Goal: Task Accomplishment & Management: Use online tool/utility

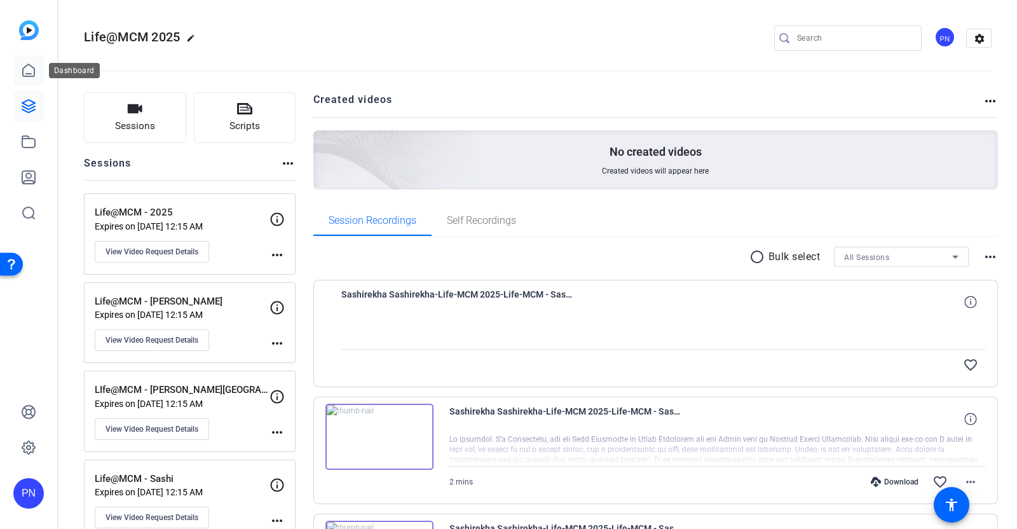
click at [30, 73] on icon at bounding box center [28, 70] width 11 height 12
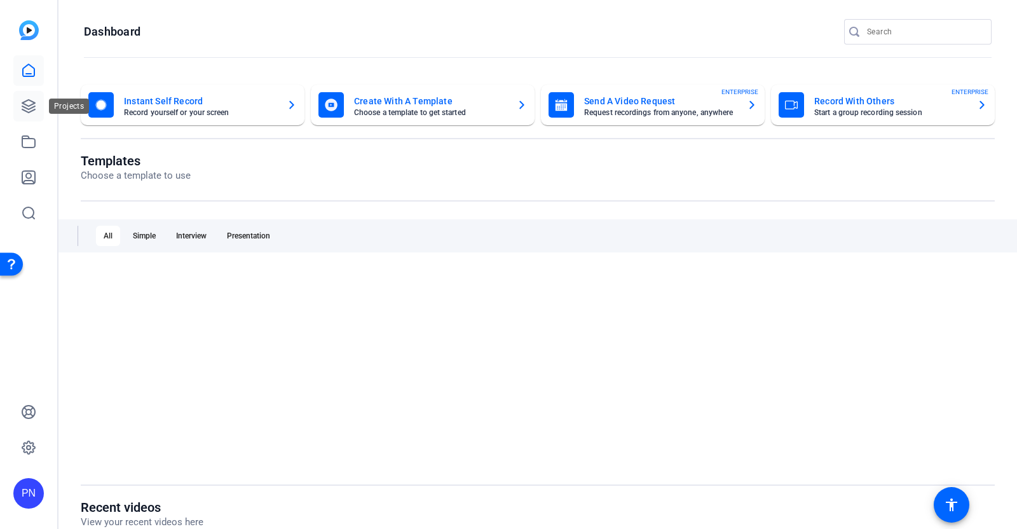
click at [30, 106] on icon at bounding box center [28, 106] width 13 height 13
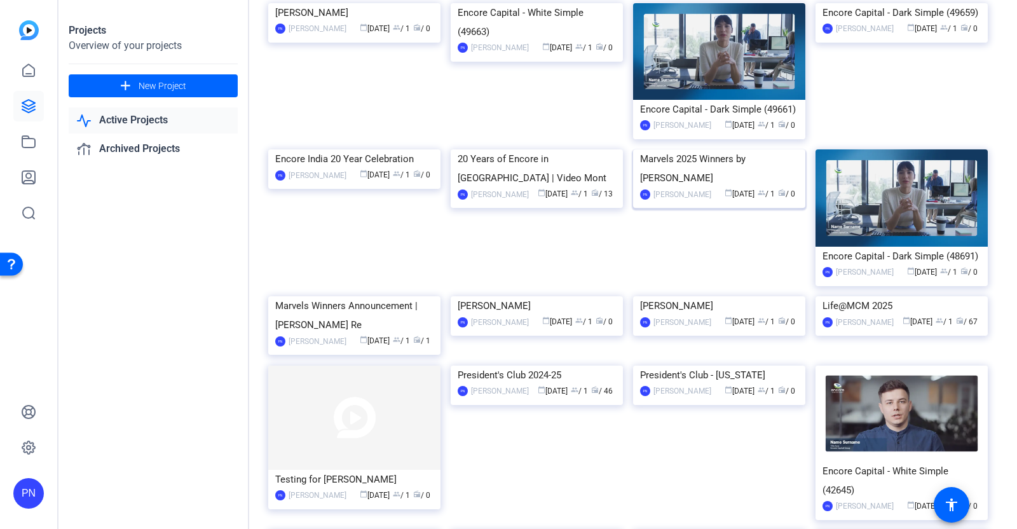
scroll to position [317, 0]
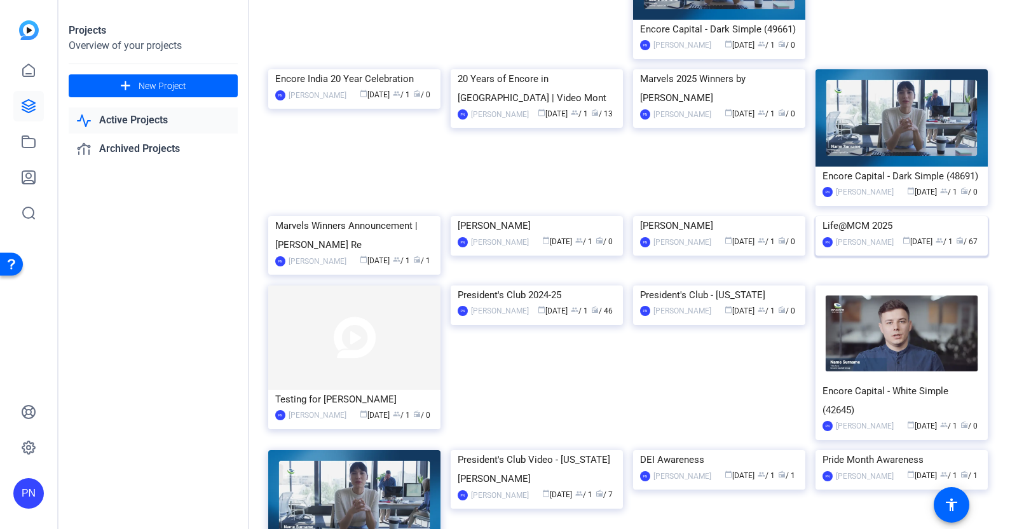
click at [877, 216] on img at bounding box center [902, 216] width 172 height 0
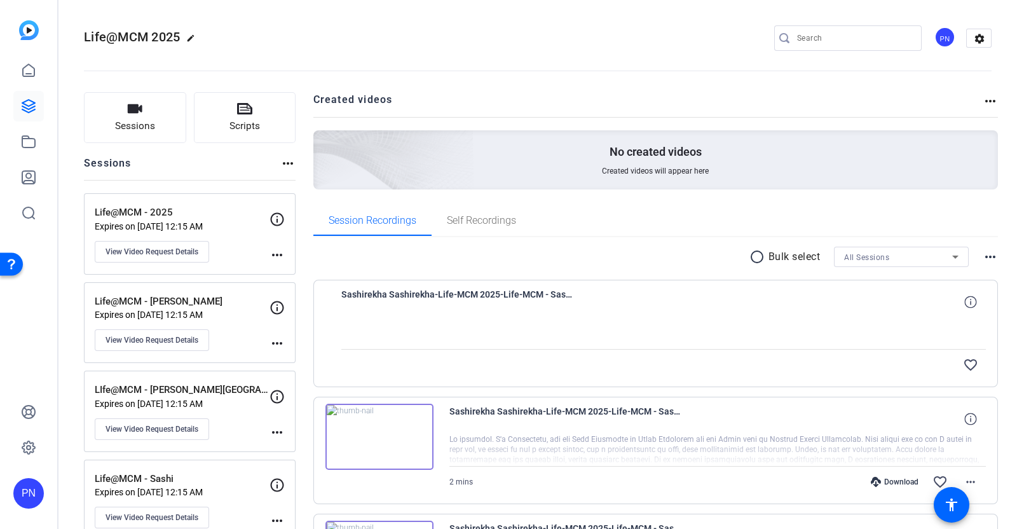
click at [380, 440] on img at bounding box center [379, 437] width 108 height 66
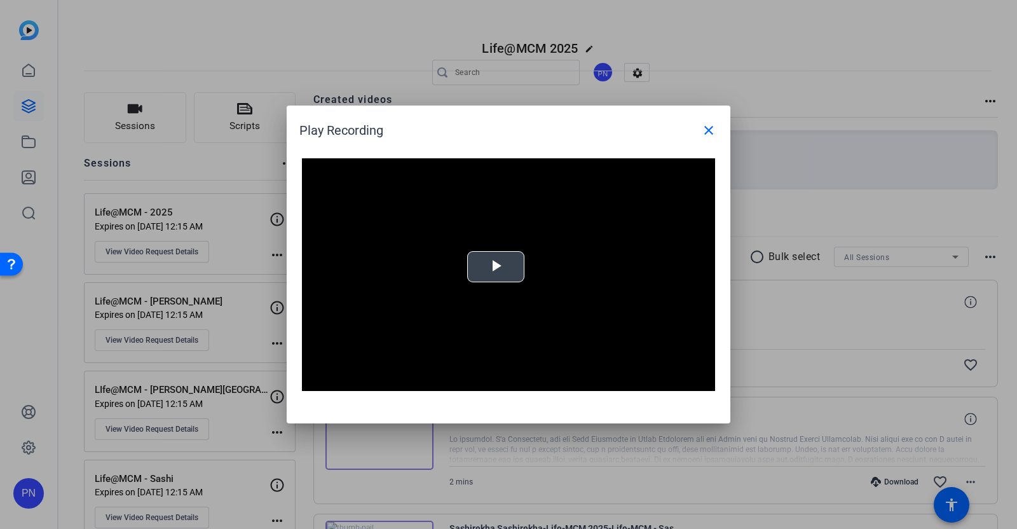
click at [496, 267] on span "Video Player" at bounding box center [496, 267] width 0 height 0
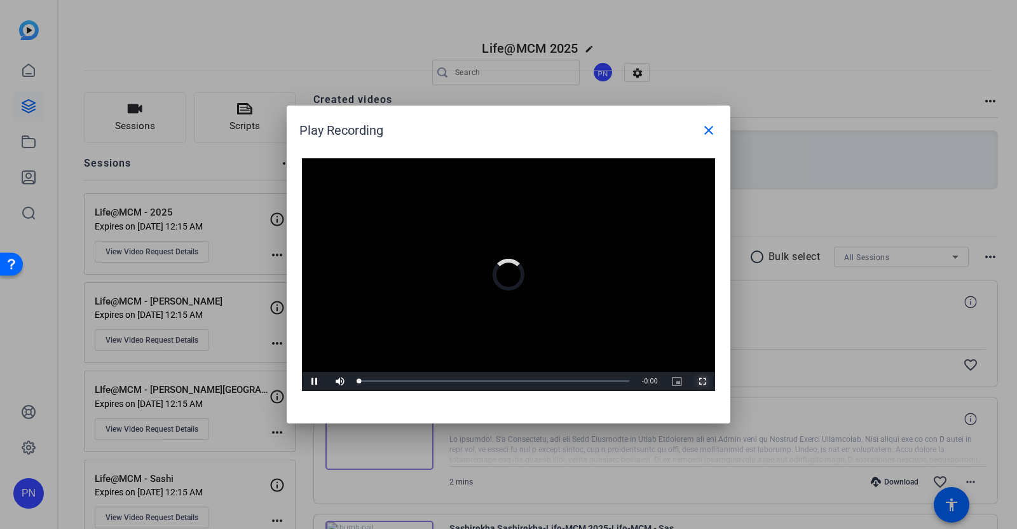
click at [704, 381] on span "Video Player" at bounding box center [702, 381] width 25 height 0
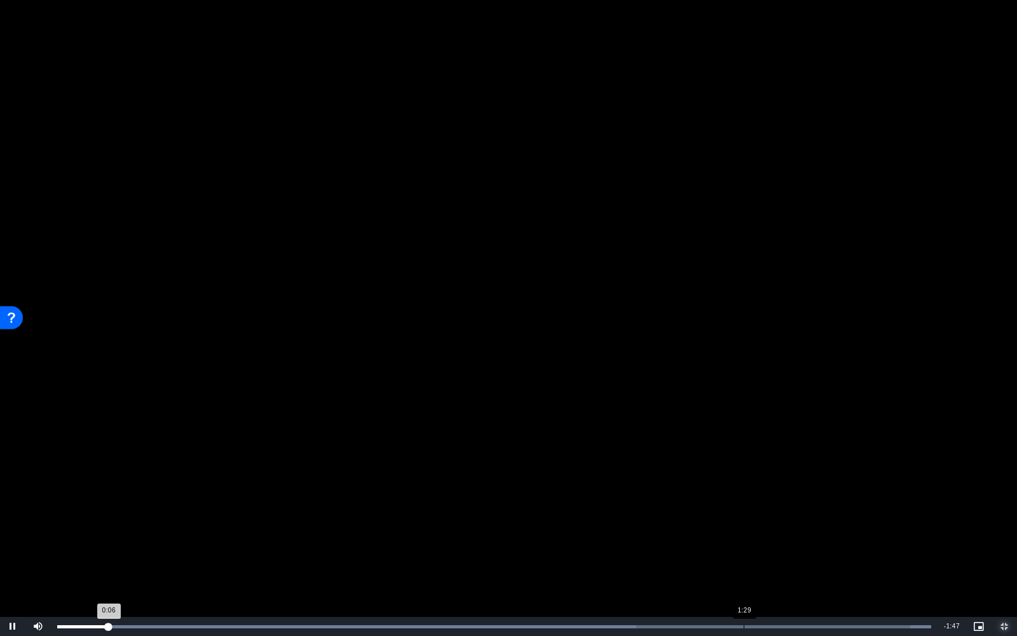
click at [744, 528] on div "Loaded : 100.00% 1:29 0:06" at bounding box center [494, 626] width 887 height 19
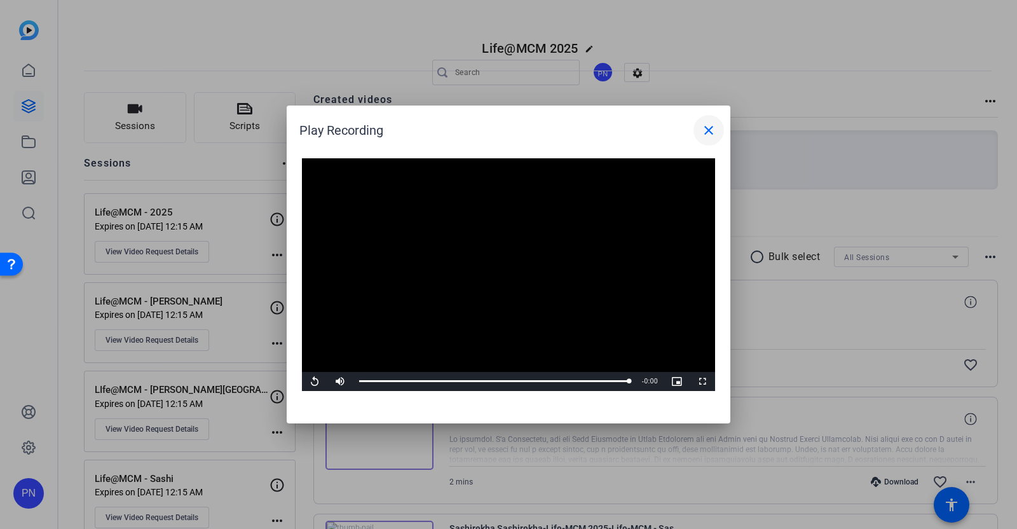
click at [713, 134] on mat-icon "close" at bounding box center [708, 130] width 15 height 15
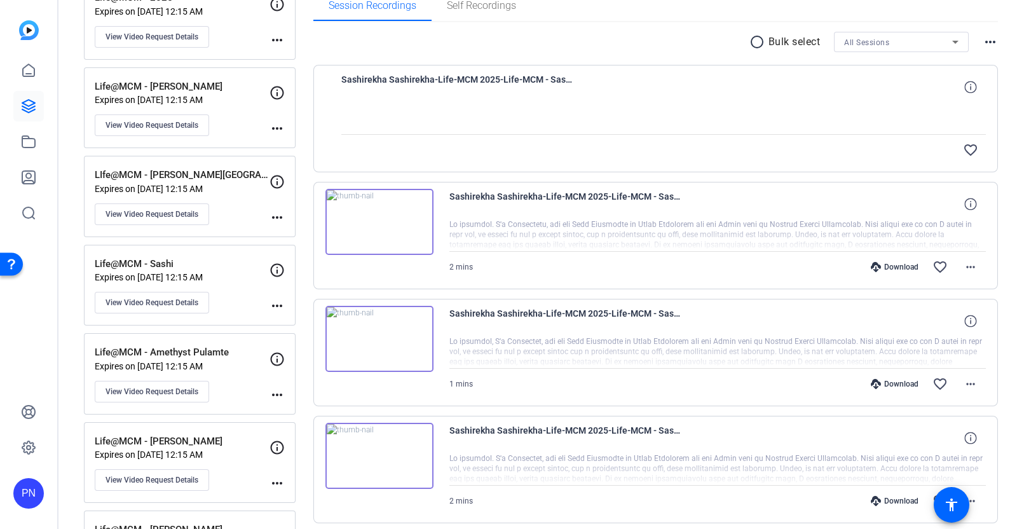
scroll to position [238, 0]
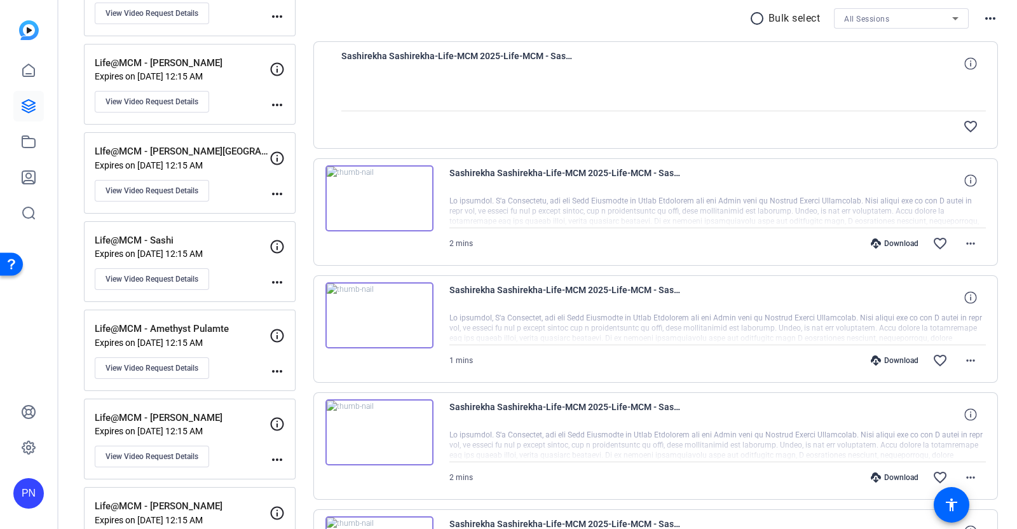
click at [378, 432] on img at bounding box center [379, 432] width 108 height 66
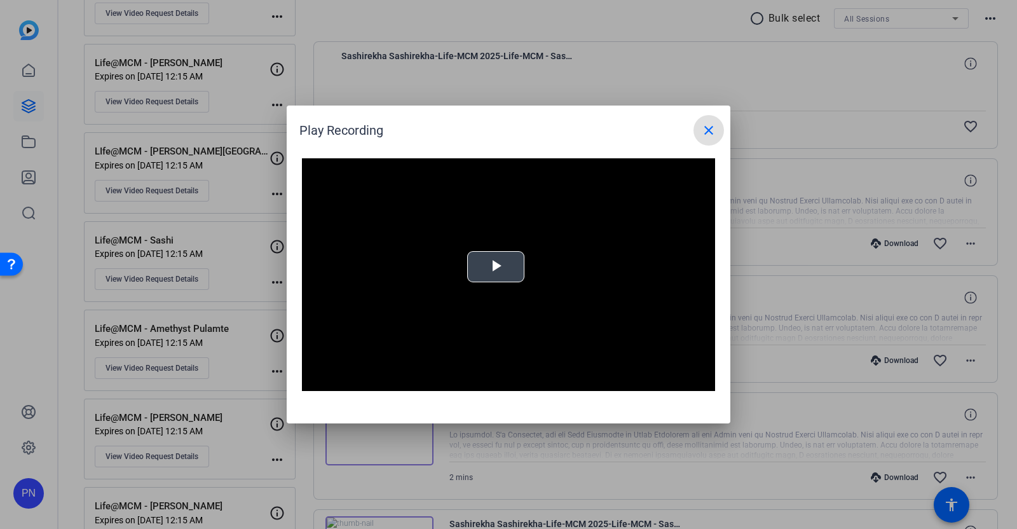
click at [496, 267] on span "Video Player" at bounding box center [496, 267] width 0 height 0
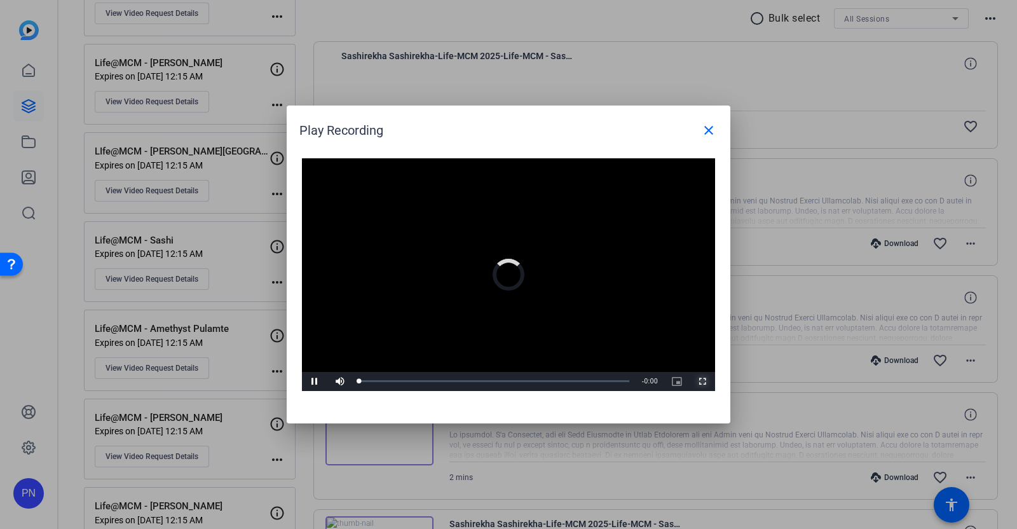
drag, startPoint x: 702, startPoint y: 382, endPoint x: 699, endPoint y: 455, distance: 72.5
click at [702, 381] on span "Video Player" at bounding box center [702, 381] width 25 height 0
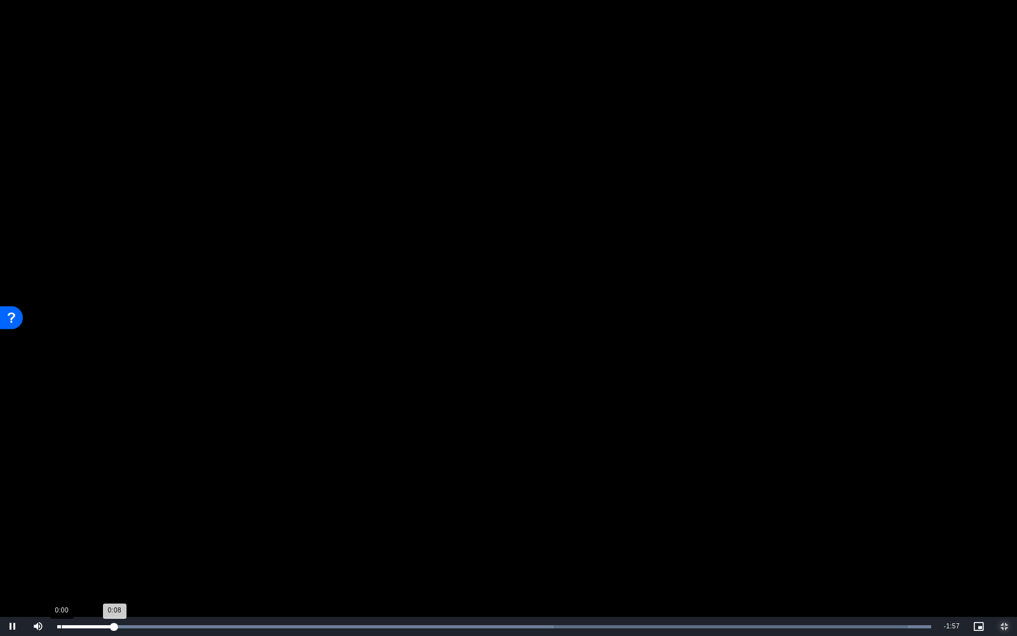
click at [60, 528] on div "0:08" at bounding box center [85, 626] width 57 height 3
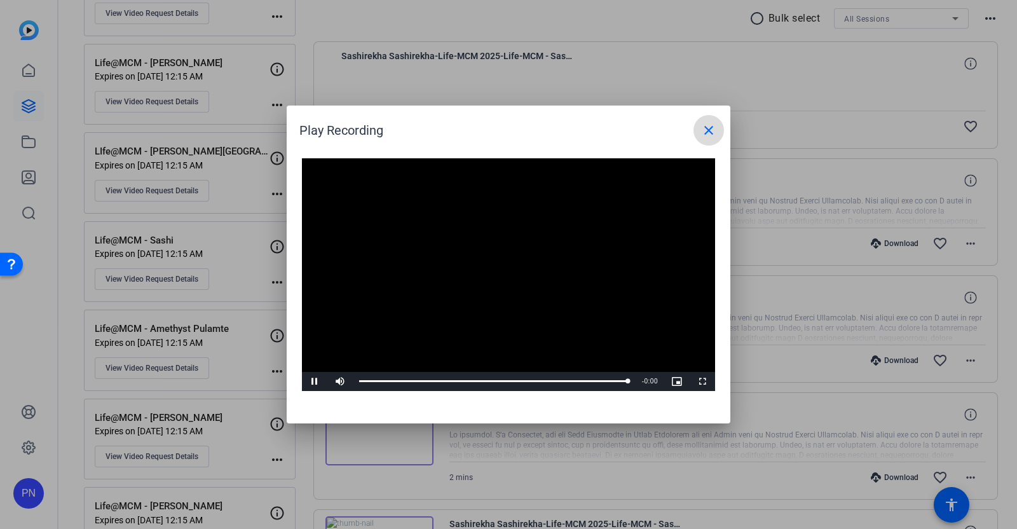
click at [706, 128] on mat-icon "close" at bounding box center [708, 130] width 15 height 15
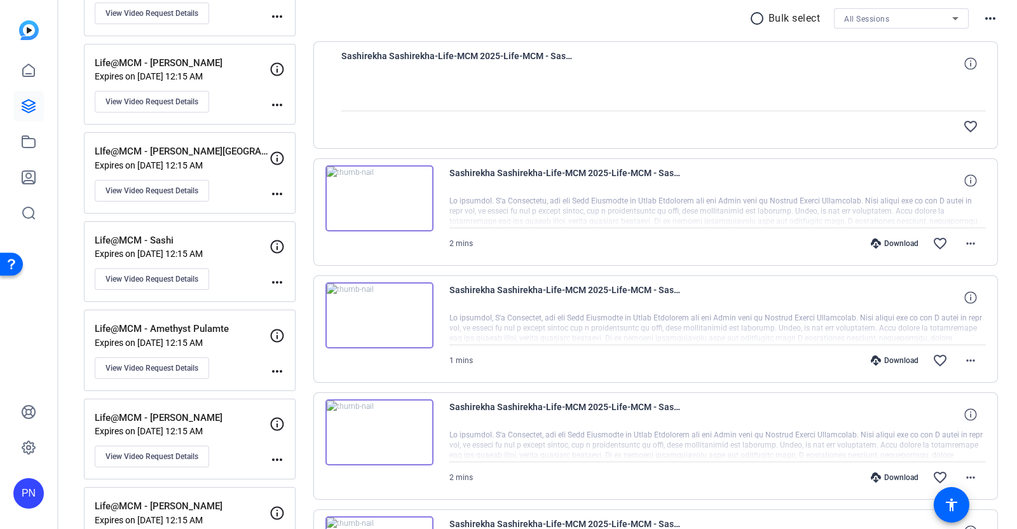
click at [381, 312] on img at bounding box center [379, 315] width 108 height 66
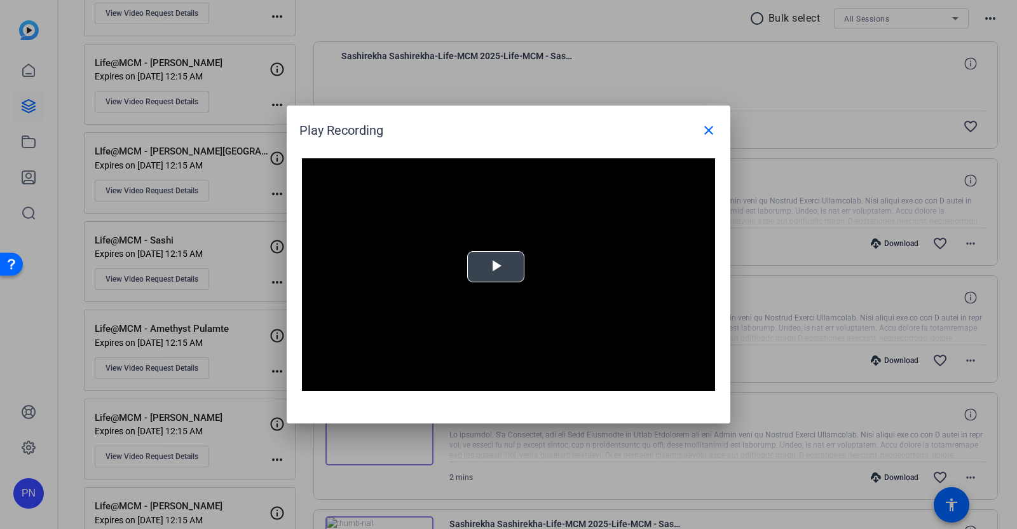
click at [496, 267] on span "Video Player" at bounding box center [496, 267] width 0 height 0
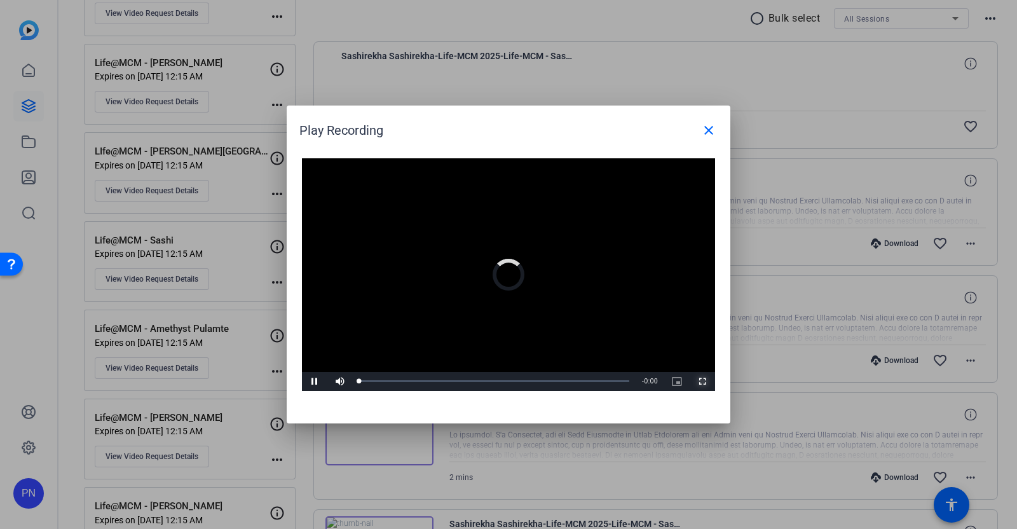
click at [702, 381] on span "Video Player" at bounding box center [702, 381] width 25 height 0
click at [704, 132] on mat-icon "close" at bounding box center [708, 130] width 15 height 15
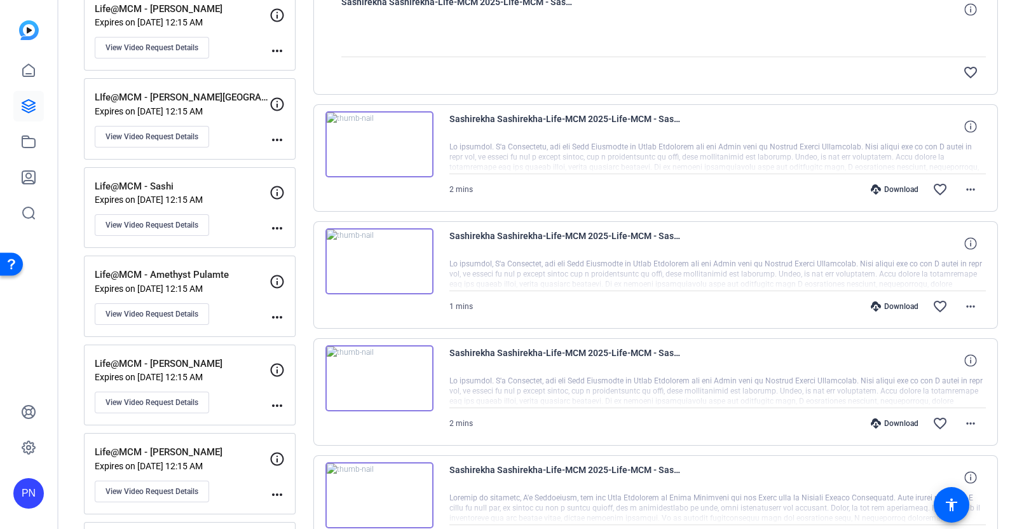
scroll to position [397, 0]
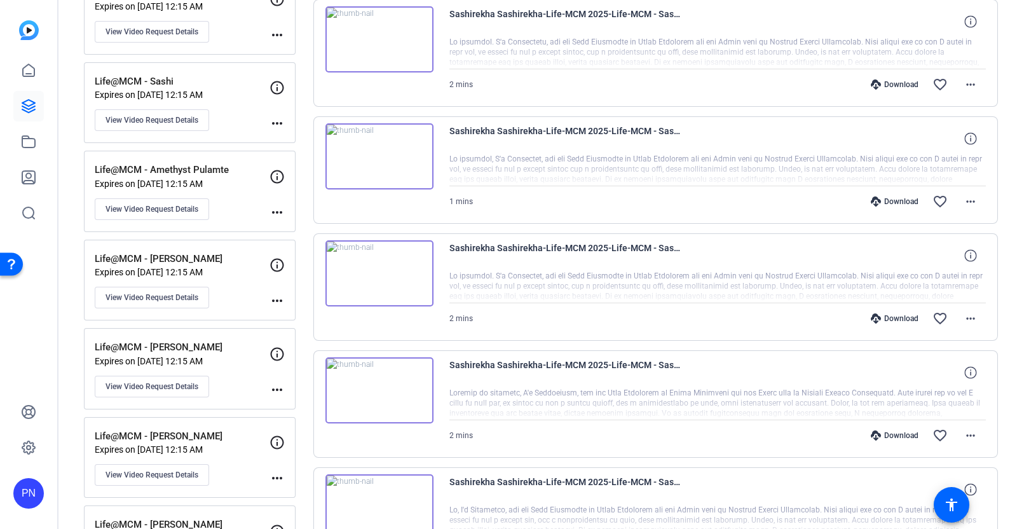
click at [375, 386] on img at bounding box center [379, 390] width 108 height 66
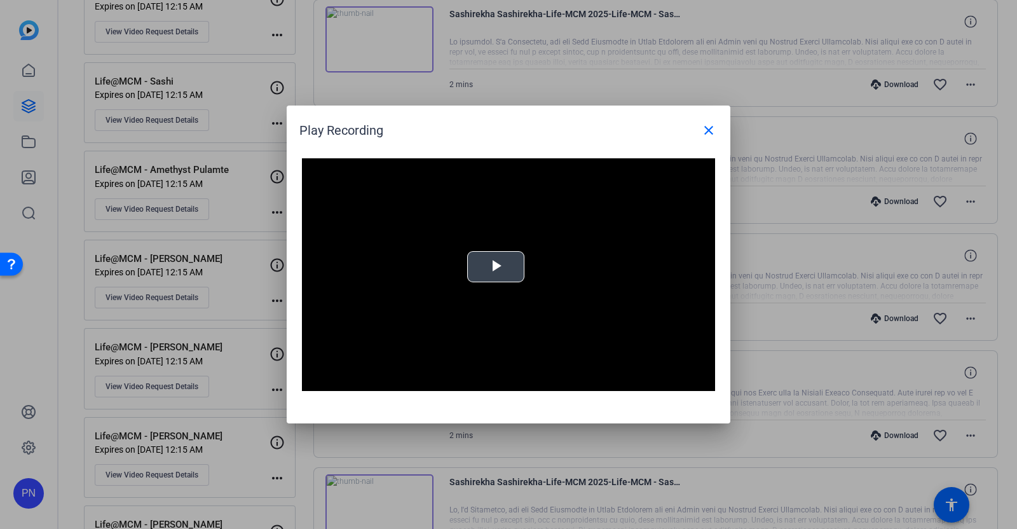
click at [496, 267] on span "Video Player" at bounding box center [496, 267] width 0 height 0
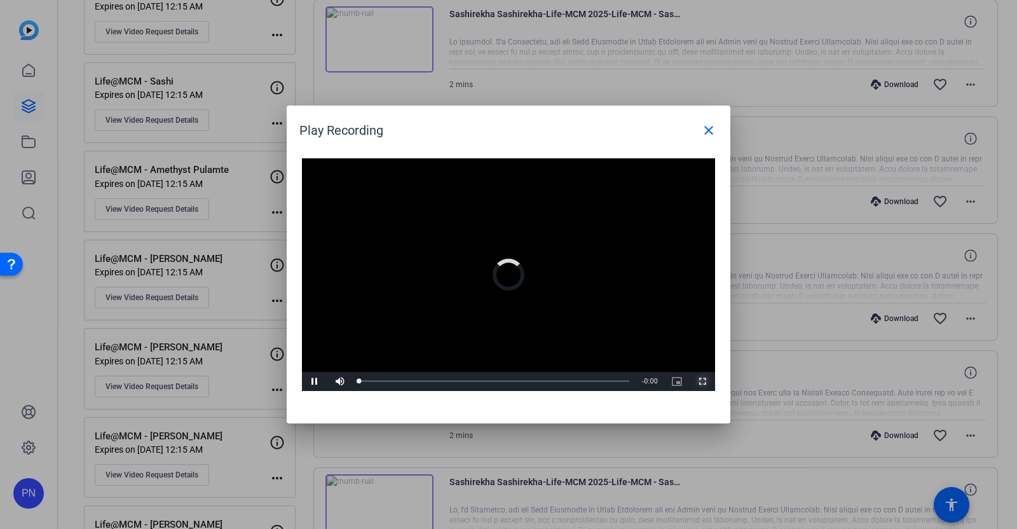
click at [702, 381] on span "Video Player" at bounding box center [702, 381] width 25 height 0
click at [704, 134] on mat-icon "close" at bounding box center [708, 130] width 15 height 15
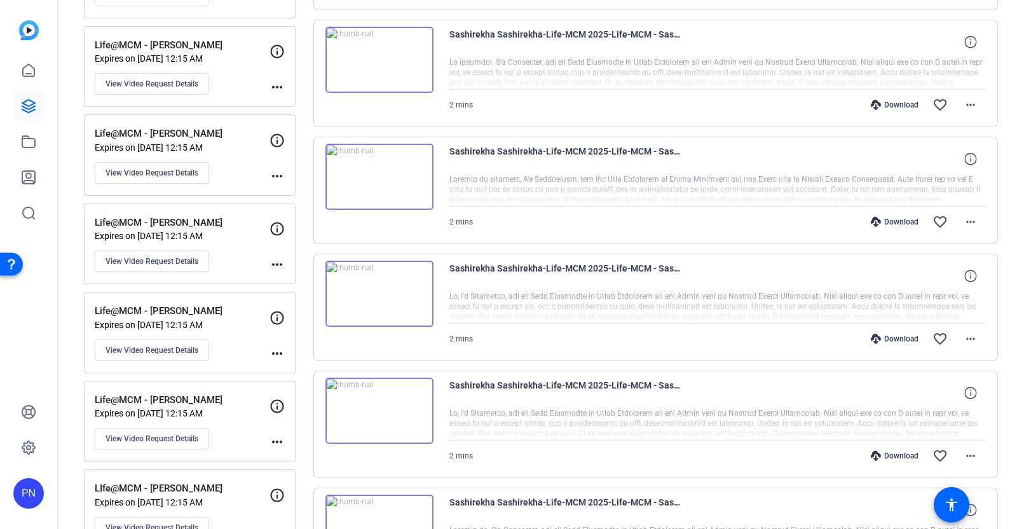
scroll to position [635, 0]
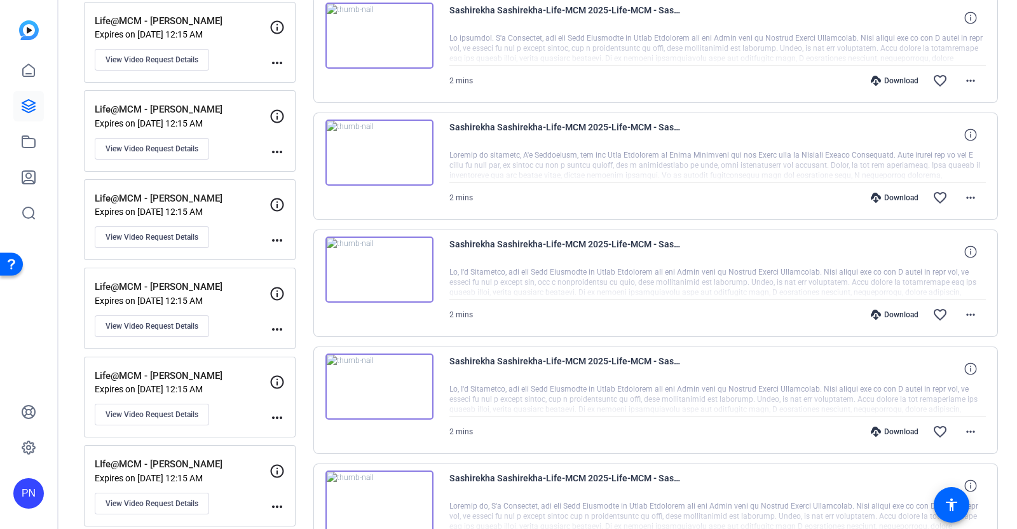
click at [376, 266] on img at bounding box center [379, 269] width 108 height 66
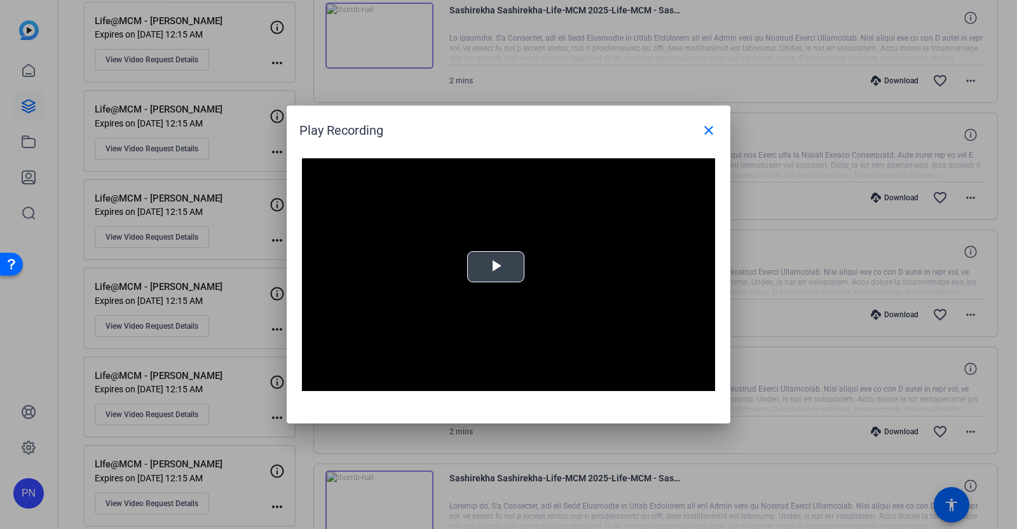
click at [496, 267] on span "Video Player" at bounding box center [496, 267] width 0 height 0
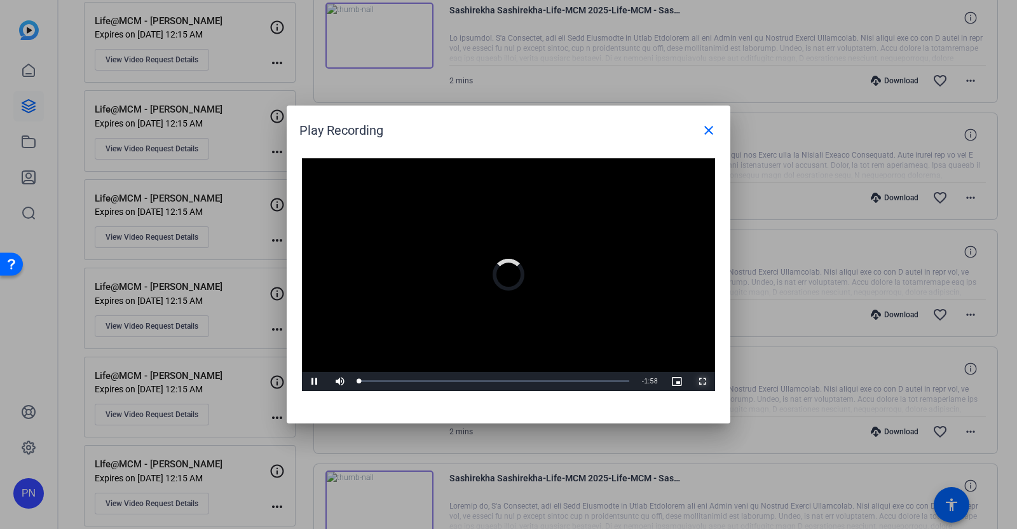
click at [706, 381] on span "Video Player" at bounding box center [702, 381] width 25 height 0
click at [713, 132] on mat-icon "close" at bounding box center [708, 130] width 15 height 15
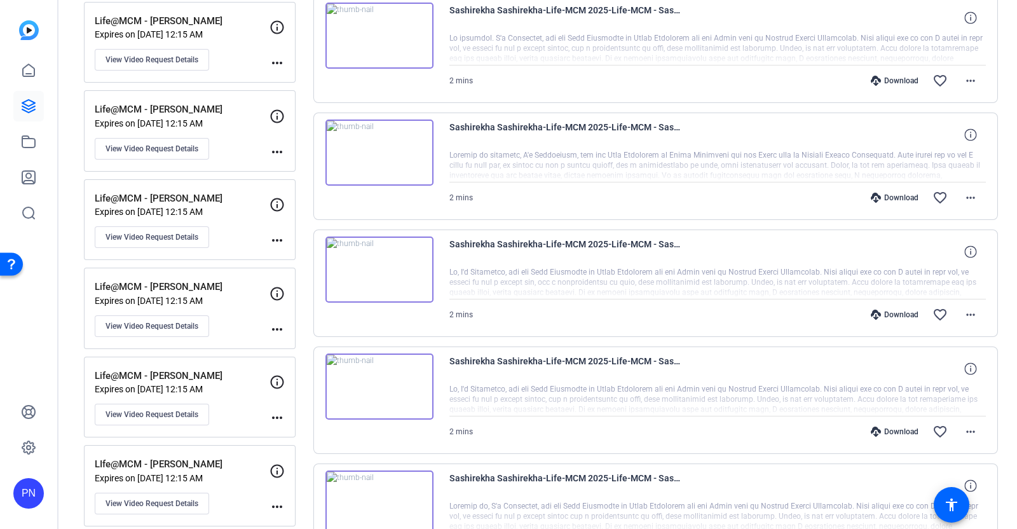
click at [378, 383] on img at bounding box center [379, 386] width 108 height 66
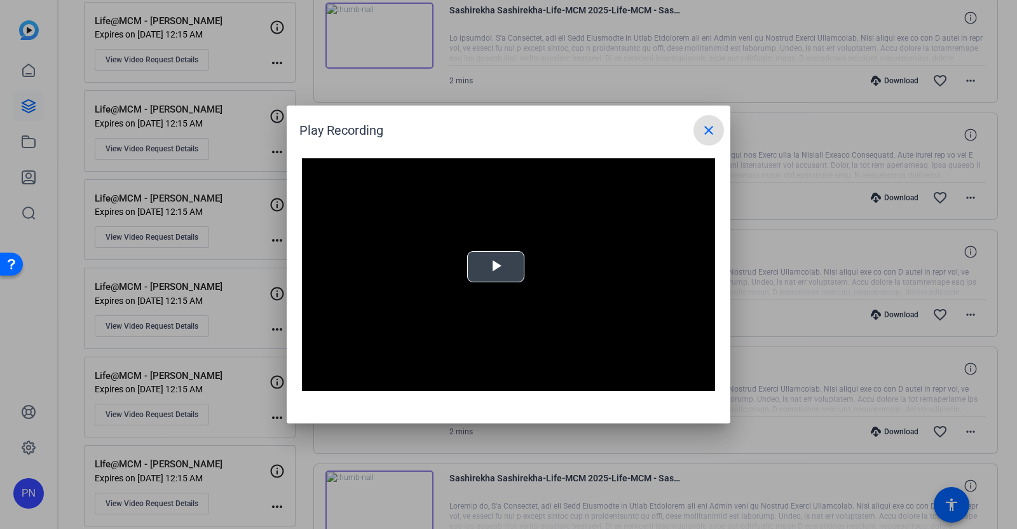
click at [496, 267] on span "Video Player" at bounding box center [496, 267] width 0 height 0
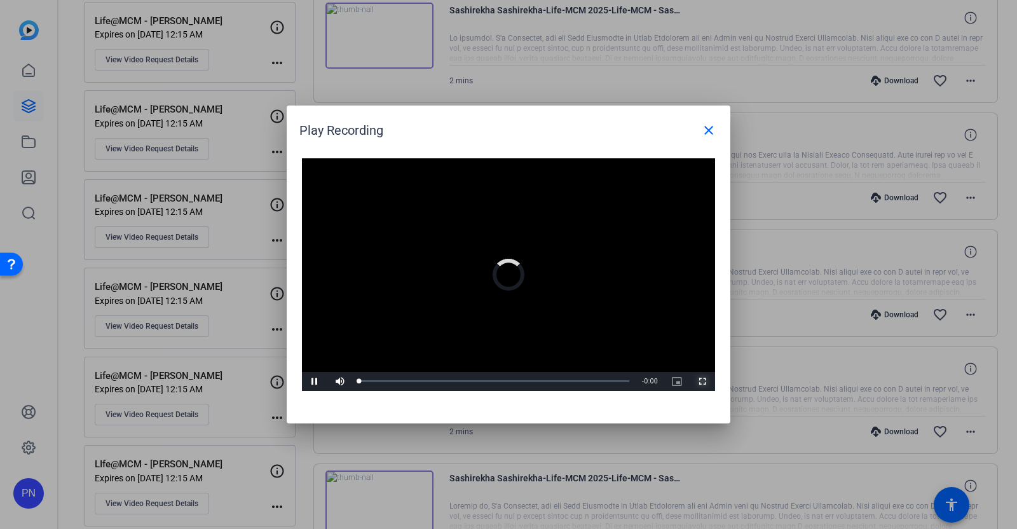
click at [709, 381] on span "Video Player" at bounding box center [702, 381] width 25 height 0
click at [708, 128] on mat-icon "close" at bounding box center [708, 130] width 15 height 15
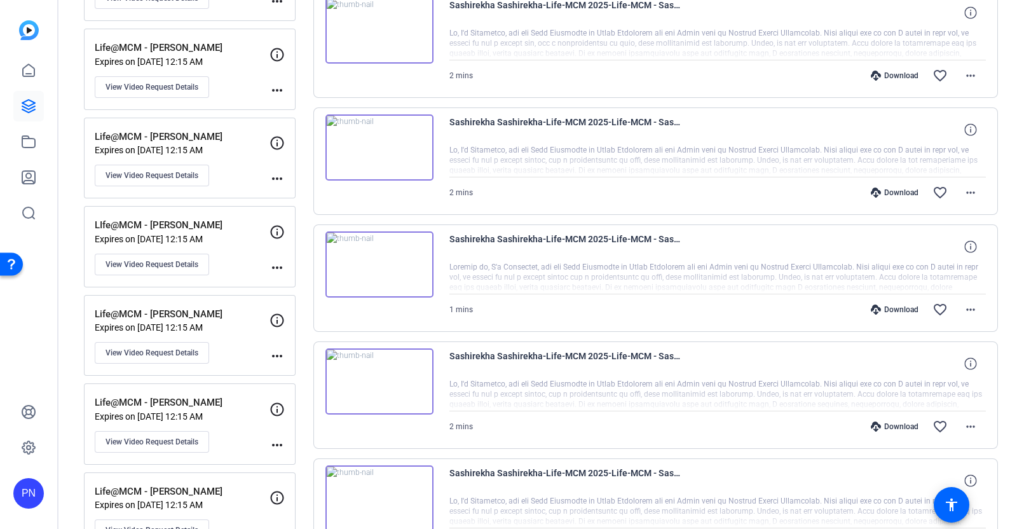
scroll to position [954, 0]
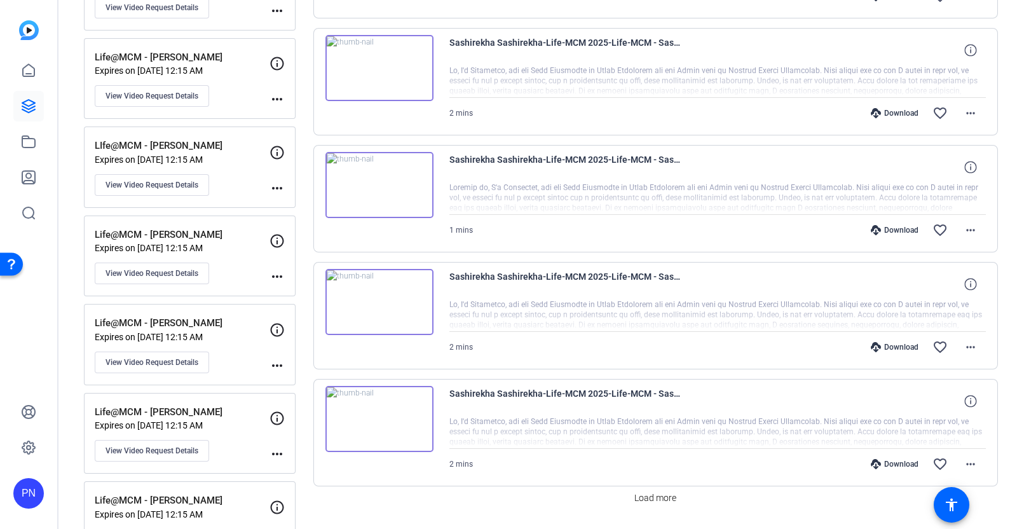
click at [376, 296] on img at bounding box center [379, 302] width 108 height 66
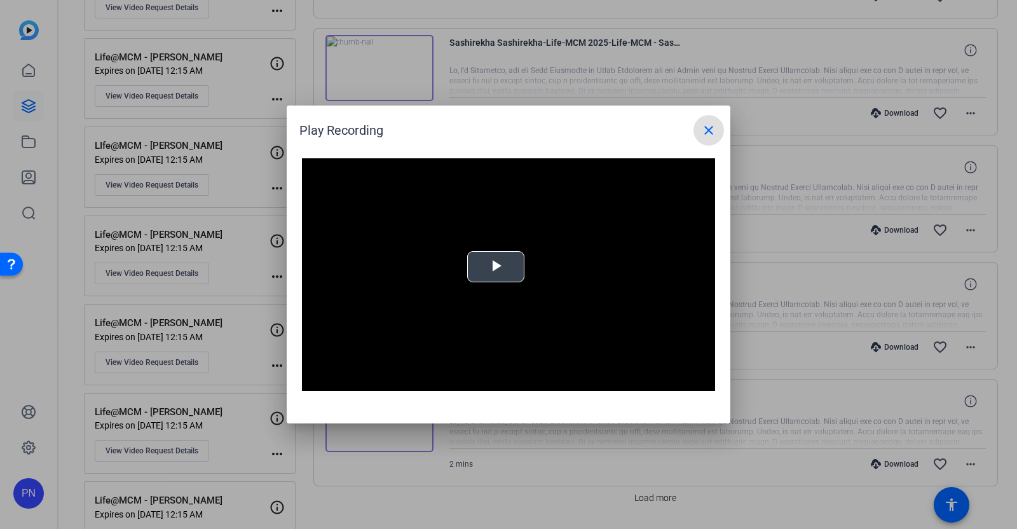
click at [496, 267] on span "Video Player" at bounding box center [496, 267] width 0 height 0
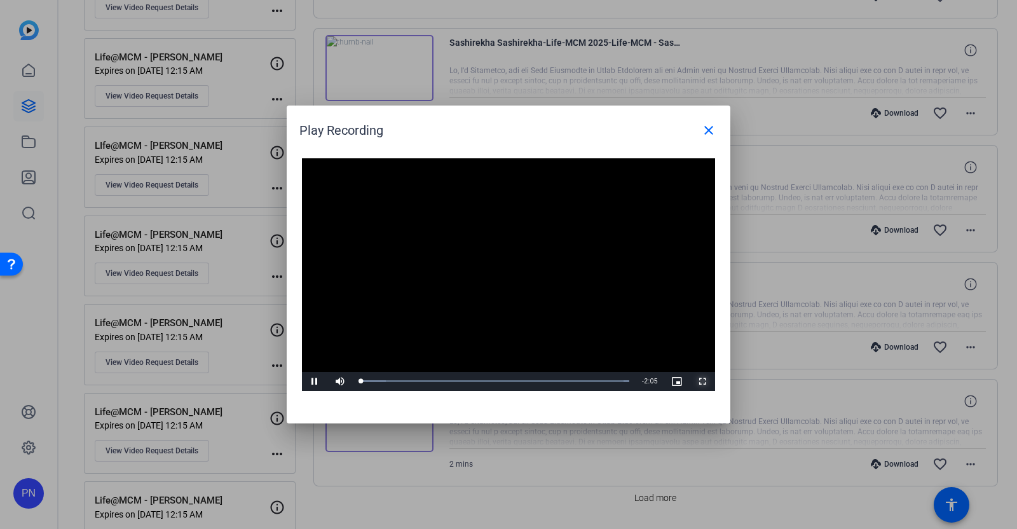
drag, startPoint x: 700, startPoint y: 375, endPoint x: 699, endPoint y: 447, distance: 71.8
click at [700, 381] on span "Video Player" at bounding box center [702, 381] width 25 height 0
click at [711, 126] on mat-icon "close" at bounding box center [708, 130] width 15 height 15
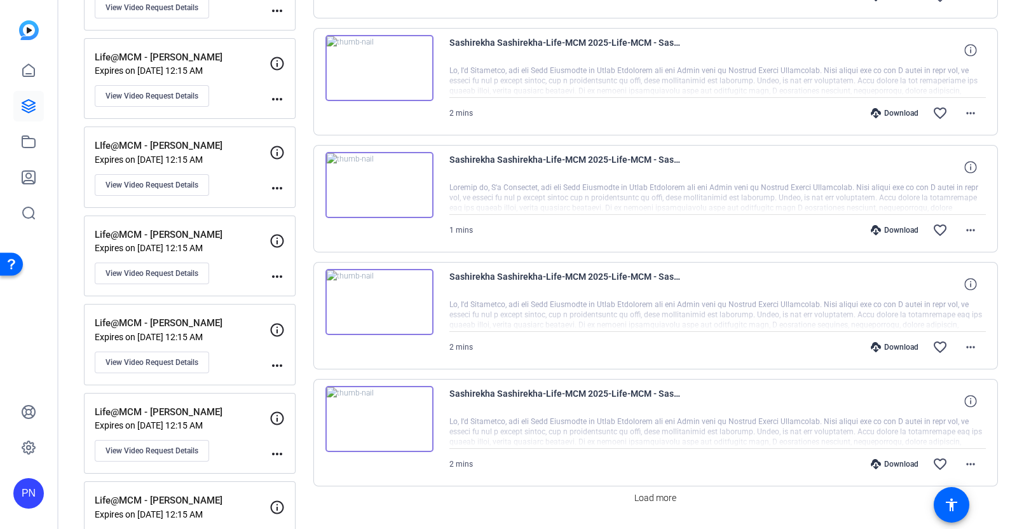
scroll to position [1032, 0]
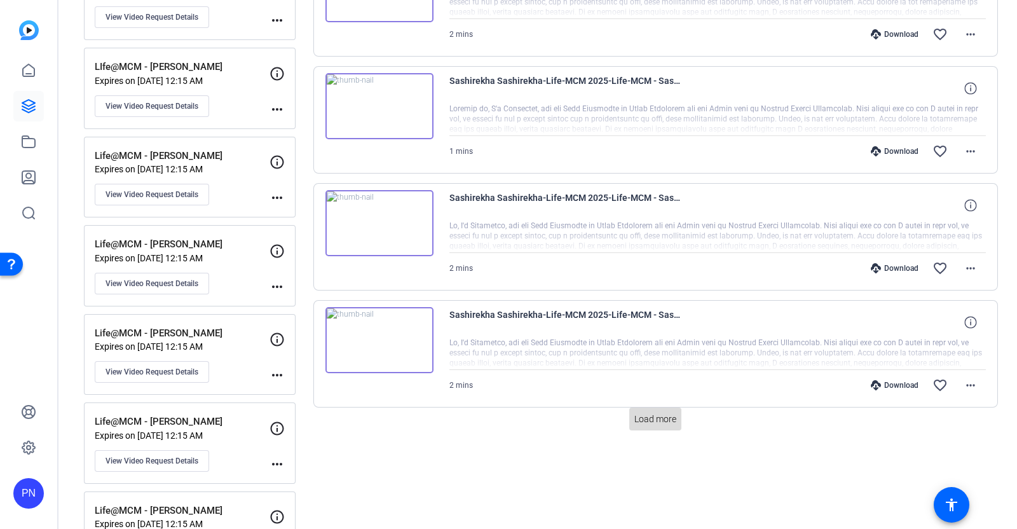
click at [642, 413] on span "Load more" at bounding box center [655, 419] width 42 height 13
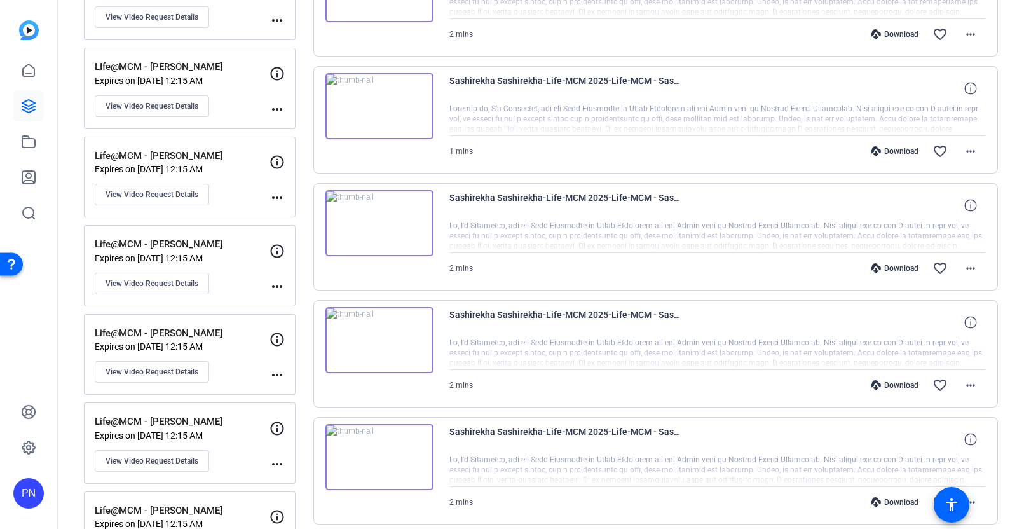
click at [377, 334] on img at bounding box center [379, 340] width 108 height 66
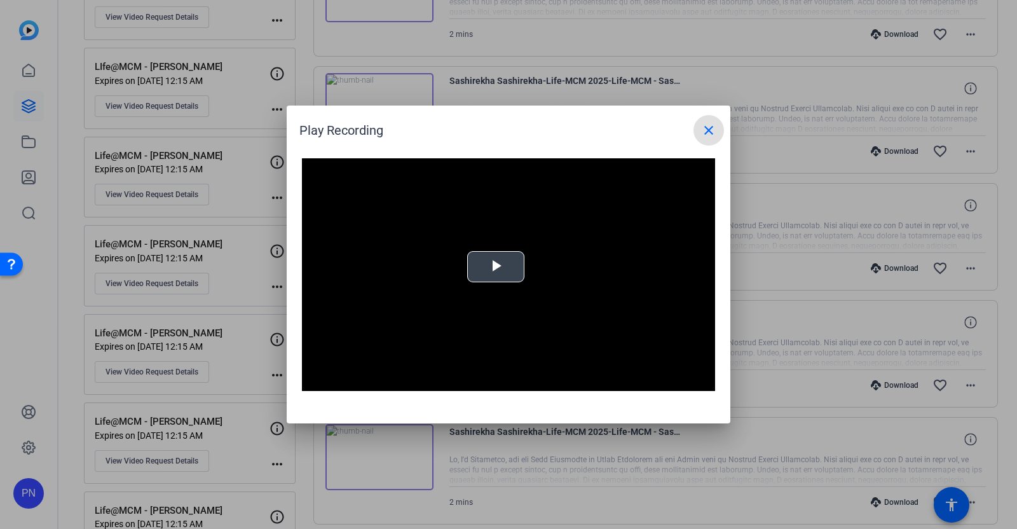
click at [496, 267] on span "Video Player" at bounding box center [496, 267] width 0 height 0
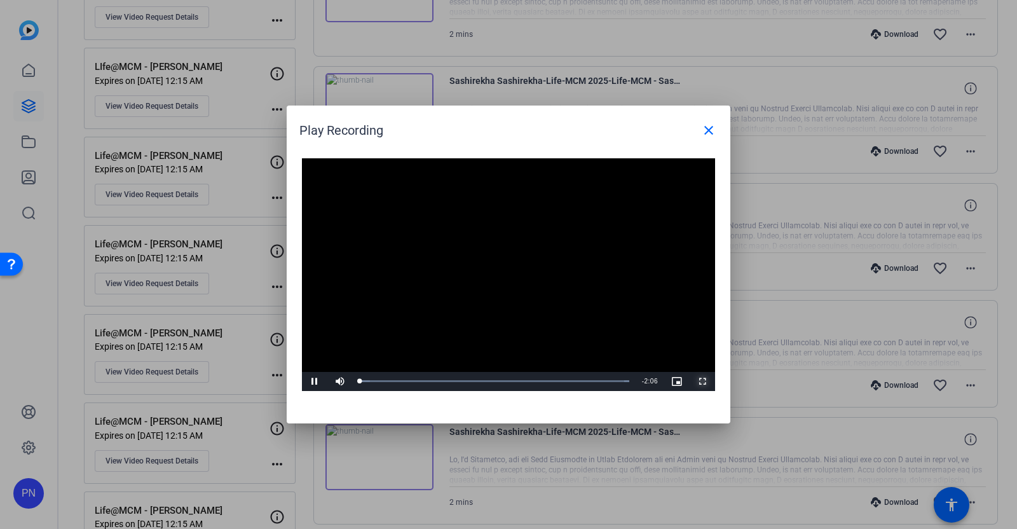
click at [706, 381] on span "Video Player" at bounding box center [702, 381] width 25 height 0
click at [711, 133] on mat-icon "close" at bounding box center [708, 130] width 15 height 15
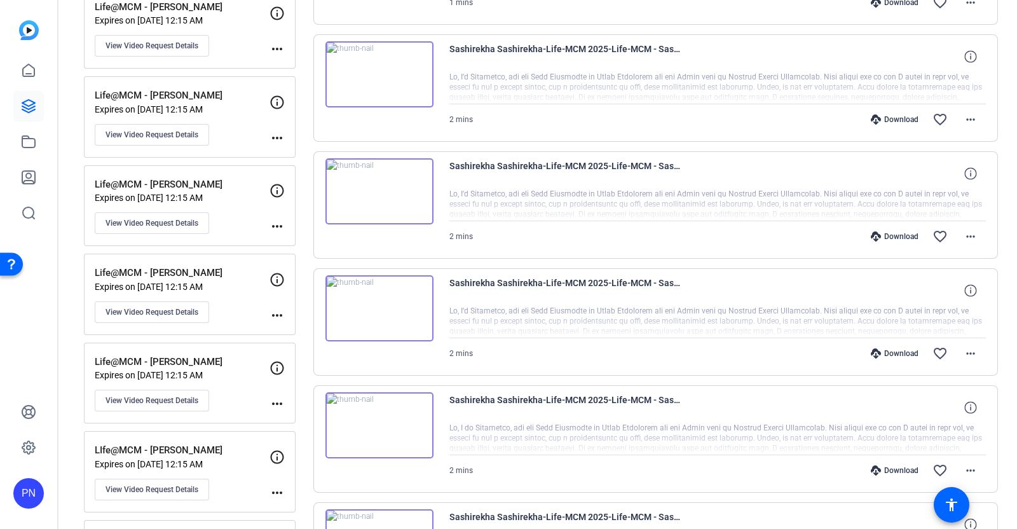
scroll to position [1191, 0]
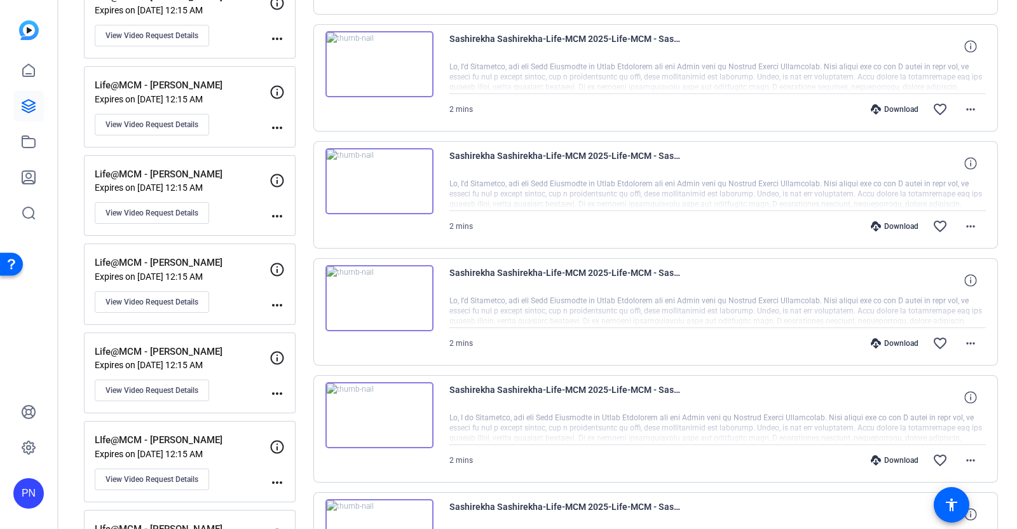
click at [375, 291] on img at bounding box center [379, 298] width 108 height 66
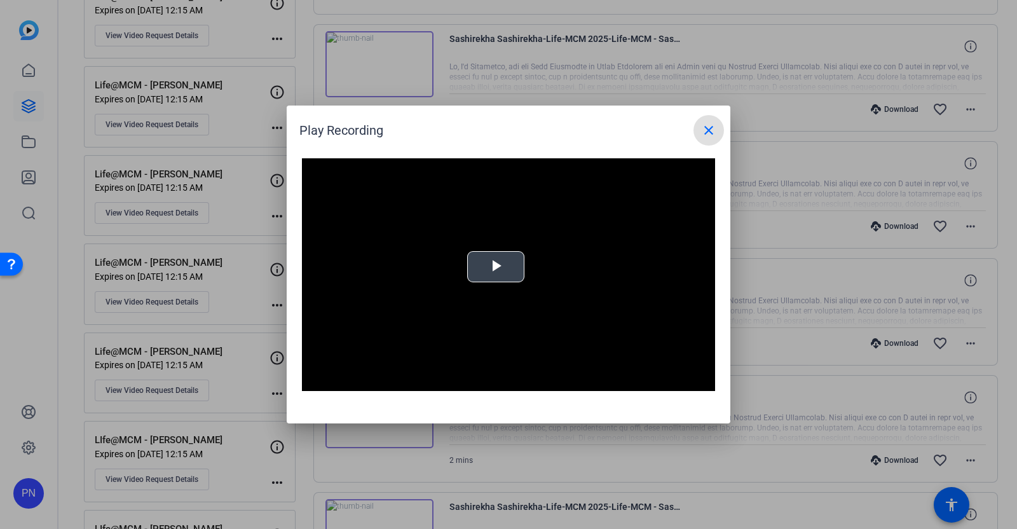
click at [496, 267] on span "Video Player" at bounding box center [496, 267] width 0 height 0
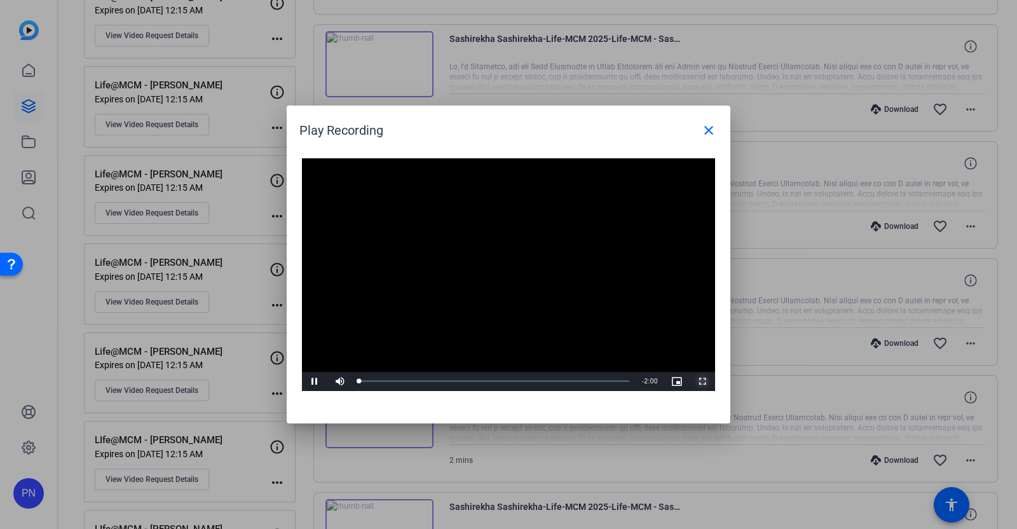
click at [697, 381] on span "Video Player" at bounding box center [702, 381] width 25 height 0
click at [709, 129] on mat-icon "close" at bounding box center [708, 130] width 15 height 15
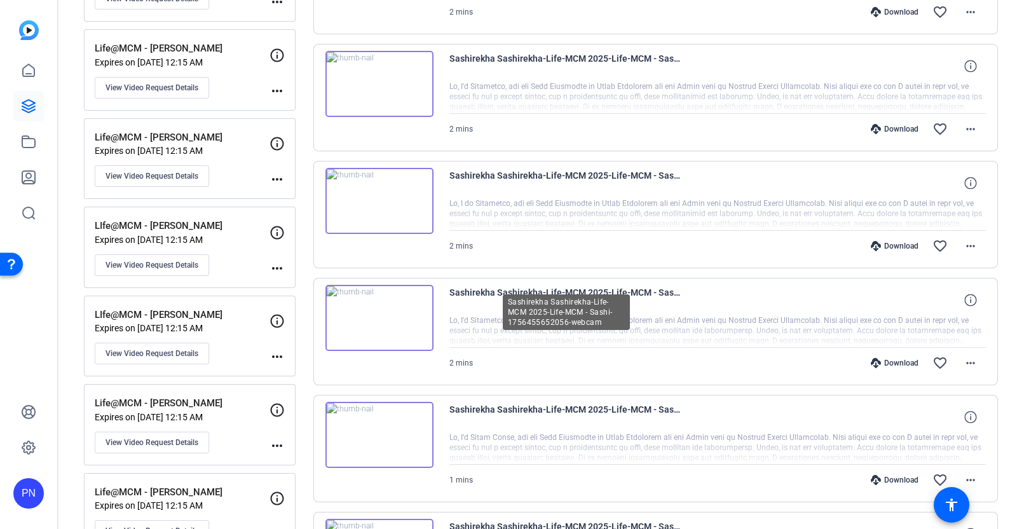
scroll to position [1430, 0]
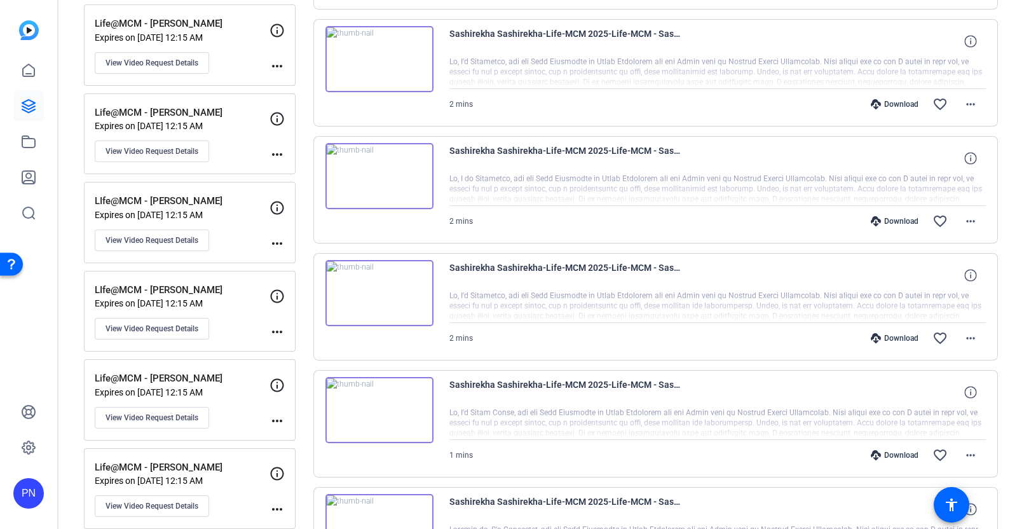
click at [375, 287] on img at bounding box center [379, 293] width 108 height 66
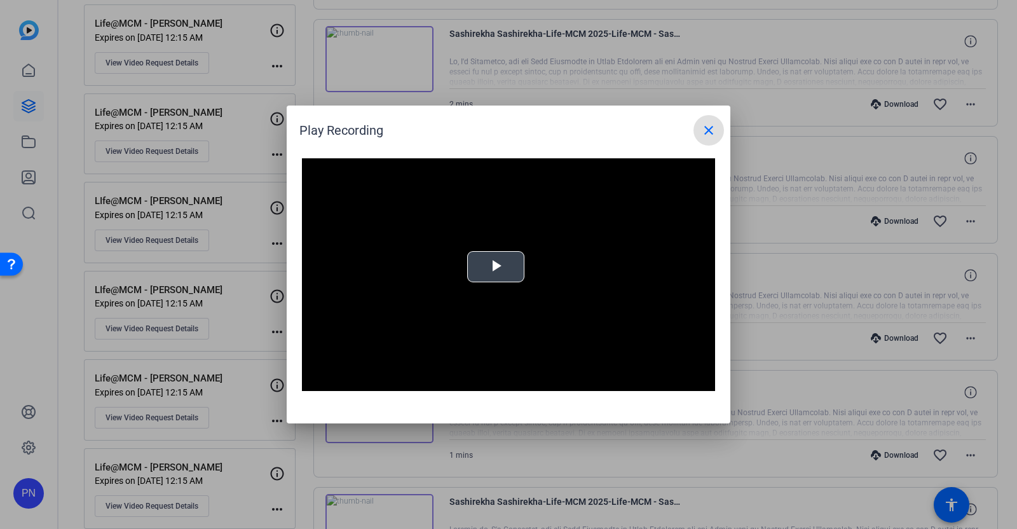
click at [496, 267] on span "Video Player" at bounding box center [496, 267] width 0 height 0
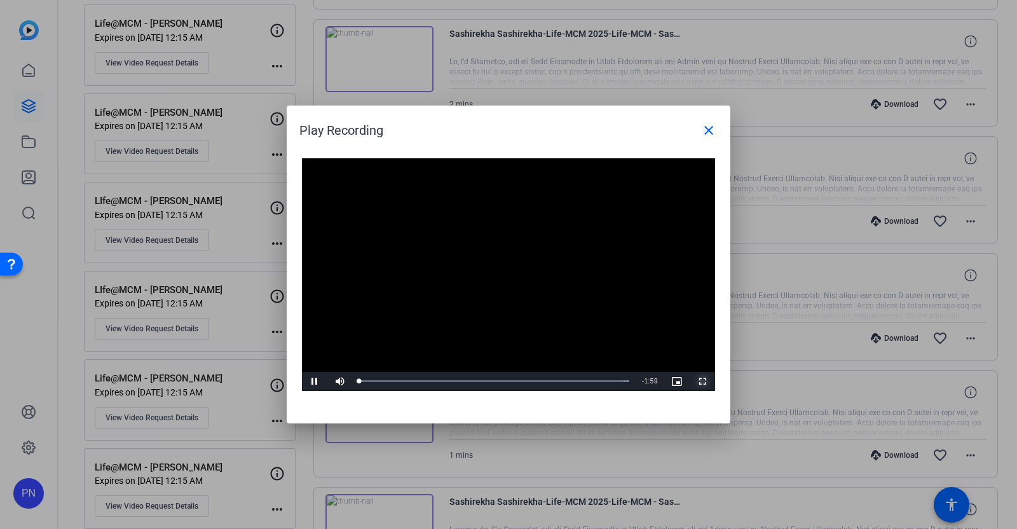
click at [700, 381] on span "Video Player" at bounding box center [702, 381] width 25 height 0
click at [704, 134] on mat-icon "close" at bounding box center [708, 130] width 15 height 15
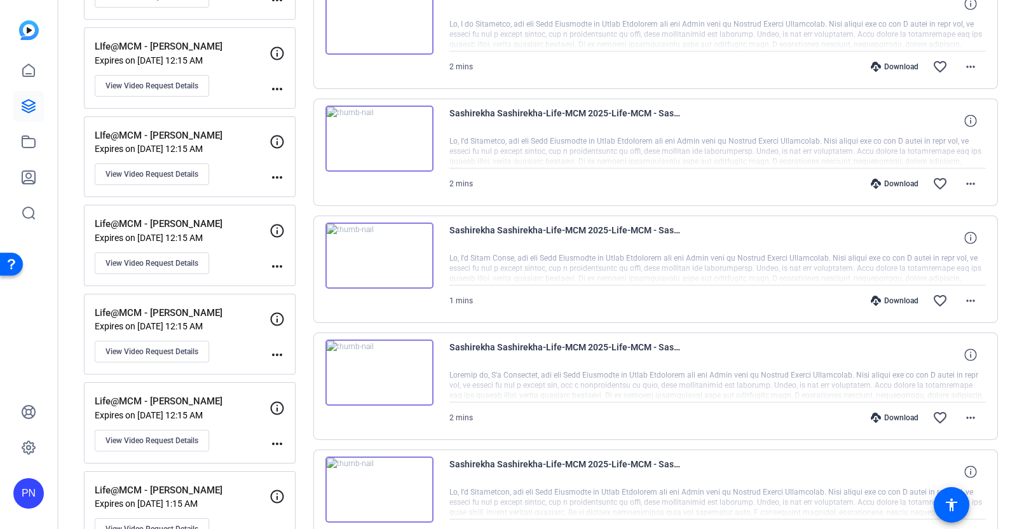
scroll to position [1589, 0]
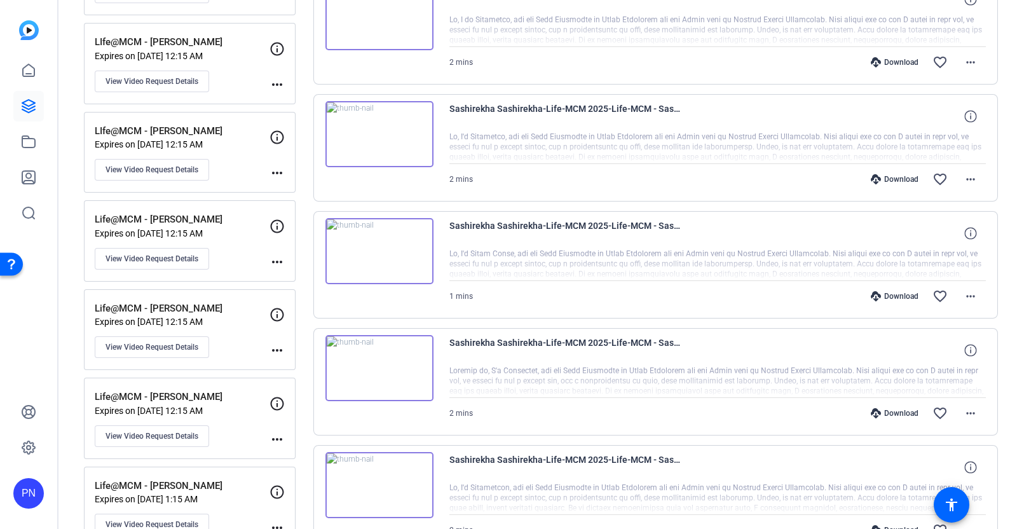
click at [375, 243] on img at bounding box center [379, 251] width 108 height 66
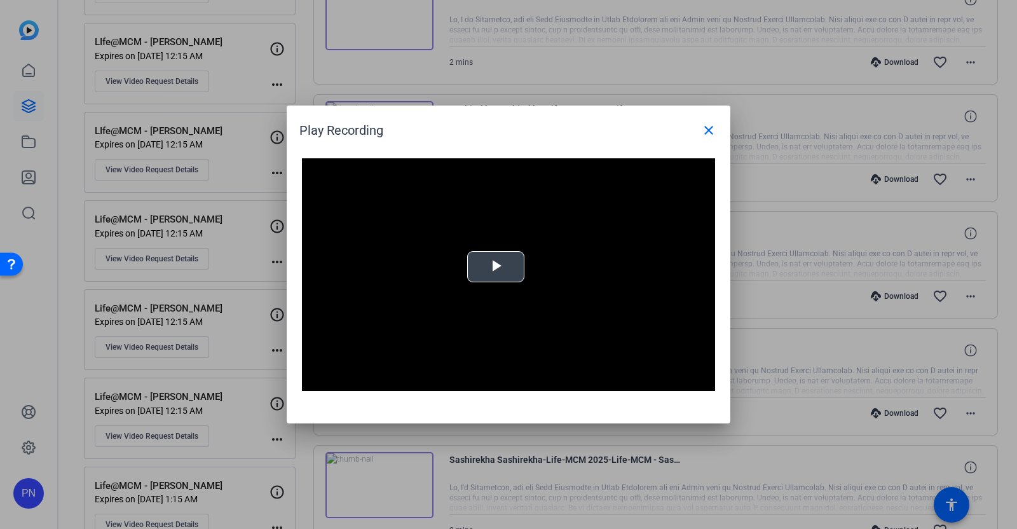
click at [496, 267] on span "Video Player" at bounding box center [496, 267] width 0 height 0
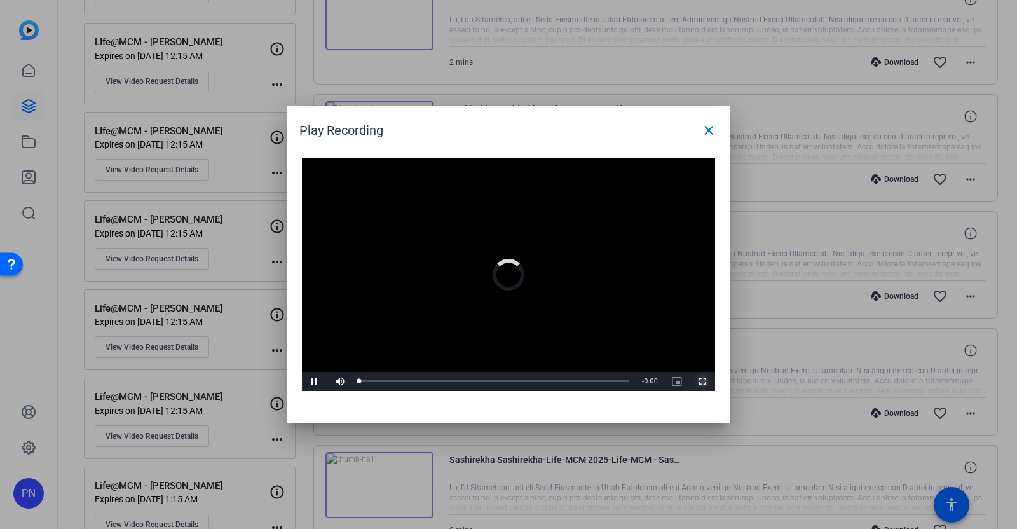
click at [703, 381] on span "Video Player" at bounding box center [702, 381] width 25 height 0
click at [709, 132] on mat-icon "close" at bounding box center [708, 130] width 15 height 15
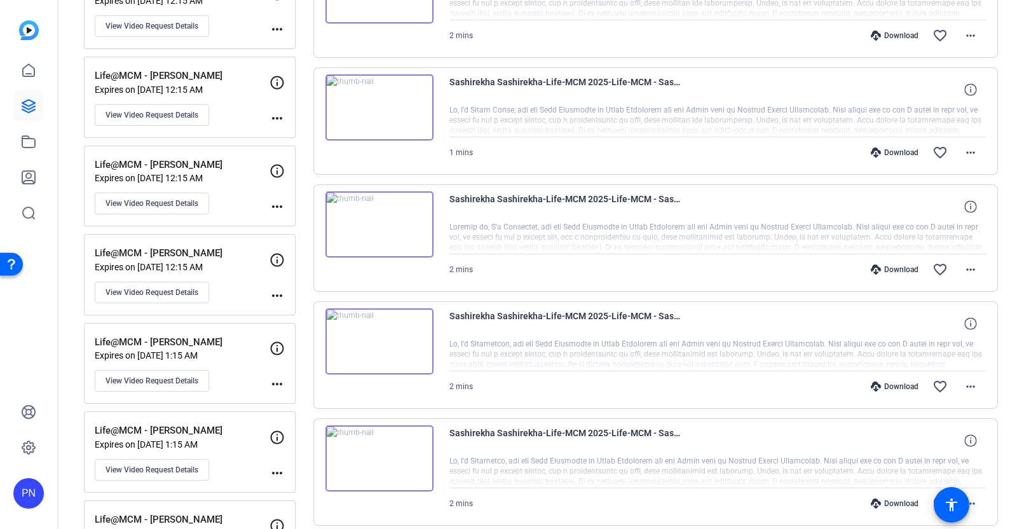
scroll to position [1748, 0]
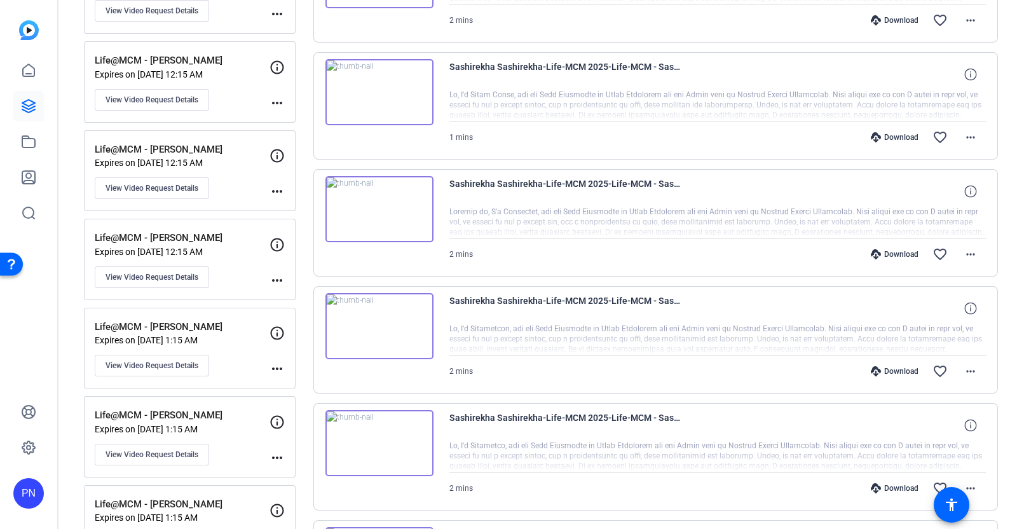
click at [382, 201] on img at bounding box center [379, 209] width 108 height 66
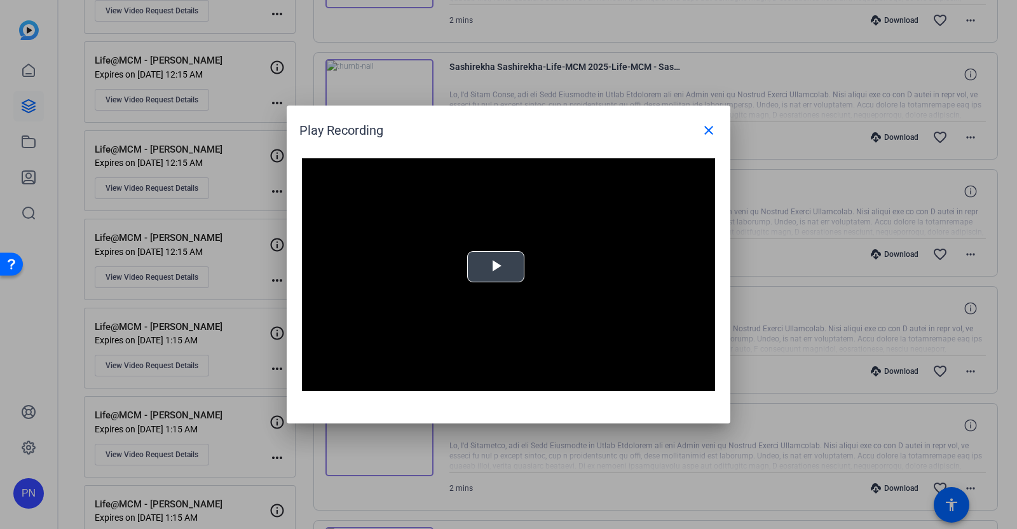
click at [496, 267] on span "Video Player" at bounding box center [496, 267] width 0 height 0
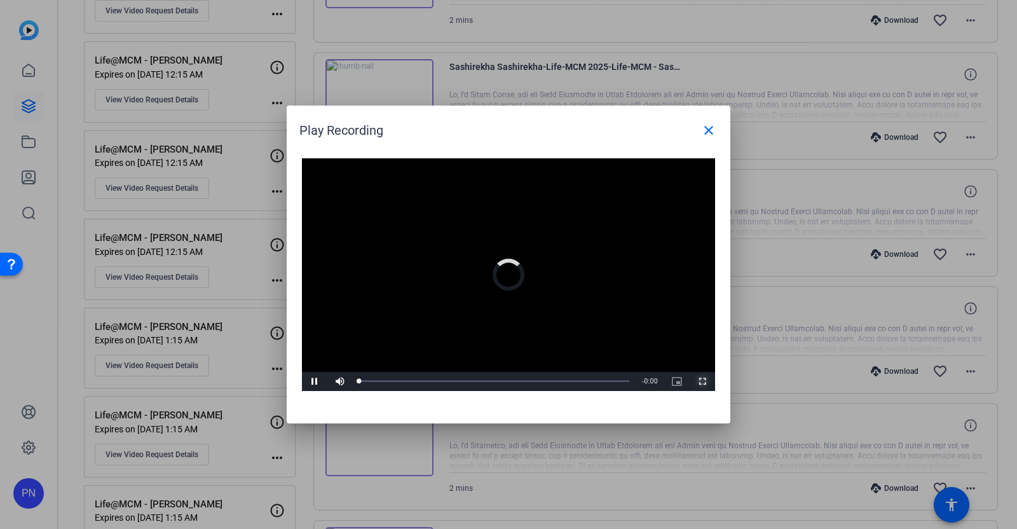
click at [702, 381] on span "Video Player" at bounding box center [702, 381] width 25 height 0
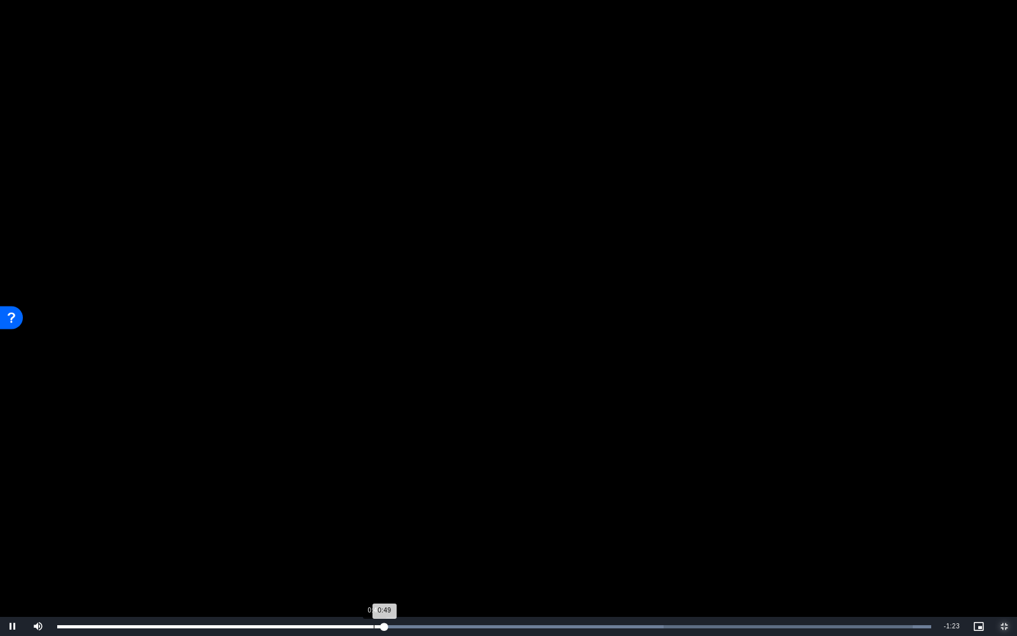
click at [374, 528] on div "0:47" at bounding box center [374, 626] width 1 height 3
click at [360, 528] on div "Loaded : 100.00% 0:45 0:48" at bounding box center [494, 626] width 874 height 3
click at [345, 528] on div "Loaded : 100.00% 0:43 0:46" at bounding box center [494, 626] width 874 height 3
click at [334, 528] on div "Loaded : 100.00% 0:41 0:48" at bounding box center [494, 626] width 874 height 3
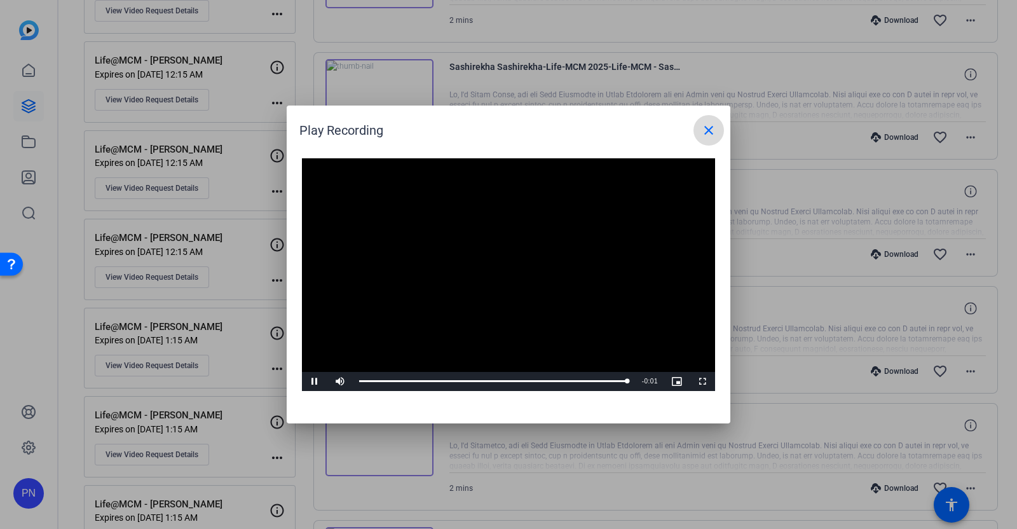
click at [716, 130] on mat-icon "close" at bounding box center [708, 130] width 15 height 15
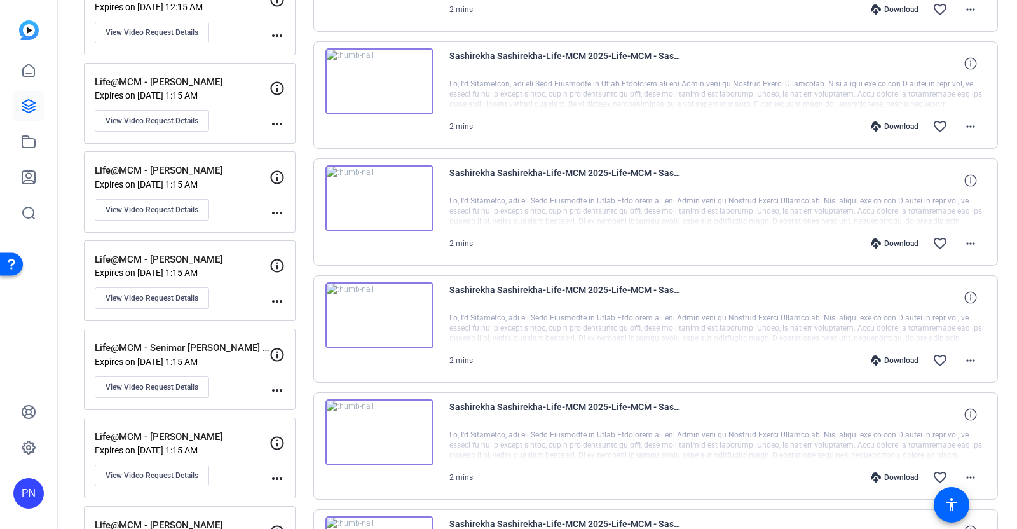
scroll to position [1986, 0]
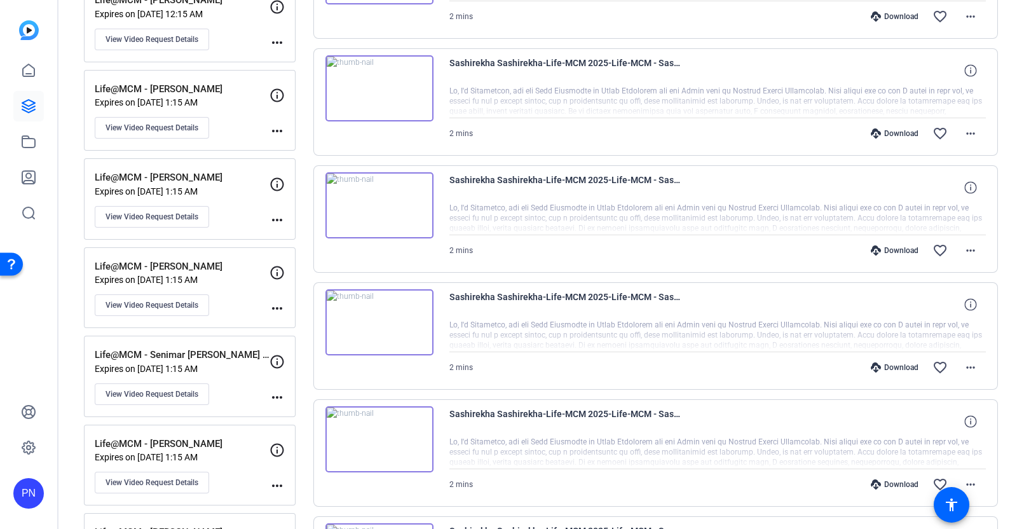
click at [375, 198] on img at bounding box center [379, 205] width 108 height 66
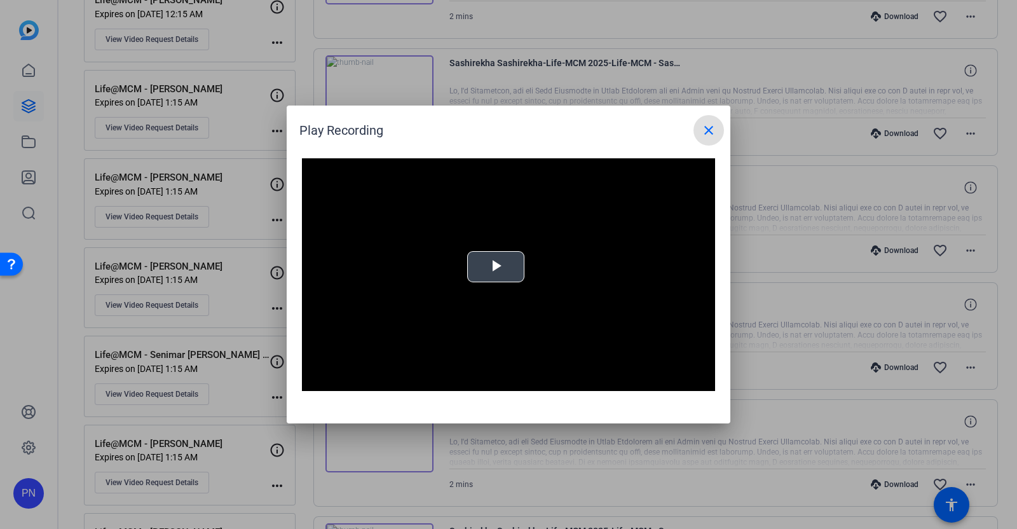
drag, startPoint x: 497, startPoint y: 264, endPoint x: 495, endPoint y: 270, distance: 6.6
click at [496, 267] on span "Video Player" at bounding box center [496, 267] width 0 height 0
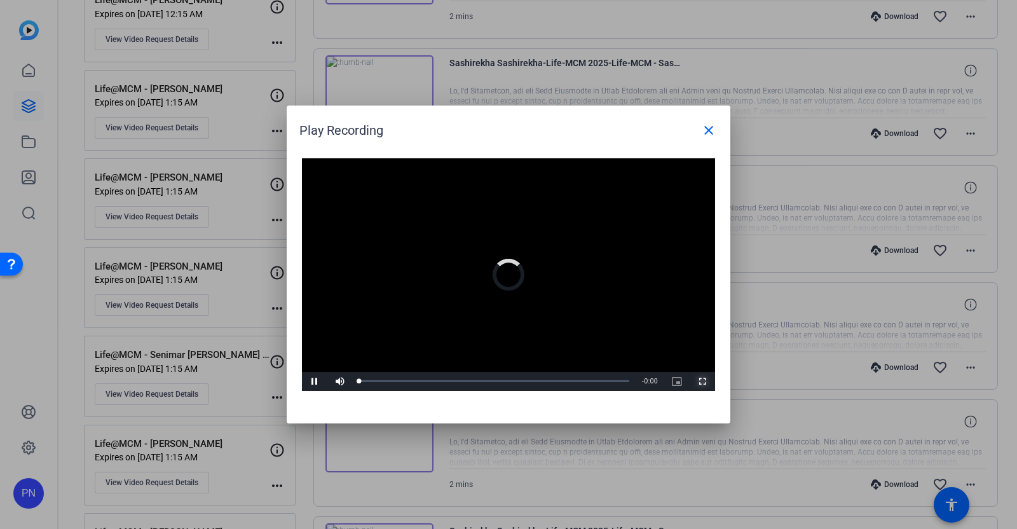
click at [707, 381] on span "Video Player" at bounding box center [702, 381] width 25 height 0
click at [451, 381] on div "Loaded : 100.00% 0:41 0:44" at bounding box center [494, 381] width 270 height 3
drag, startPoint x: 455, startPoint y: 381, endPoint x: 606, endPoint y: 381, distance: 151.3
click at [604, 381] on div "1:50" at bounding box center [481, 381] width 245 height 3
click at [712, 128] on mat-icon "close" at bounding box center [708, 130] width 15 height 15
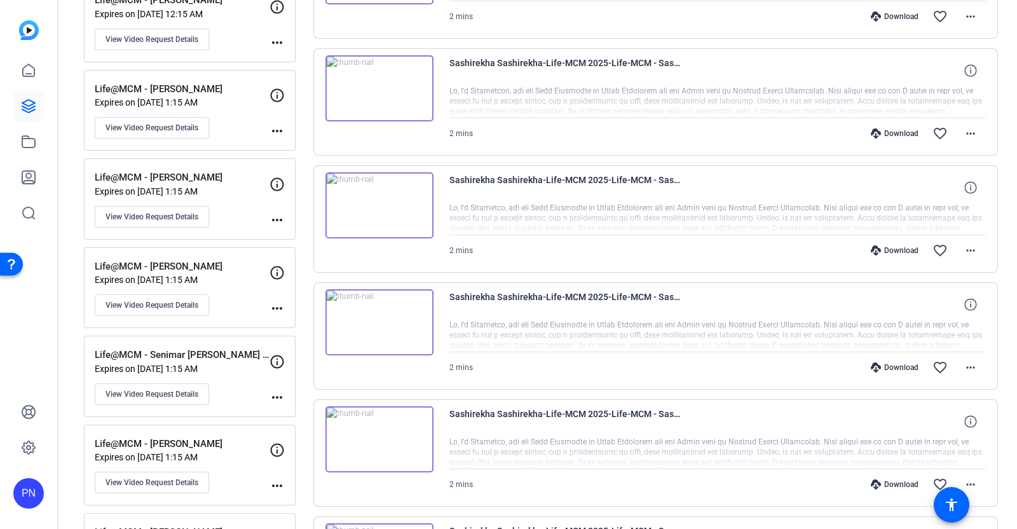
click at [373, 198] on img at bounding box center [379, 205] width 108 height 66
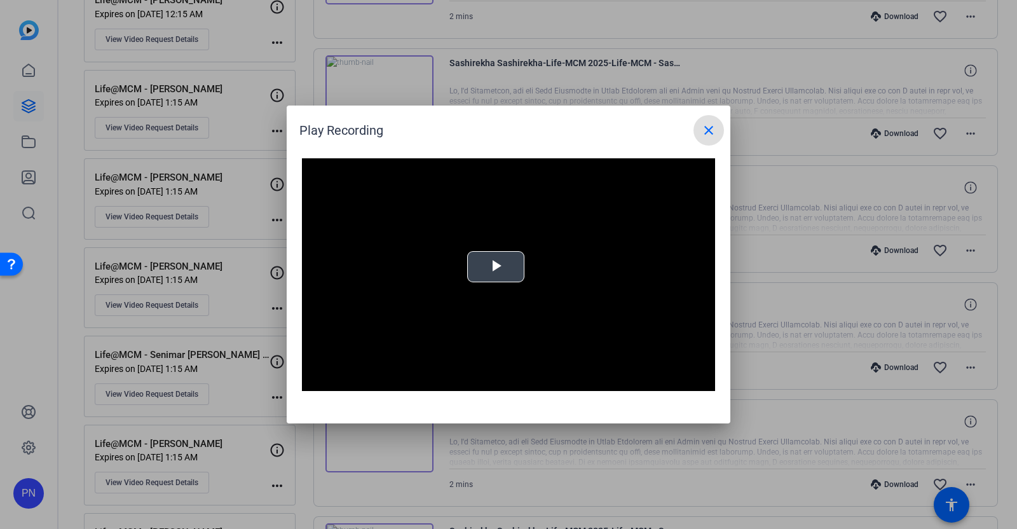
click at [496, 267] on span "Video Player" at bounding box center [496, 267] width 0 height 0
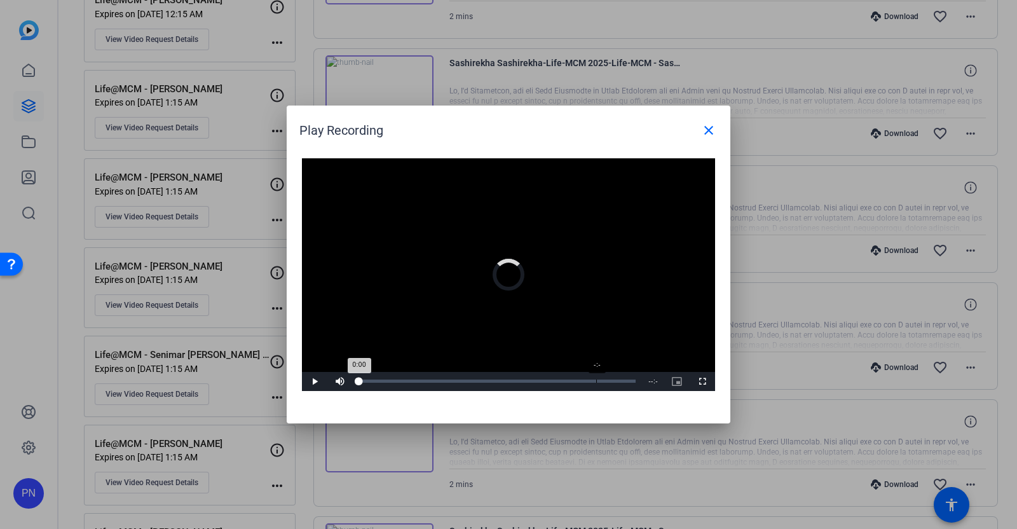
click at [597, 380] on div "Loaded : 0% -:- 0:00" at bounding box center [497, 381] width 277 height 3
drag, startPoint x: 359, startPoint y: 381, endPoint x: 507, endPoint y: 386, distance: 148.2
click at [507, 386] on div "Loaded : 0% -:- 0:00" at bounding box center [497, 381] width 289 height 19
click at [593, 381] on div "-:-" at bounding box center [593, 381] width 1 height 3
click at [579, 376] on div "Loaded : 0% 1:31 0:00" at bounding box center [494, 381] width 283 height 19
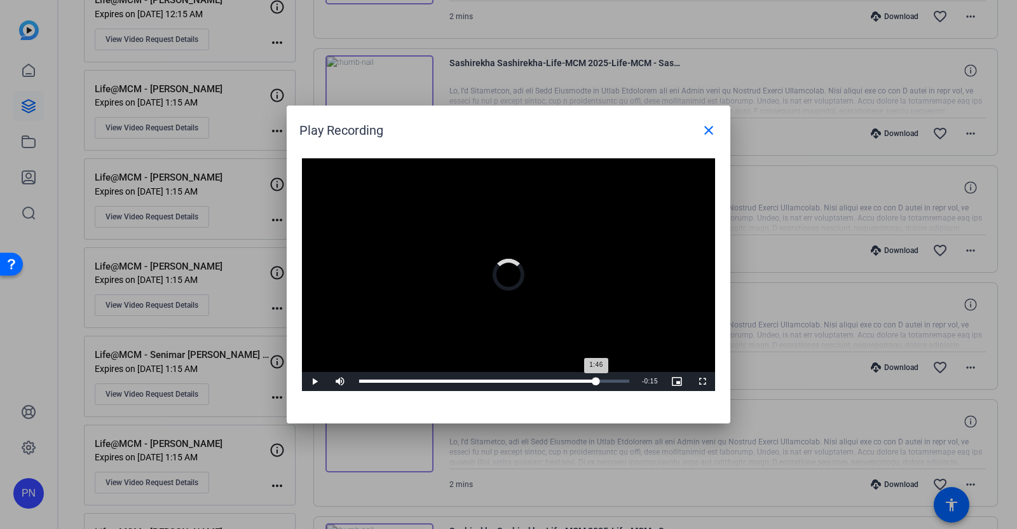
click at [596, 377] on div "Loaded : 0% 1:46 1:46" at bounding box center [494, 381] width 283 height 19
click at [316, 381] on span "Video Player" at bounding box center [314, 381] width 25 height 0
click at [313, 381] on span "Video Player" at bounding box center [314, 381] width 25 height 0
click at [706, 130] on mat-icon "close" at bounding box center [708, 130] width 15 height 15
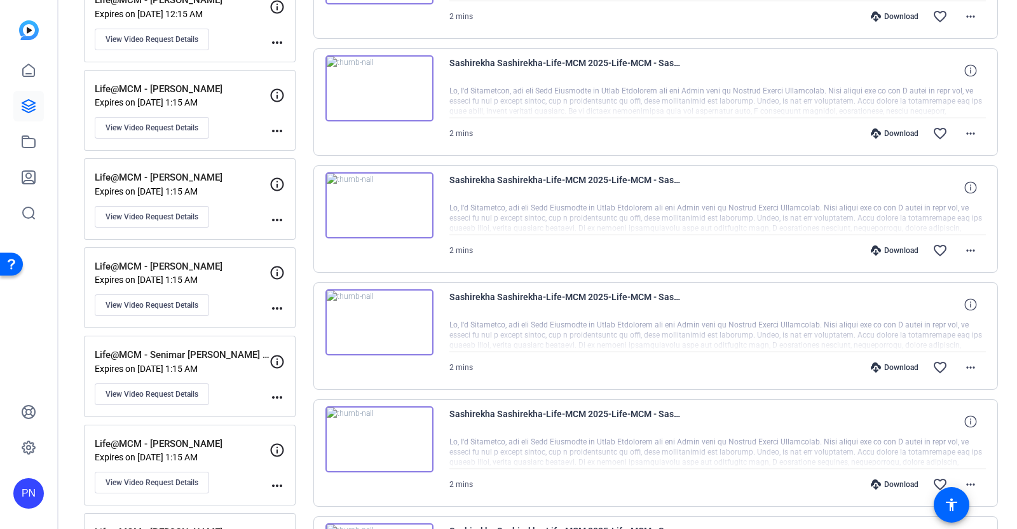
click at [378, 315] on img at bounding box center [379, 322] width 108 height 66
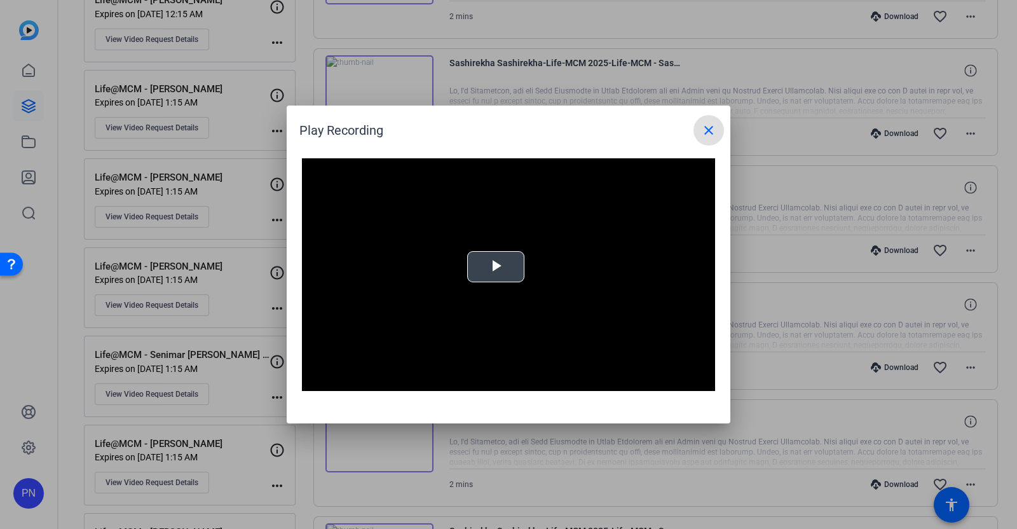
click at [496, 267] on span "Video Player" at bounding box center [496, 267] width 0 height 0
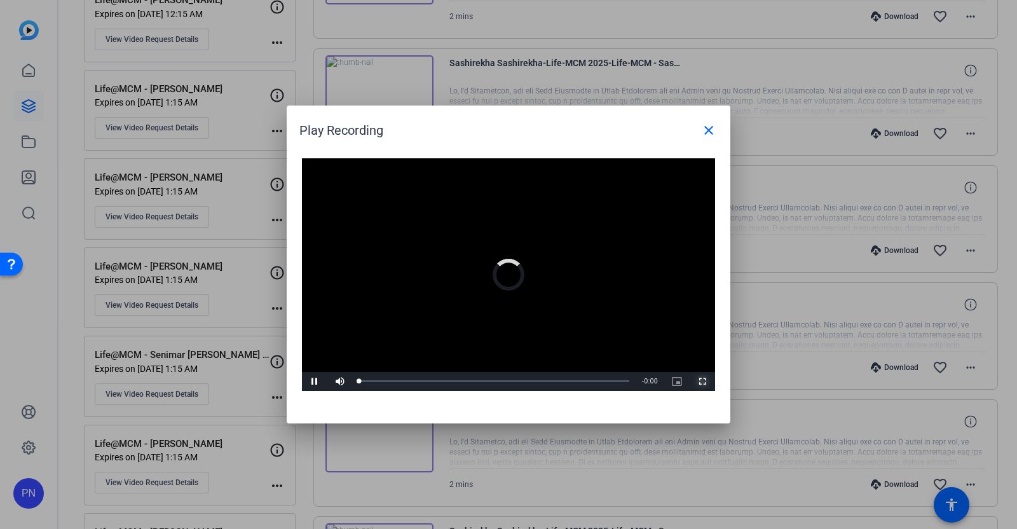
click at [702, 381] on span "Video Player" at bounding box center [702, 381] width 25 height 0
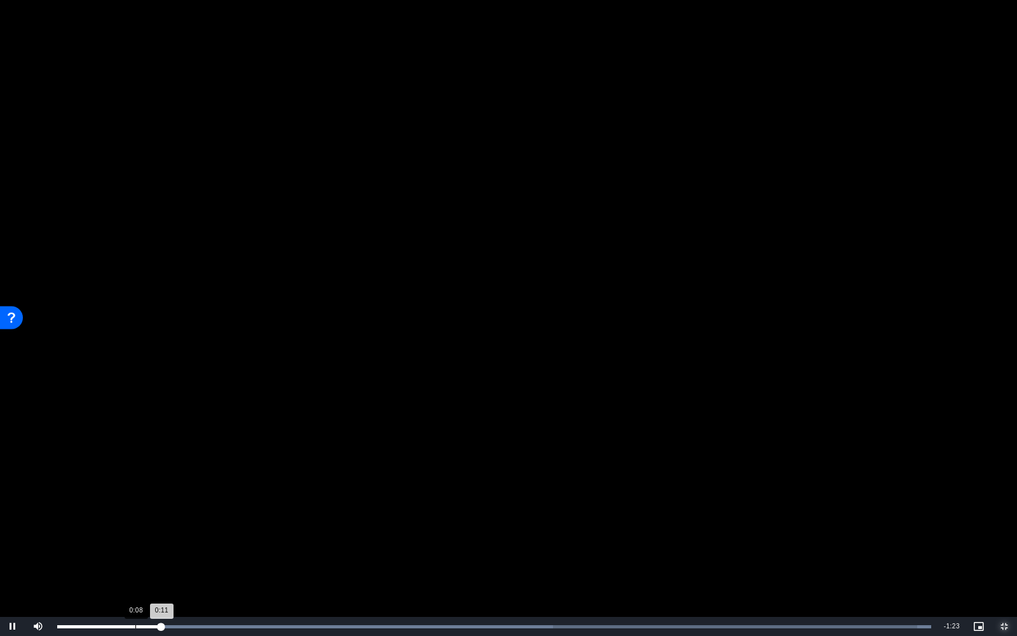
click at [135, 528] on div "Loaded : 100.00% 0:08 0:11" at bounding box center [494, 626] width 887 height 19
click at [121, 528] on div "Loaded : 100.00% 0:07 0:07" at bounding box center [494, 626] width 887 height 19
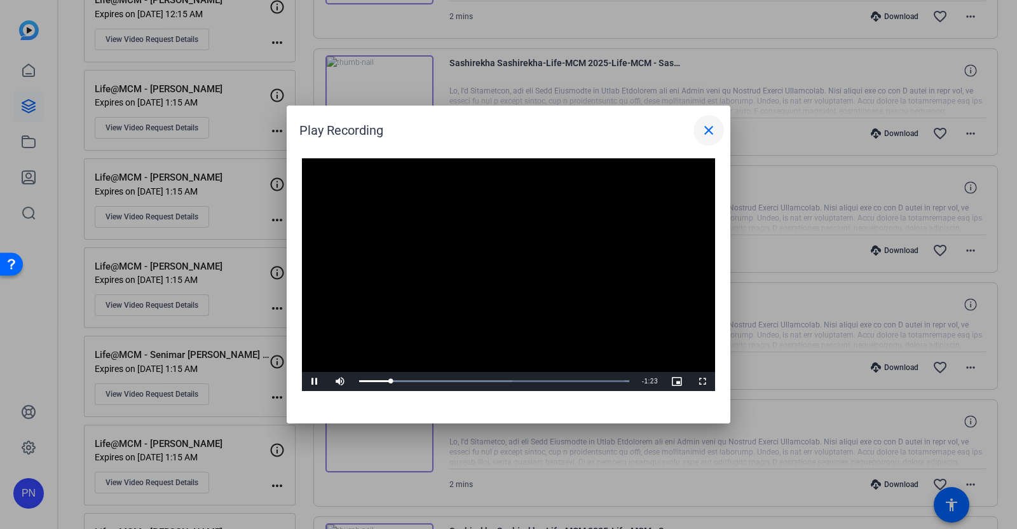
click at [702, 129] on mat-icon "close" at bounding box center [708, 130] width 15 height 15
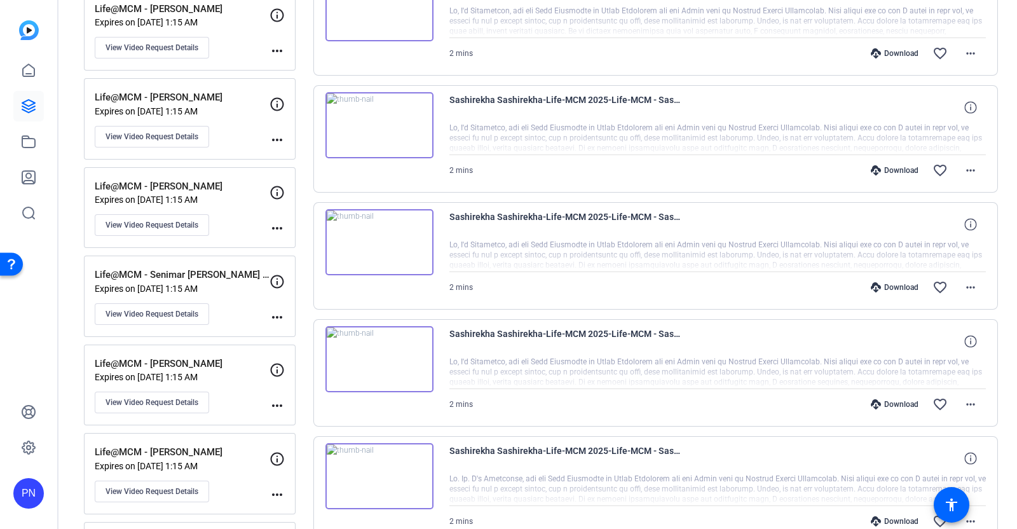
scroll to position [2145, 0]
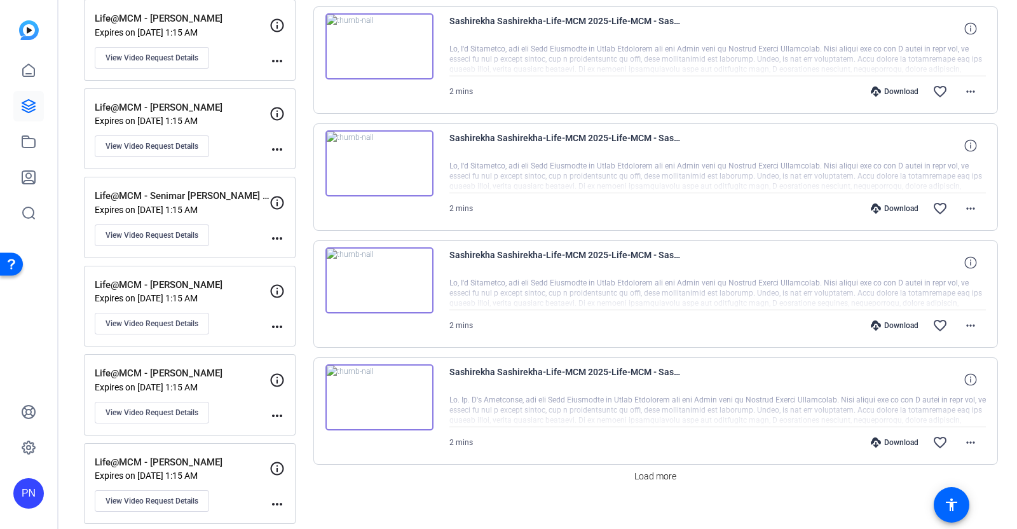
click at [378, 268] on img at bounding box center [379, 280] width 108 height 66
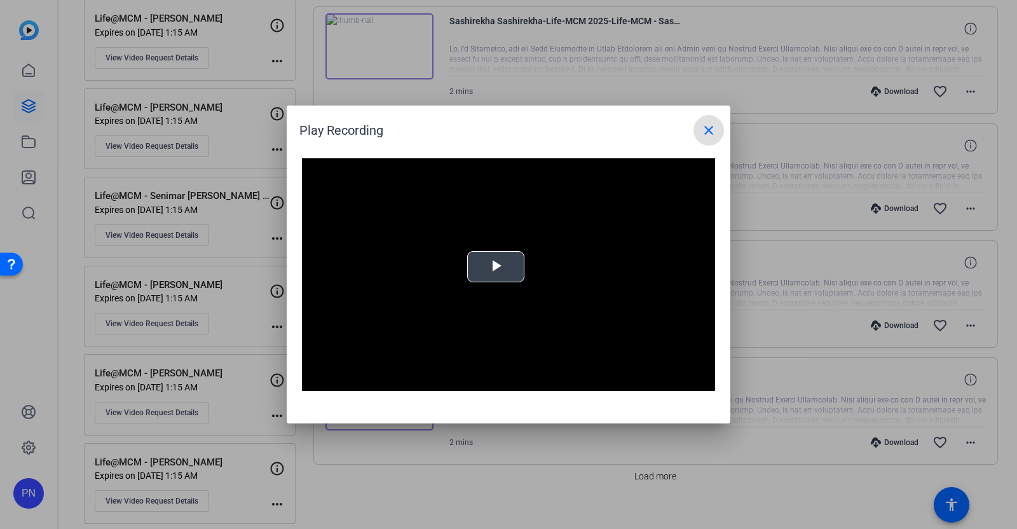
click at [496, 267] on span "Video Player" at bounding box center [496, 267] width 0 height 0
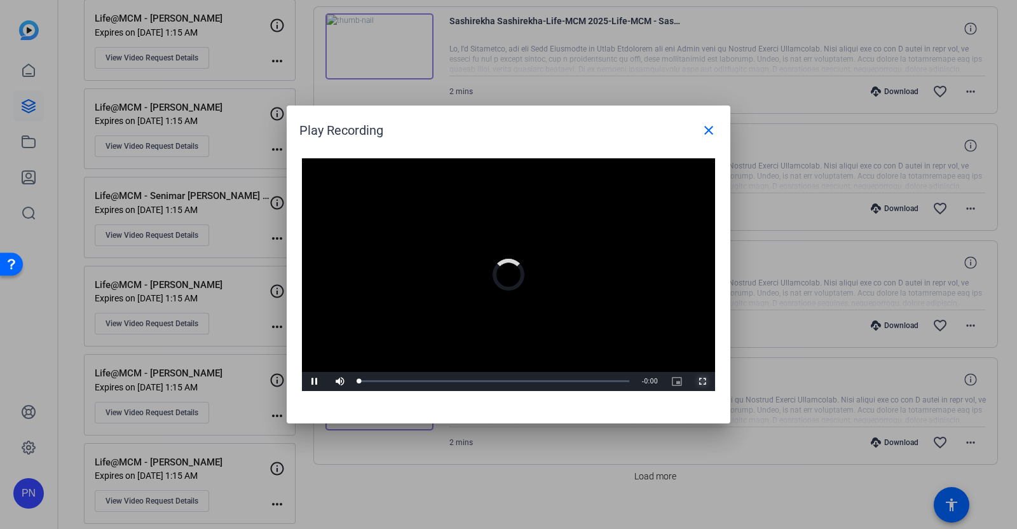
click at [701, 381] on span "Video Player" at bounding box center [702, 381] width 25 height 0
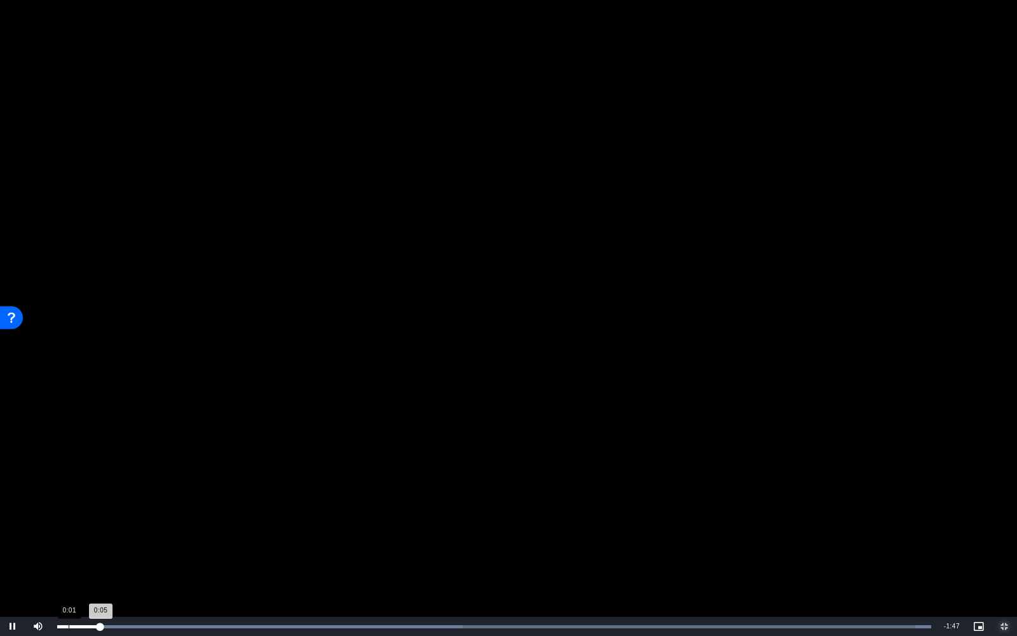
click at [69, 528] on div "Loaded : 100.00% 0:01 0:05" at bounding box center [494, 626] width 887 height 19
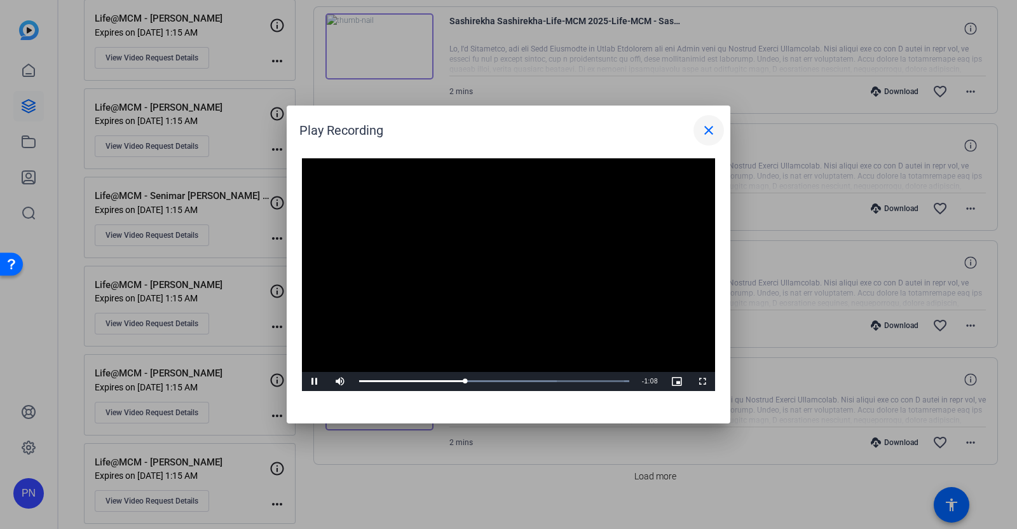
click at [709, 128] on mat-icon "close" at bounding box center [708, 130] width 15 height 15
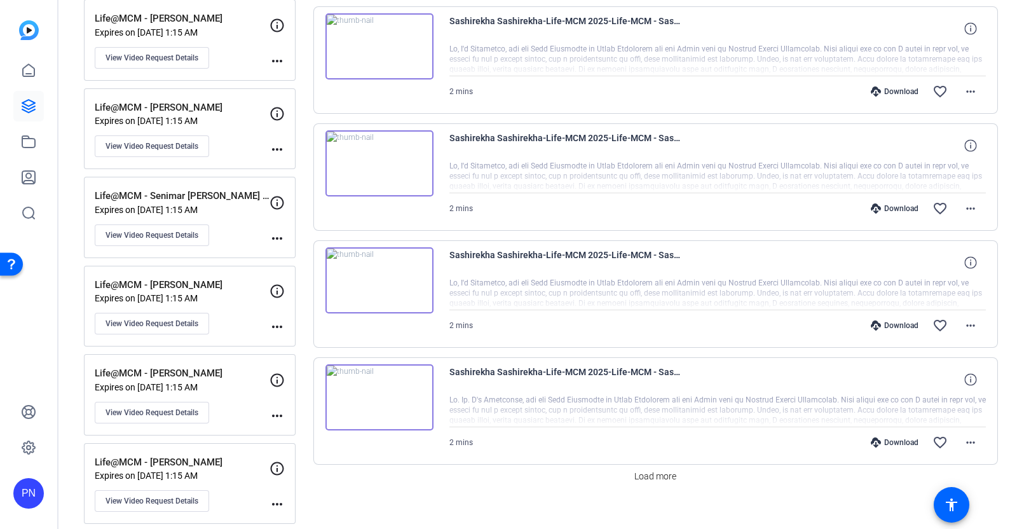
click at [378, 389] on img at bounding box center [379, 397] width 108 height 66
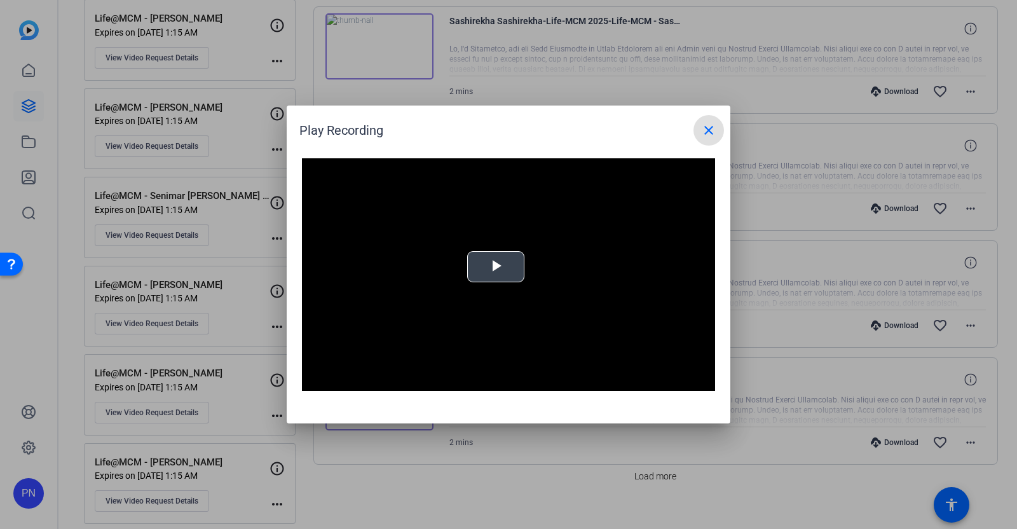
click at [496, 267] on span "Video Player" at bounding box center [496, 267] width 0 height 0
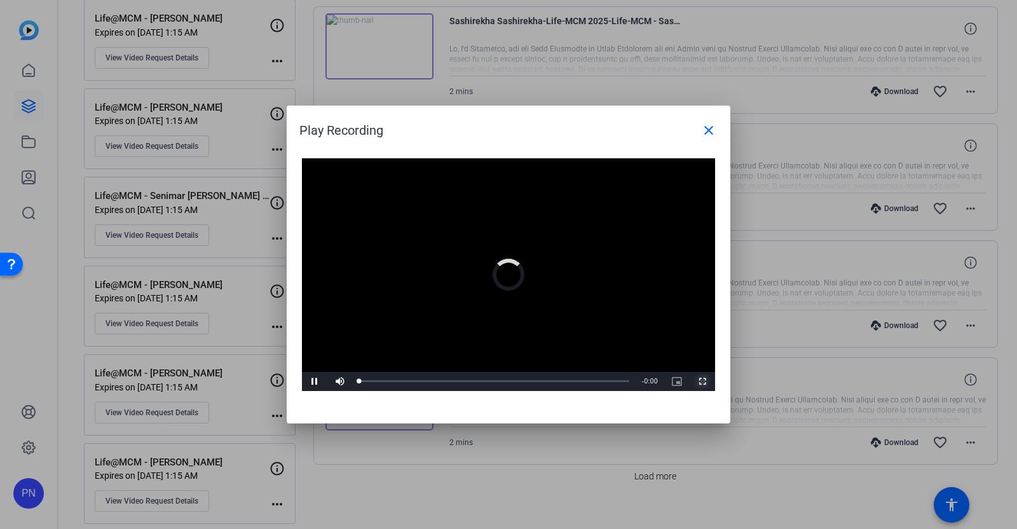
click at [704, 381] on span "Video Player" at bounding box center [702, 381] width 25 height 0
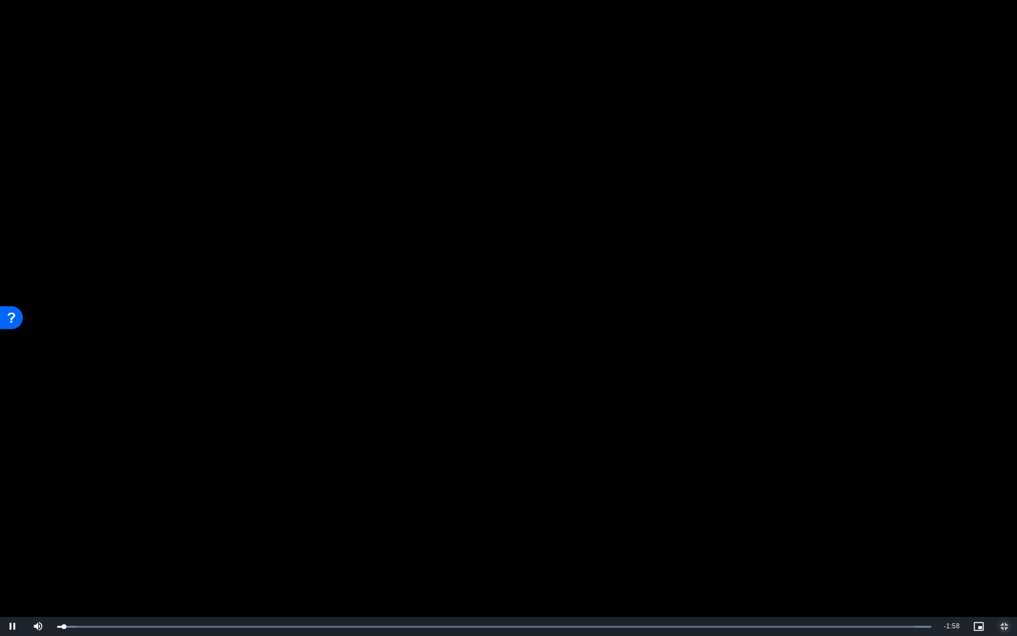
click at [992, 528] on button "Exit Fullscreen" at bounding box center [1004, 626] width 25 height 19
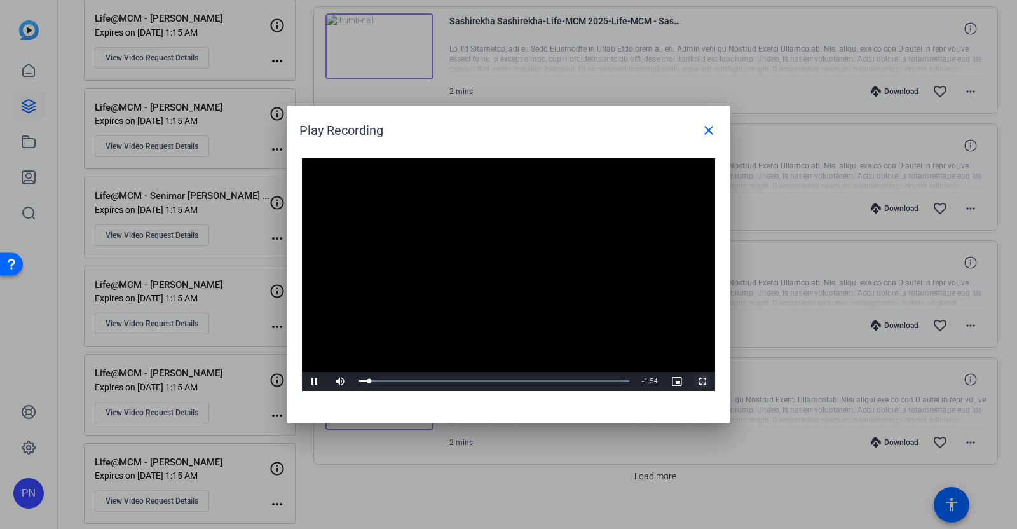
click at [709, 381] on span "Video Player" at bounding box center [702, 381] width 25 height 0
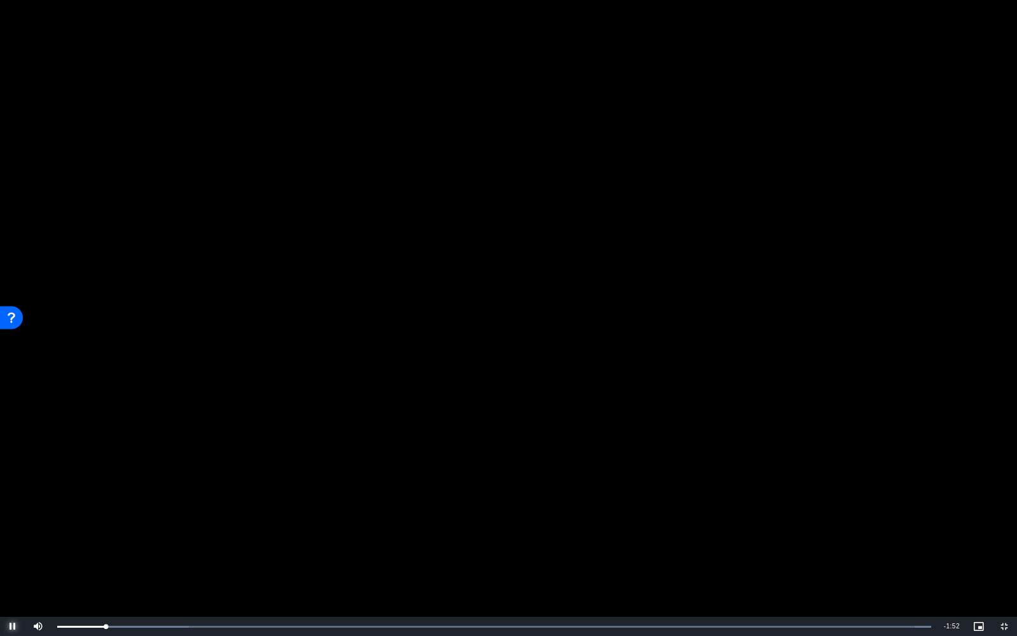
click at [15, 528] on span "Video Player" at bounding box center [12, 626] width 25 height 0
click at [16, 528] on span "Video Player" at bounding box center [12, 626] width 25 height 0
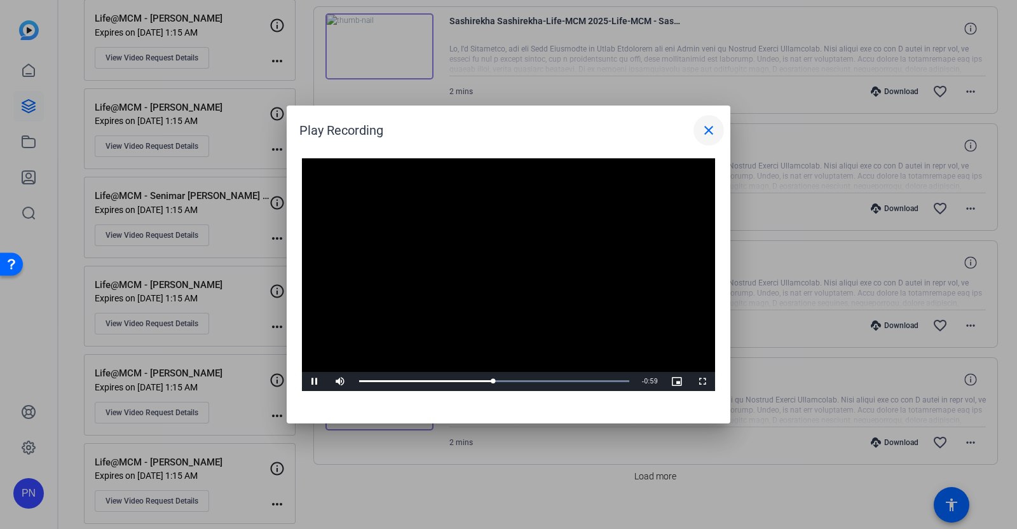
click at [712, 134] on mat-icon "close" at bounding box center [708, 130] width 15 height 15
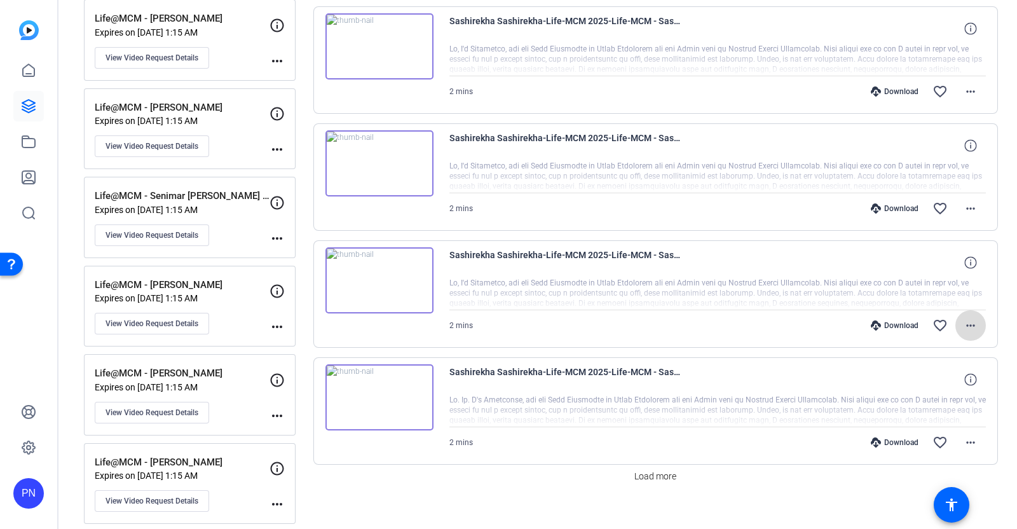
click at [963, 318] on mat-icon "more_horiz" at bounding box center [970, 325] width 15 height 15
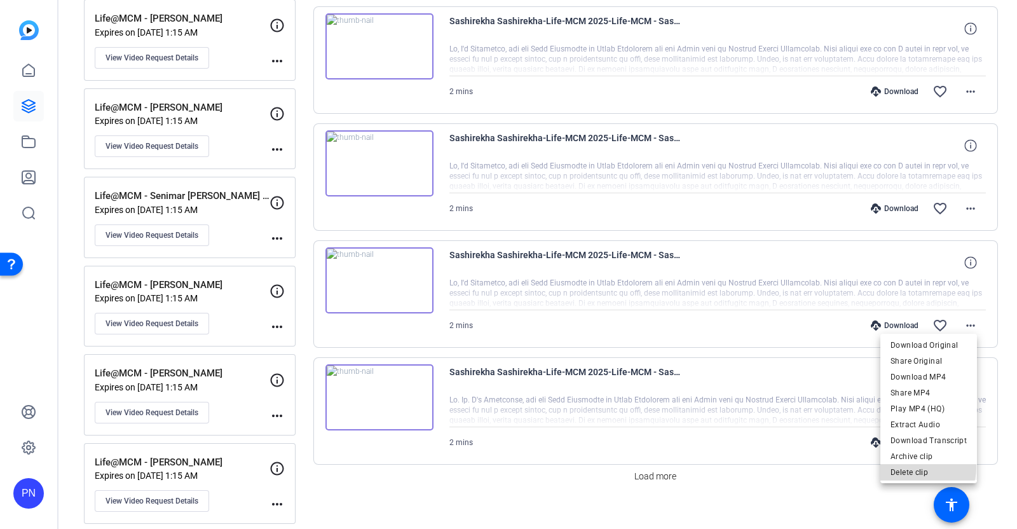
click at [918, 467] on span "Delete clip" at bounding box center [929, 471] width 76 height 15
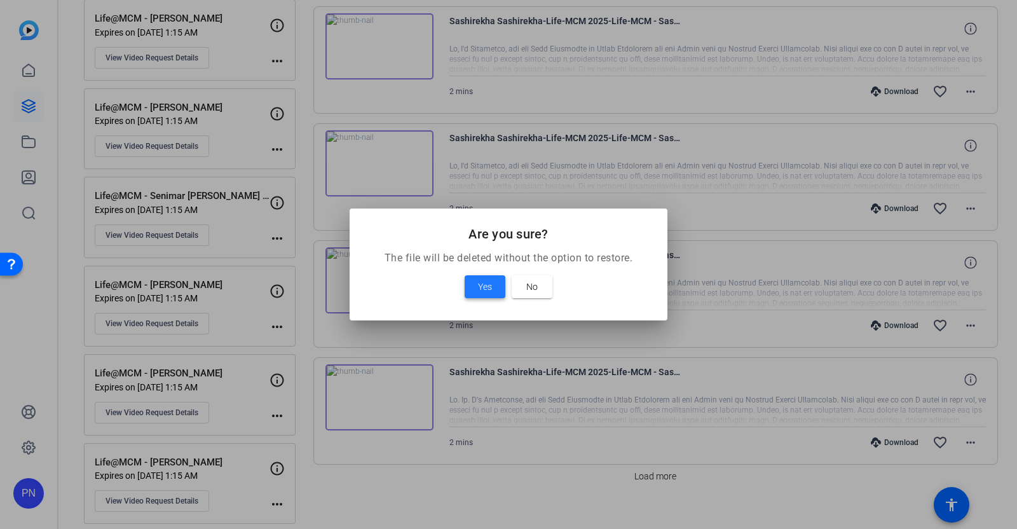
click at [492, 284] on span at bounding box center [485, 286] width 41 height 31
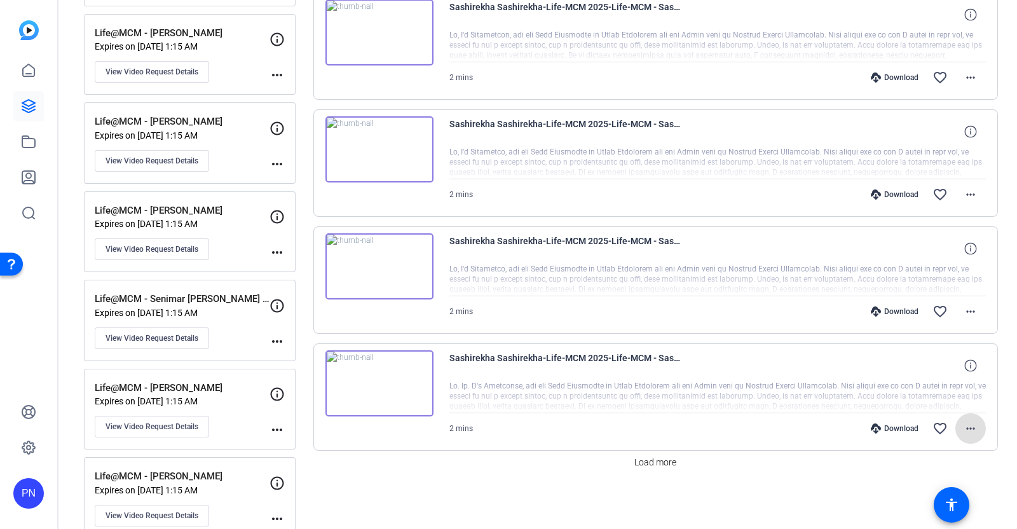
scroll to position [2065, 0]
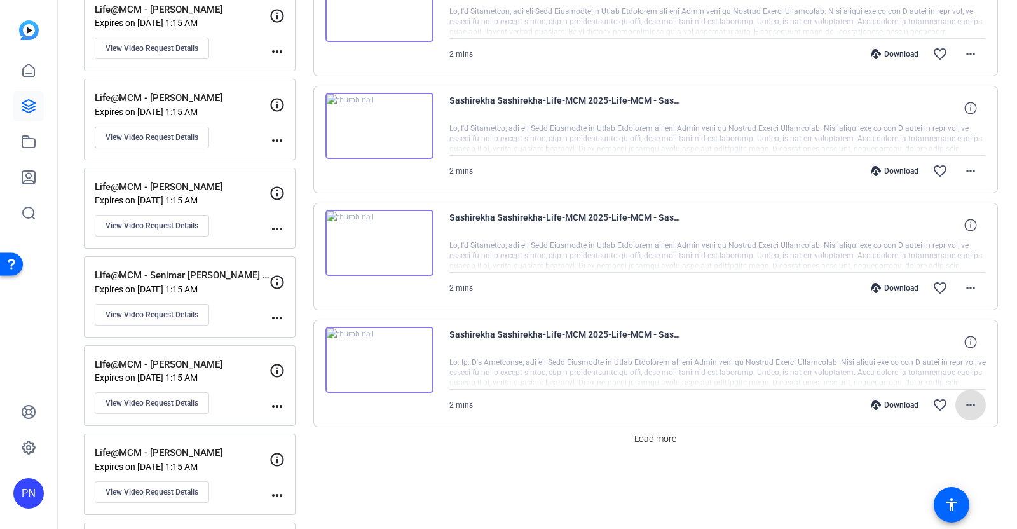
click at [378, 351] on img at bounding box center [379, 360] width 108 height 66
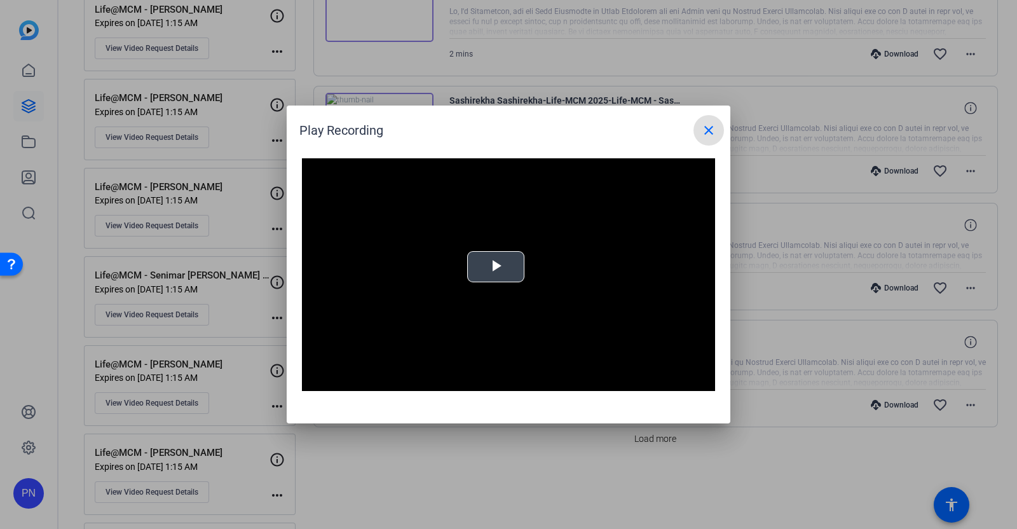
click at [496, 267] on span "Video Player" at bounding box center [496, 267] width 0 height 0
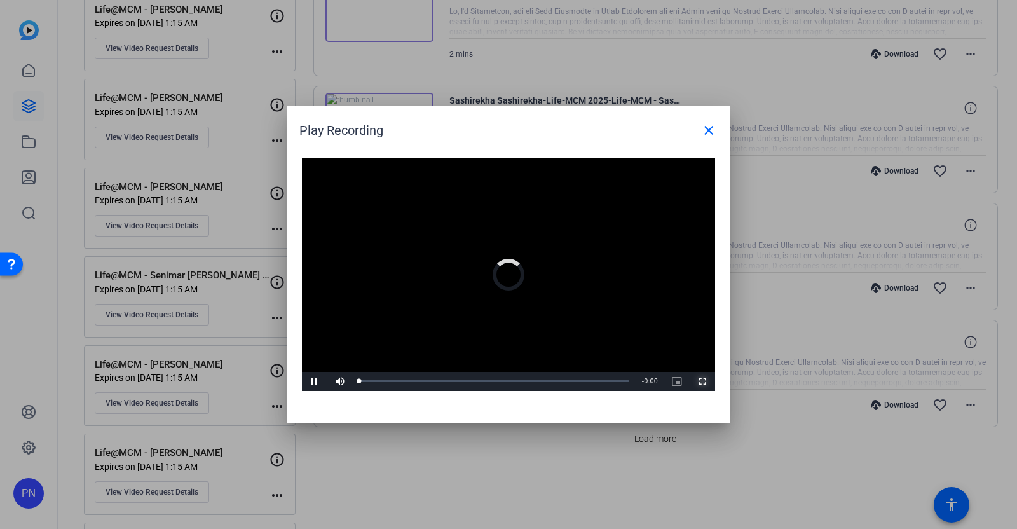
click at [703, 381] on span "Video Player" at bounding box center [702, 381] width 25 height 0
click at [708, 128] on mat-icon "close" at bounding box center [708, 130] width 15 height 15
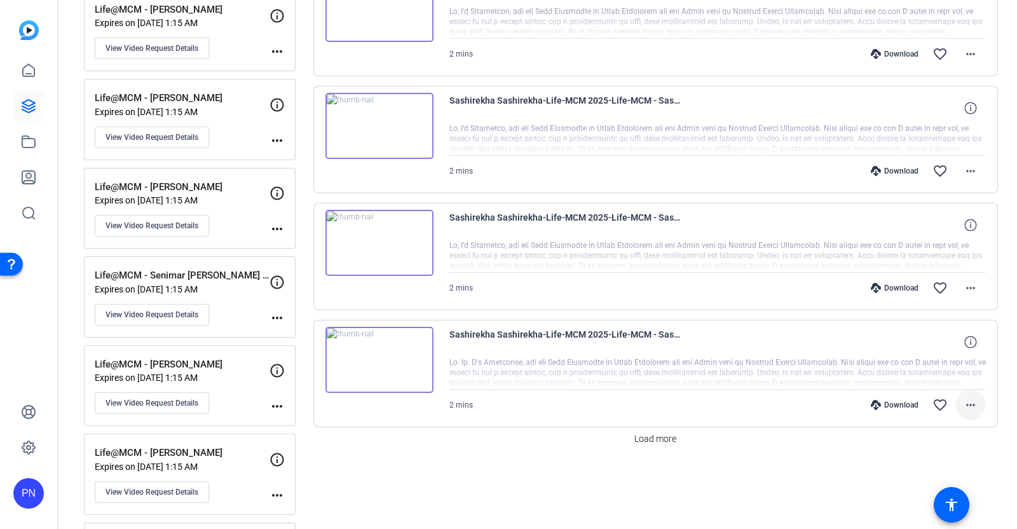
click at [966, 398] on mat-icon "more_horiz" at bounding box center [970, 404] width 15 height 15
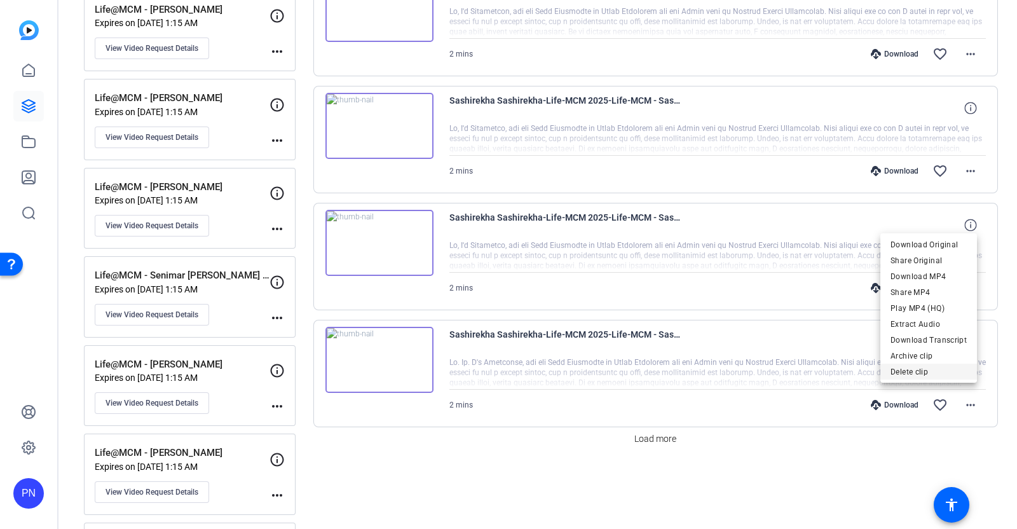
click at [929, 373] on span "Delete clip" at bounding box center [929, 371] width 76 height 15
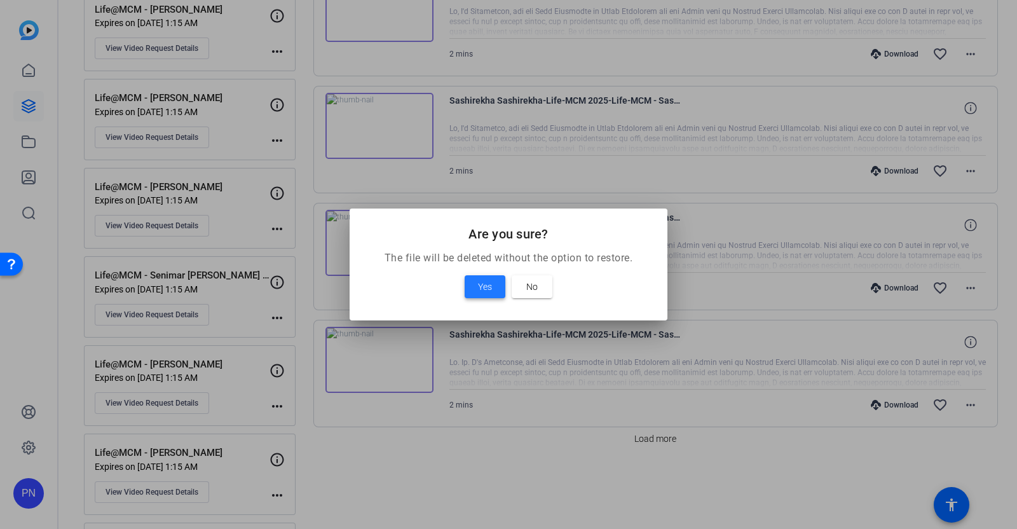
click at [492, 282] on span at bounding box center [485, 286] width 41 height 31
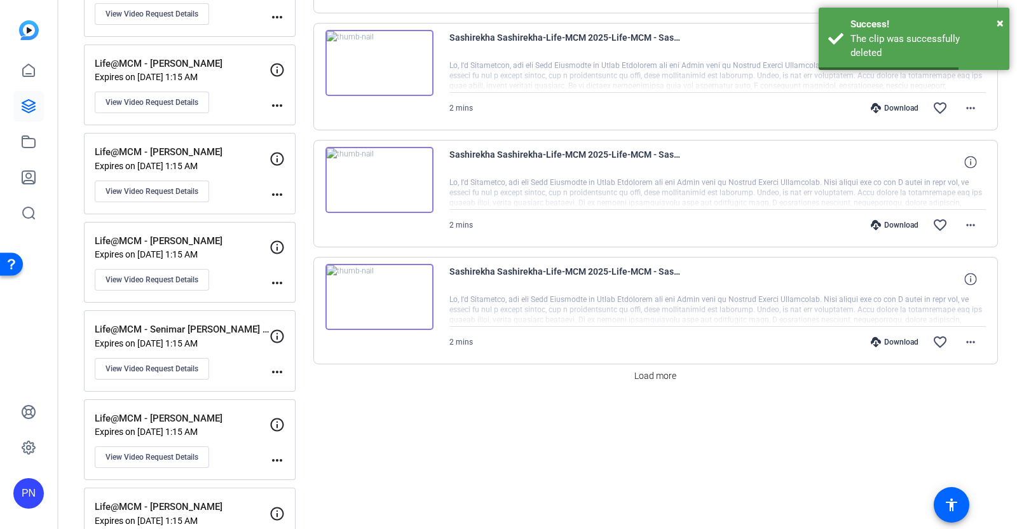
scroll to position [1986, 0]
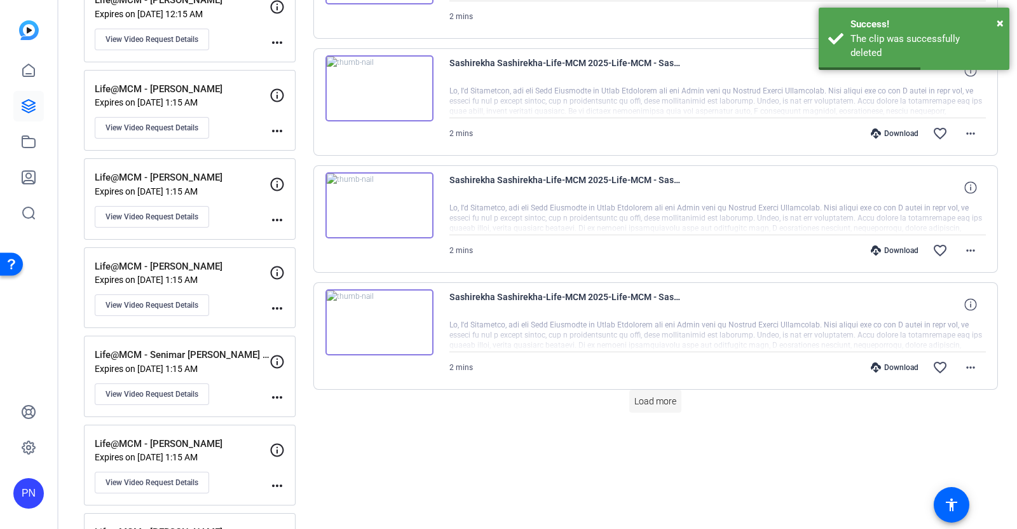
click at [653, 395] on span "Load more" at bounding box center [655, 401] width 42 height 13
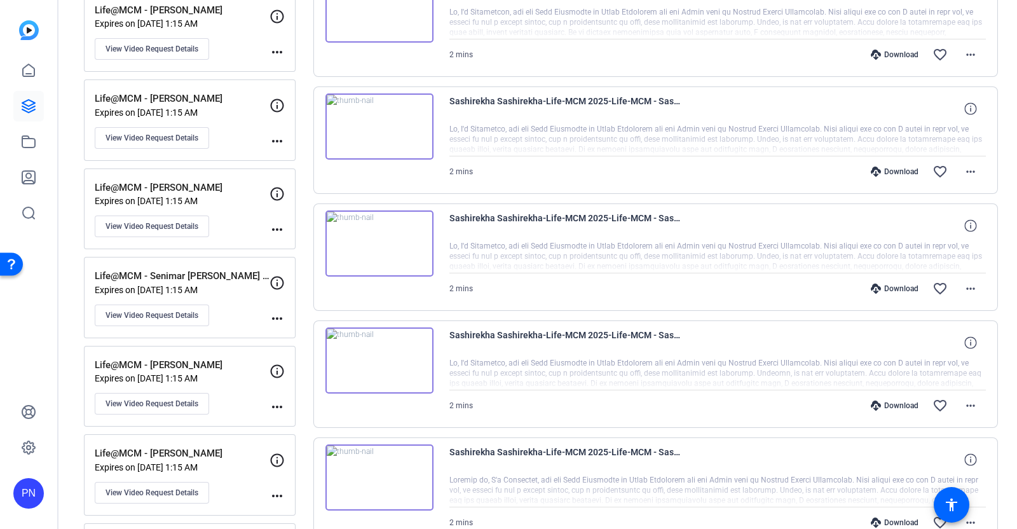
scroll to position [2065, 0]
click at [378, 350] on img at bounding box center [379, 360] width 108 height 66
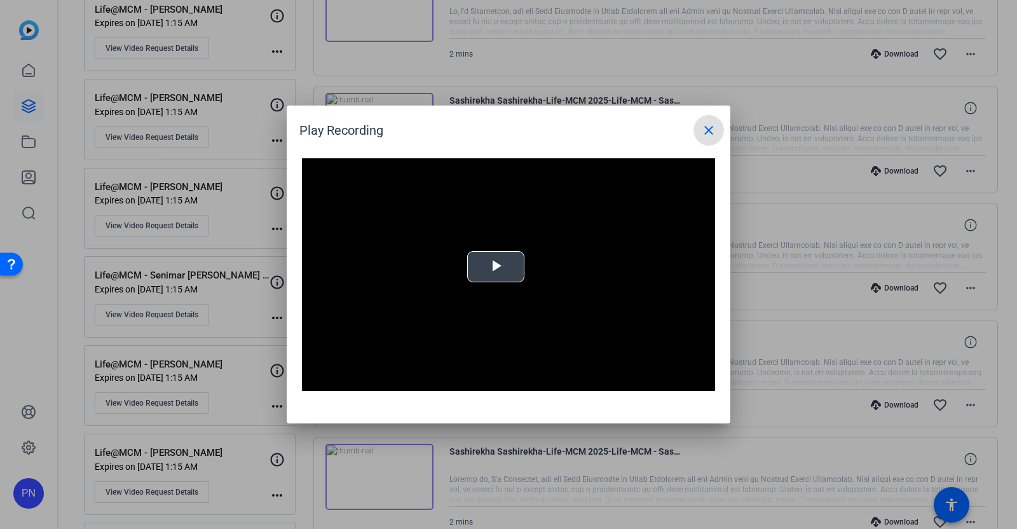
click at [496, 267] on span "Video Player" at bounding box center [496, 267] width 0 height 0
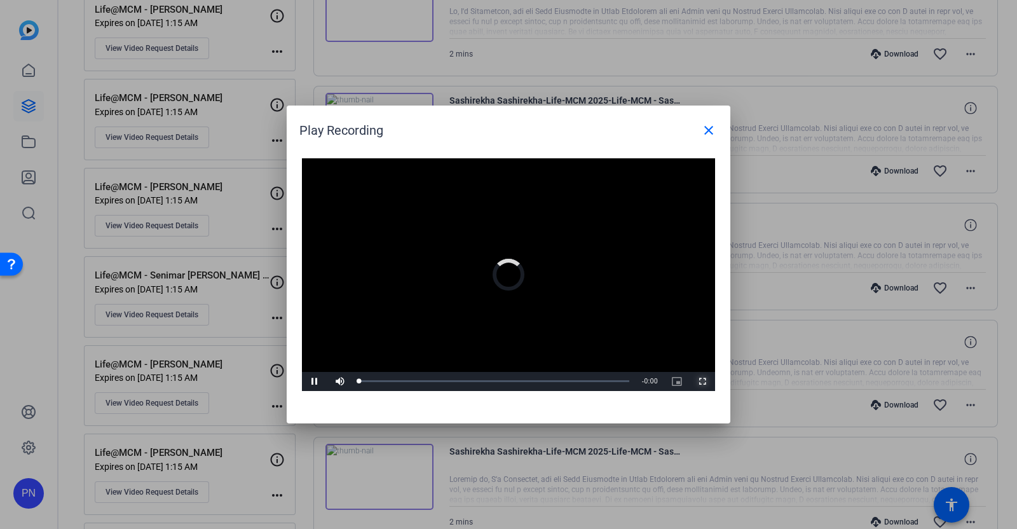
click at [704, 381] on span "Video Player" at bounding box center [702, 381] width 25 height 0
click at [706, 128] on mat-icon "close" at bounding box center [708, 130] width 15 height 15
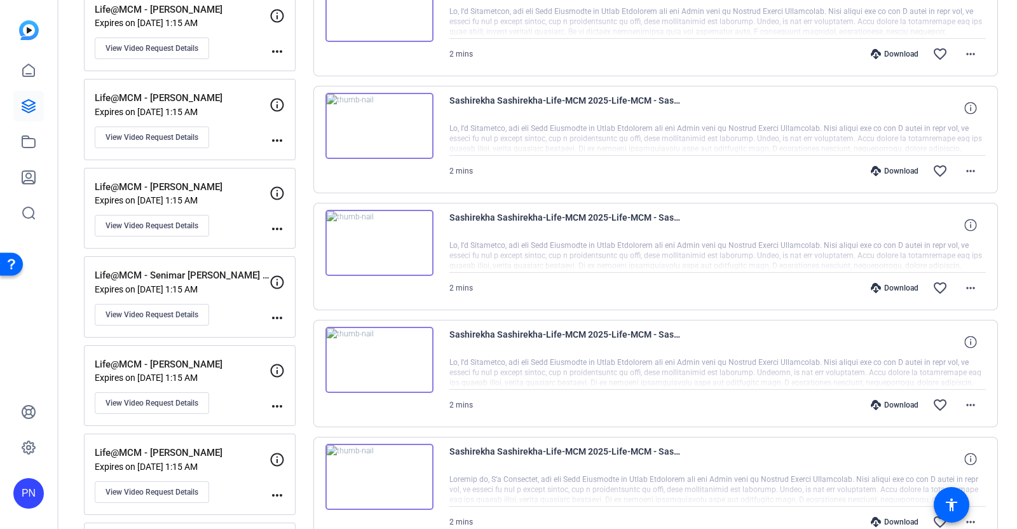
scroll to position [2145, 0]
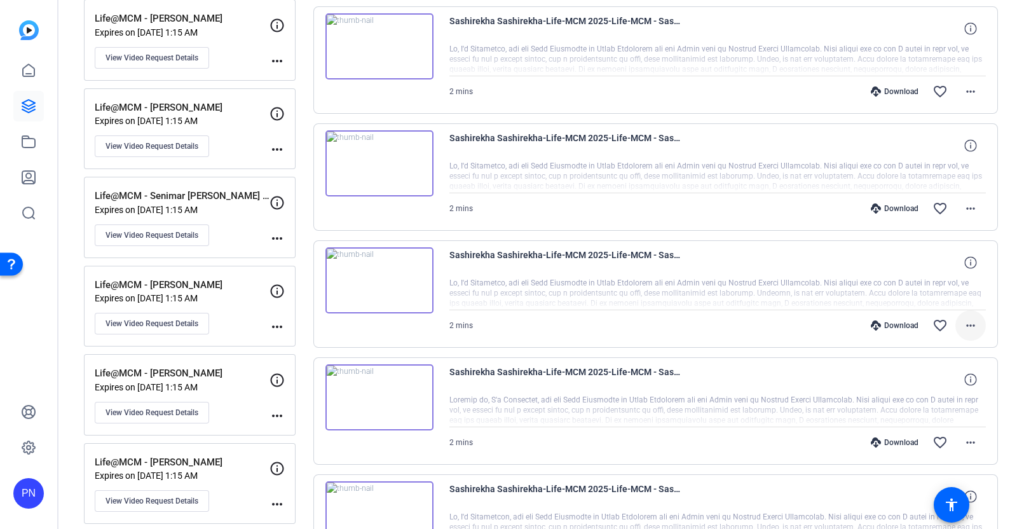
click at [963, 318] on mat-icon "more_horiz" at bounding box center [970, 325] width 15 height 15
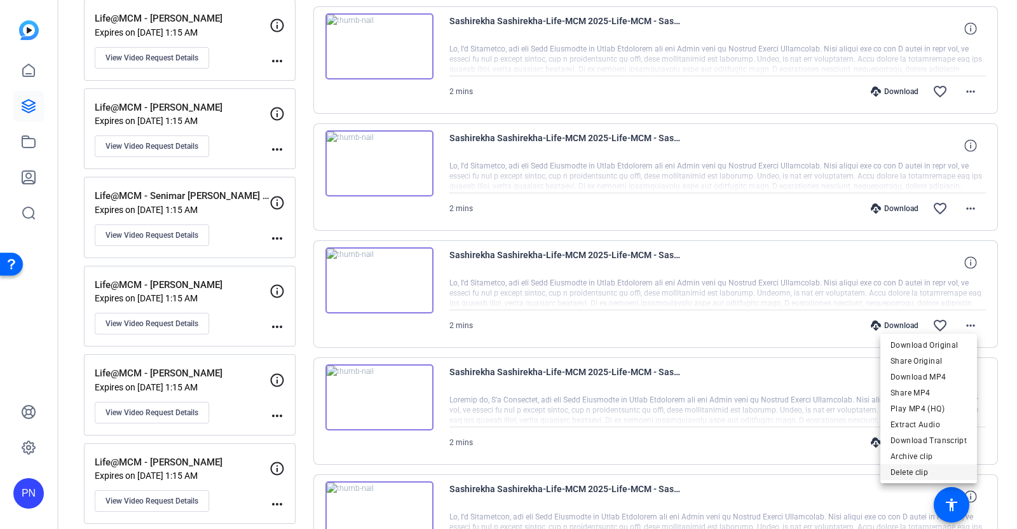
click at [929, 469] on span "Delete clip" at bounding box center [929, 471] width 76 height 15
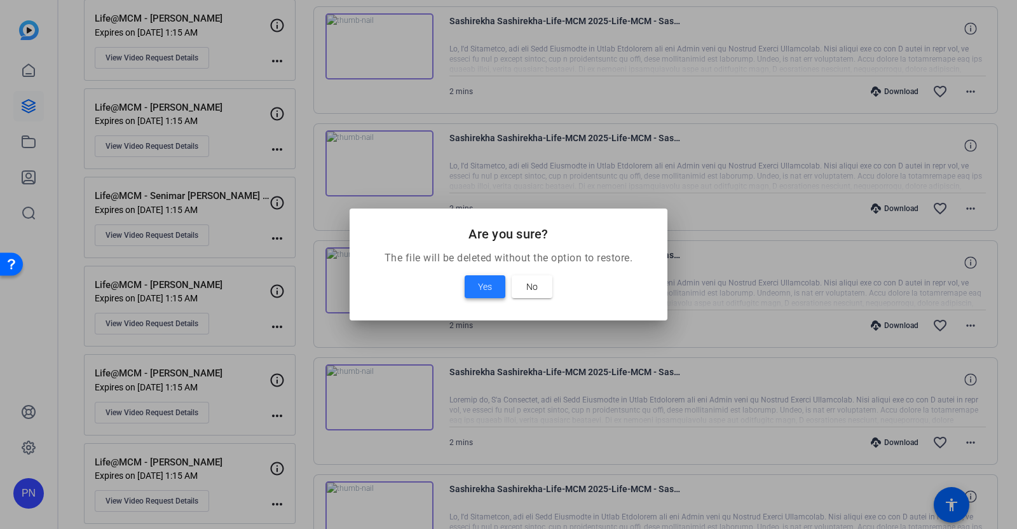
click at [485, 286] on span "Yes" at bounding box center [485, 286] width 14 height 15
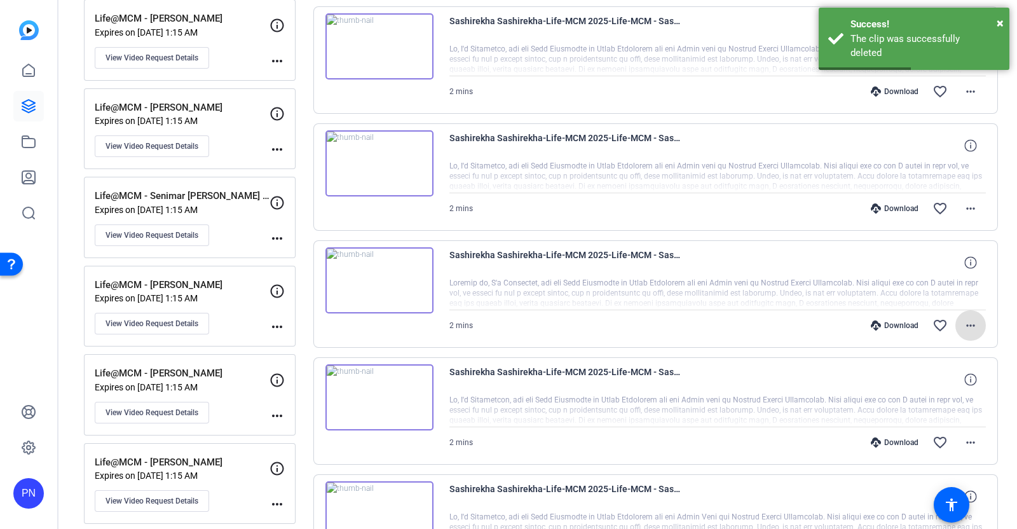
click at [380, 271] on img at bounding box center [379, 280] width 108 height 66
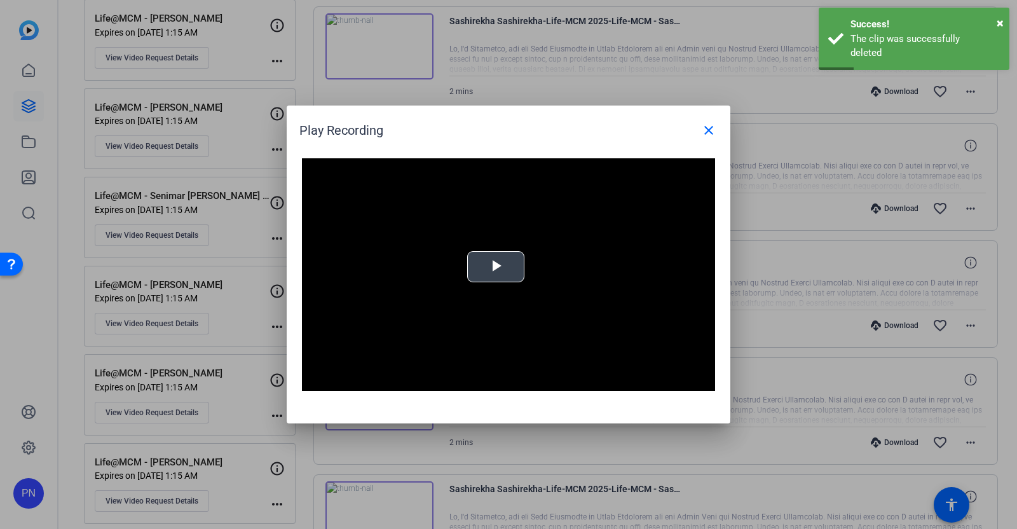
click at [496, 267] on span "Video Player" at bounding box center [496, 267] width 0 height 0
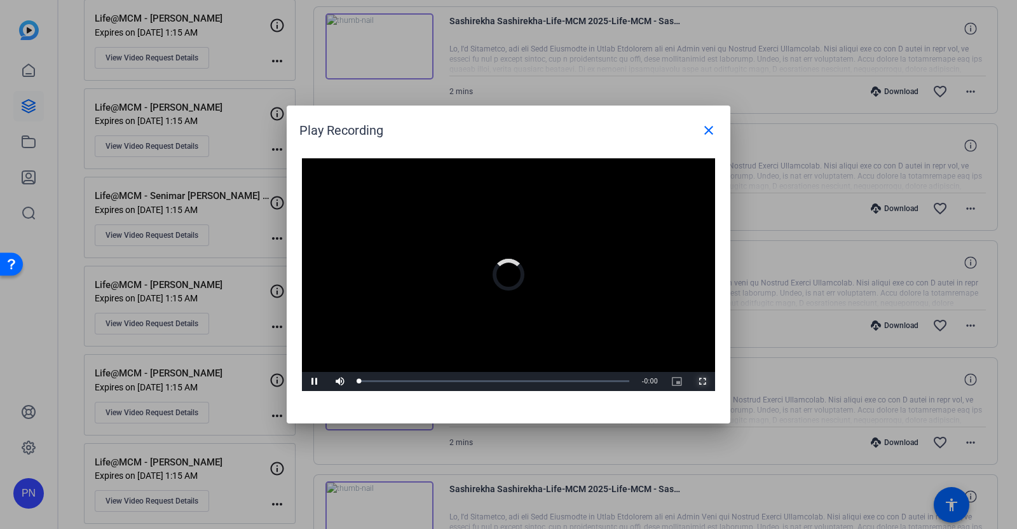
click at [707, 381] on span "Video Player" at bounding box center [702, 381] width 25 height 0
click at [706, 132] on mat-icon "close" at bounding box center [708, 130] width 15 height 15
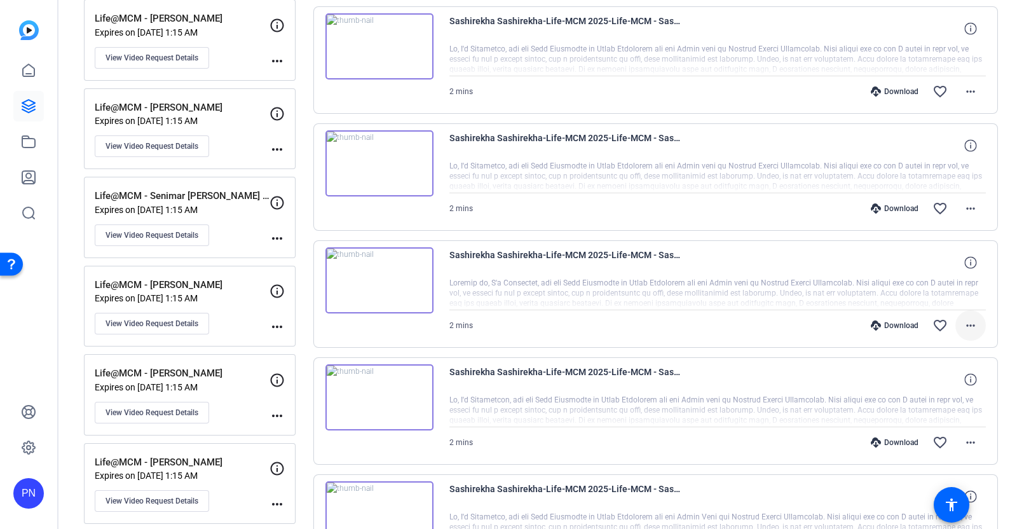
click at [969, 313] on span at bounding box center [971, 325] width 31 height 31
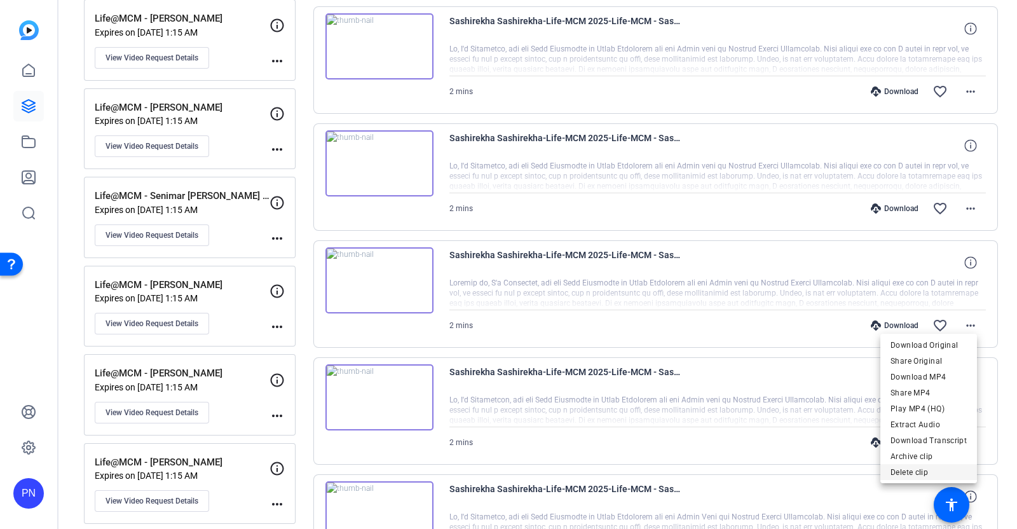
click at [917, 469] on span "Delete clip" at bounding box center [929, 471] width 76 height 15
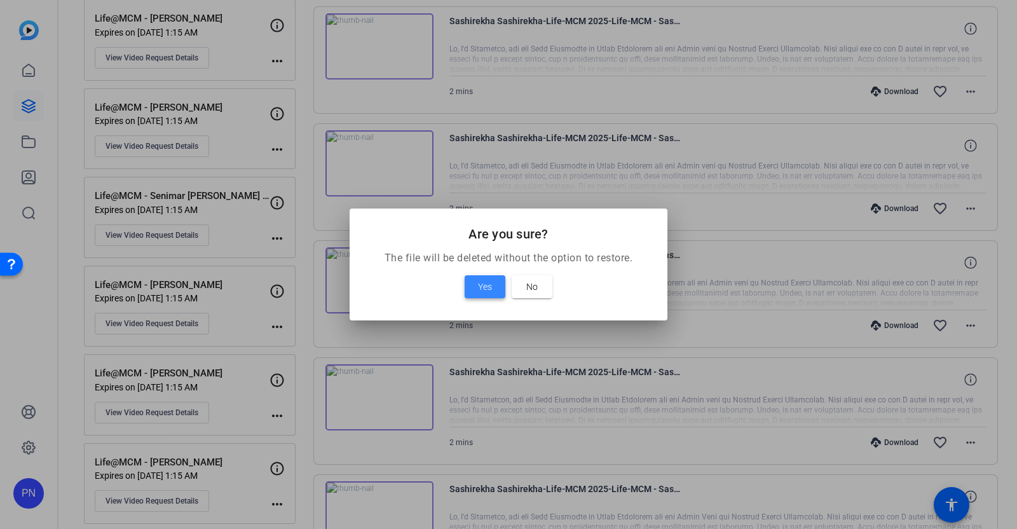
click at [488, 284] on span "Yes" at bounding box center [485, 286] width 14 height 15
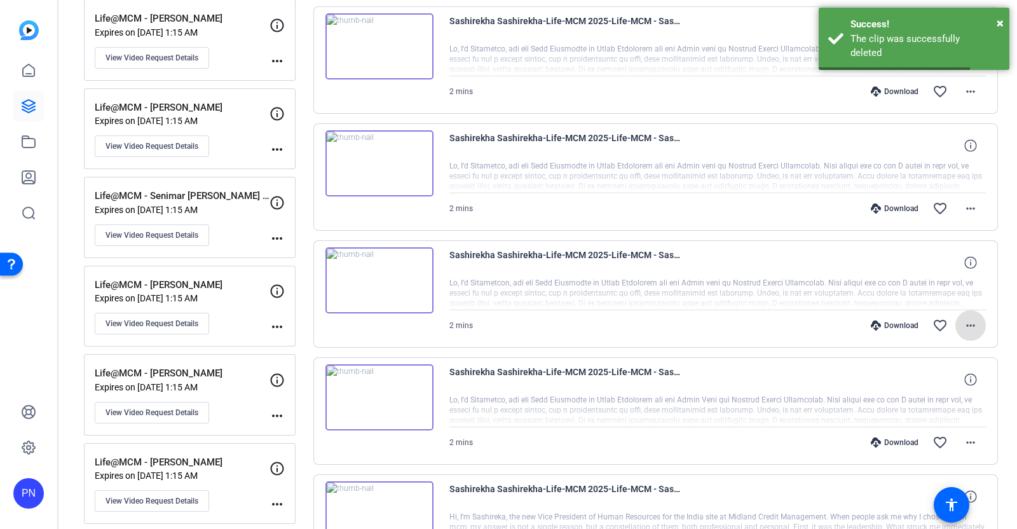
click at [380, 271] on img at bounding box center [379, 280] width 108 height 66
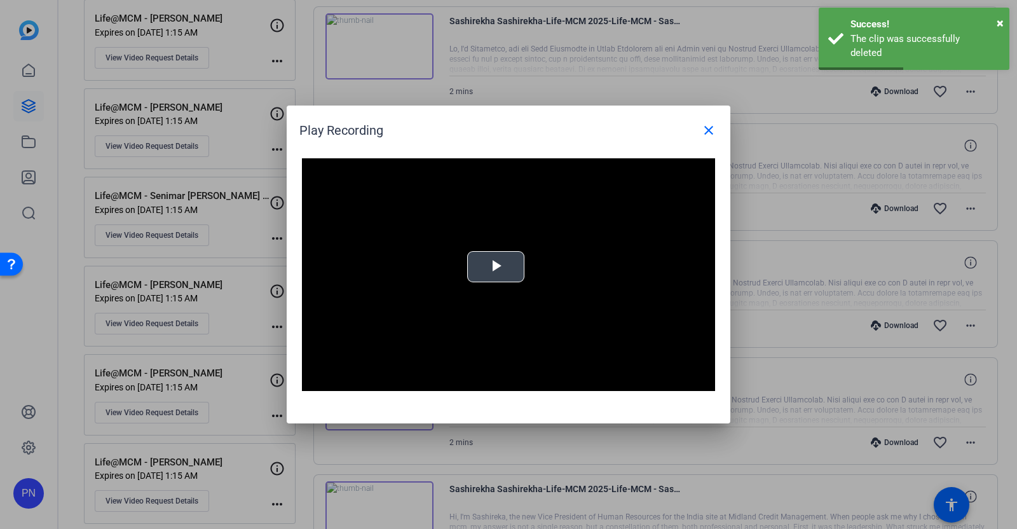
click at [496, 267] on span "Video Player" at bounding box center [496, 267] width 0 height 0
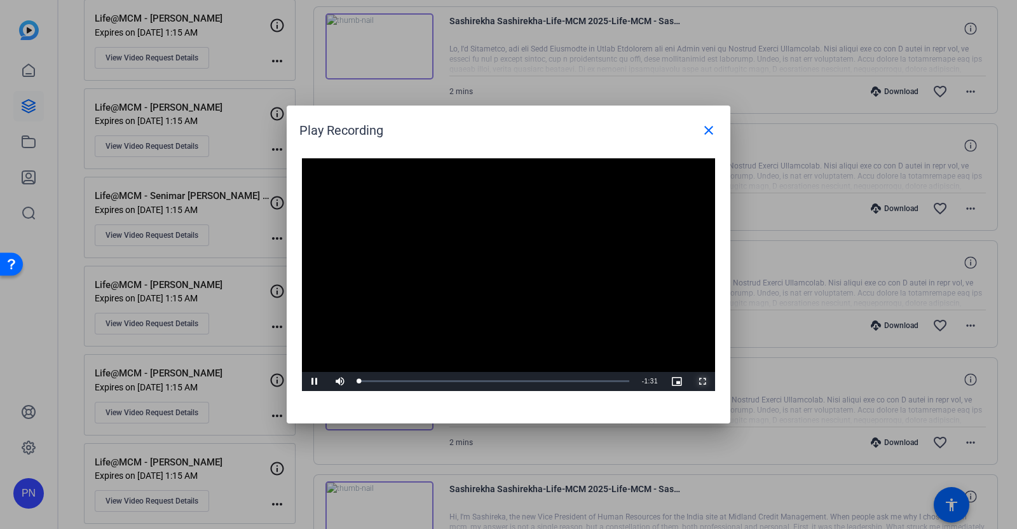
click at [701, 381] on span "Video Player" at bounding box center [702, 381] width 25 height 0
click at [710, 127] on mat-icon "close" at bounding box center [708, 130] width 15 height 15
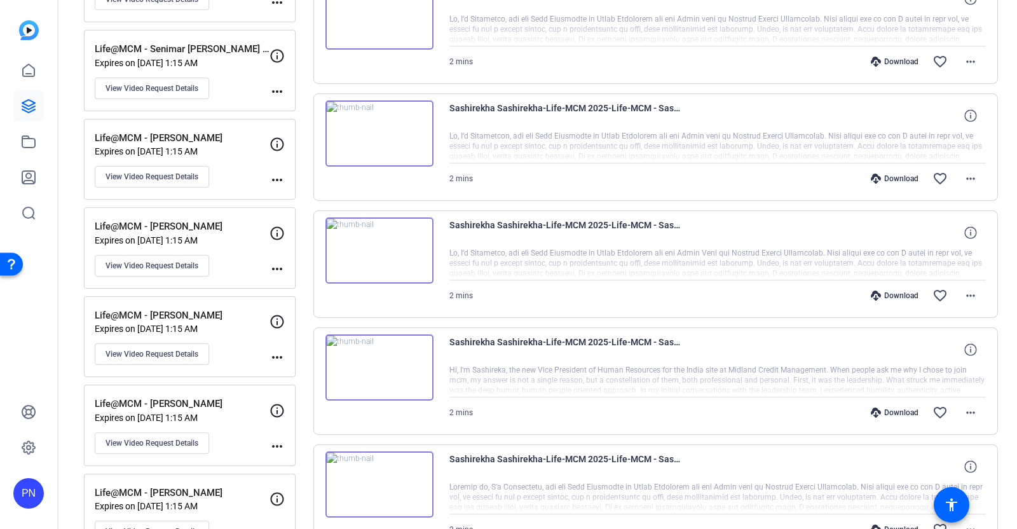
scroll to position [2304, 0]
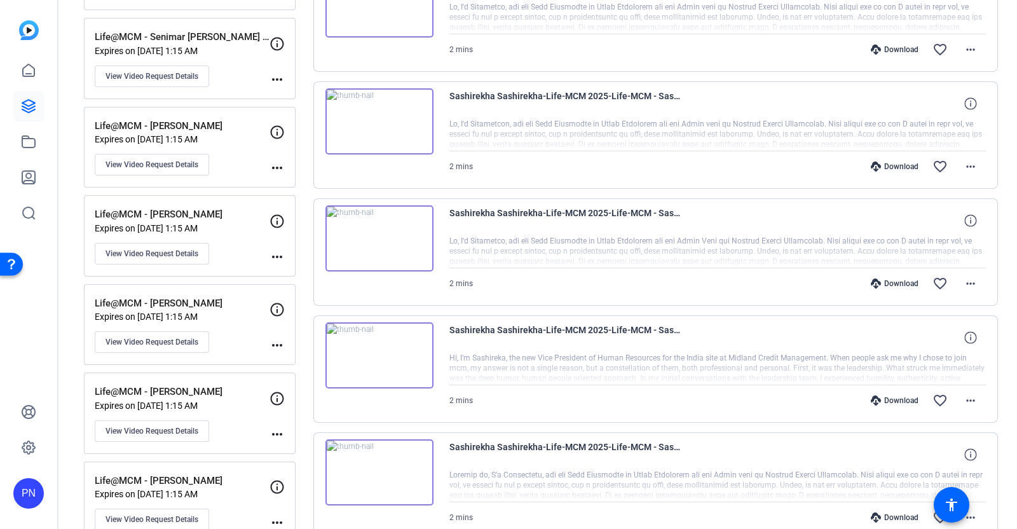
click at [381, 227] on img at bounding box center [379, 238] width 108 height 66
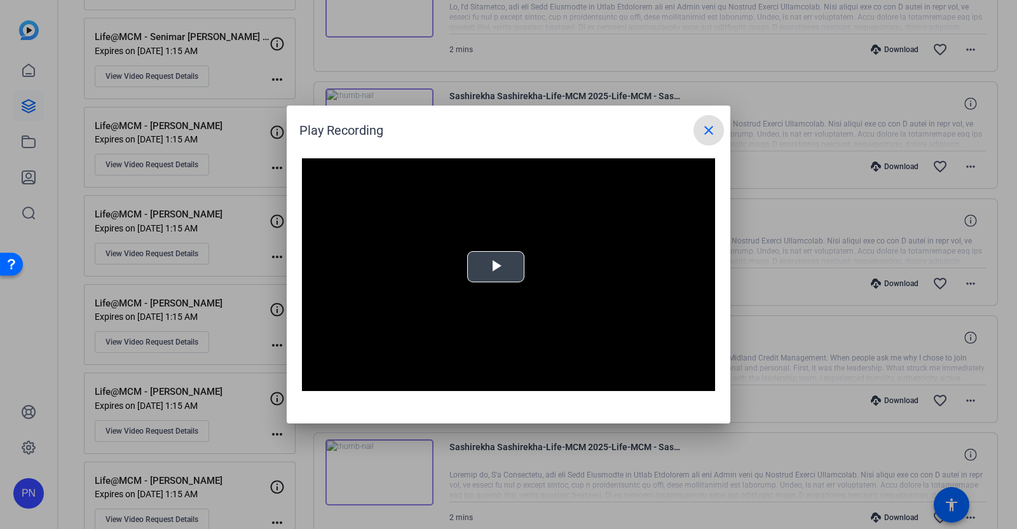
click at [496, 267] on span "Video Player" at bounding box center [496, 267] width 0 height 0
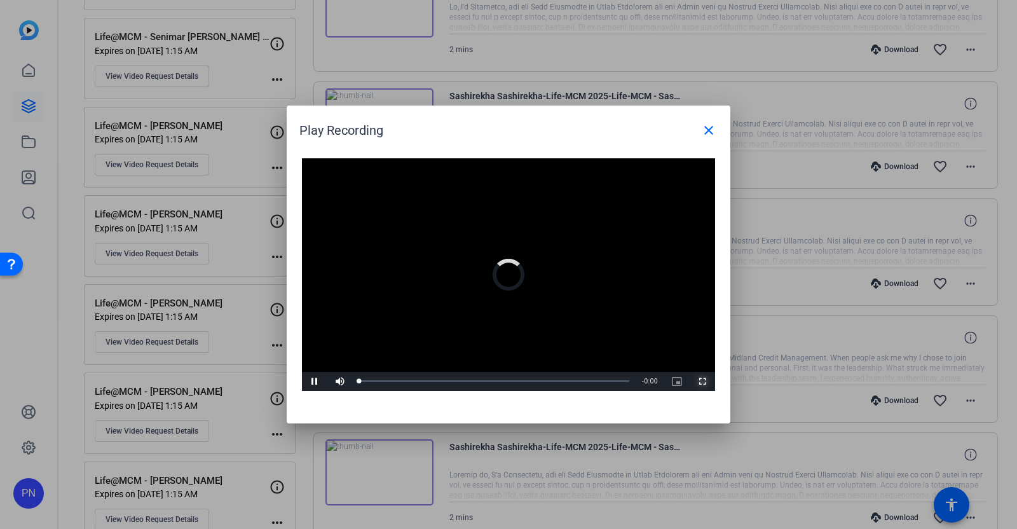
click at [706, 381] on span "Video Player" at bounding box center [702, 381] width 25 height 0
drag, startPoint x: 705, startPoint y: 130, endPoint x: 506, endPoint y: 322, distance: 276.9
click at [705, 129] on mat-icon "close" at bounding box center [708, 130] width 15 height 15
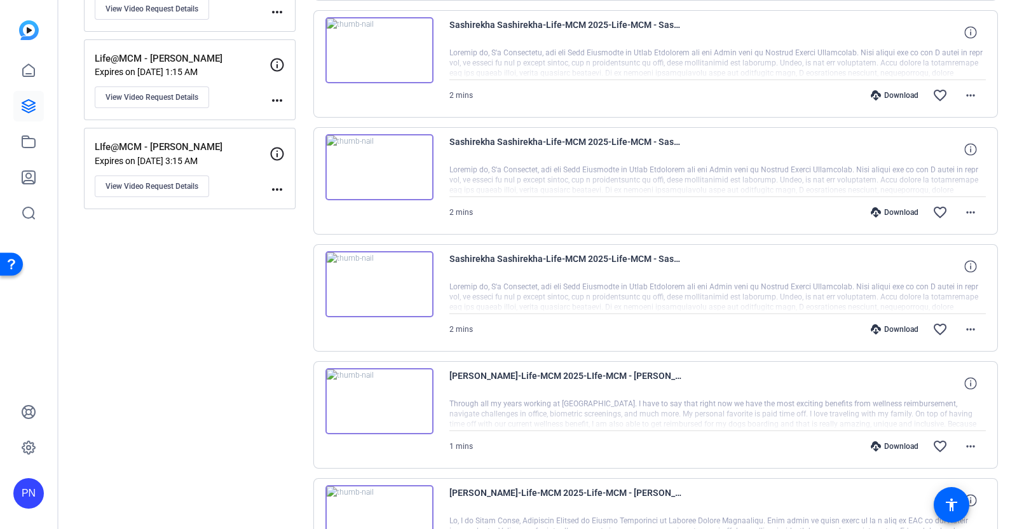
scroll to position [2702, 0]
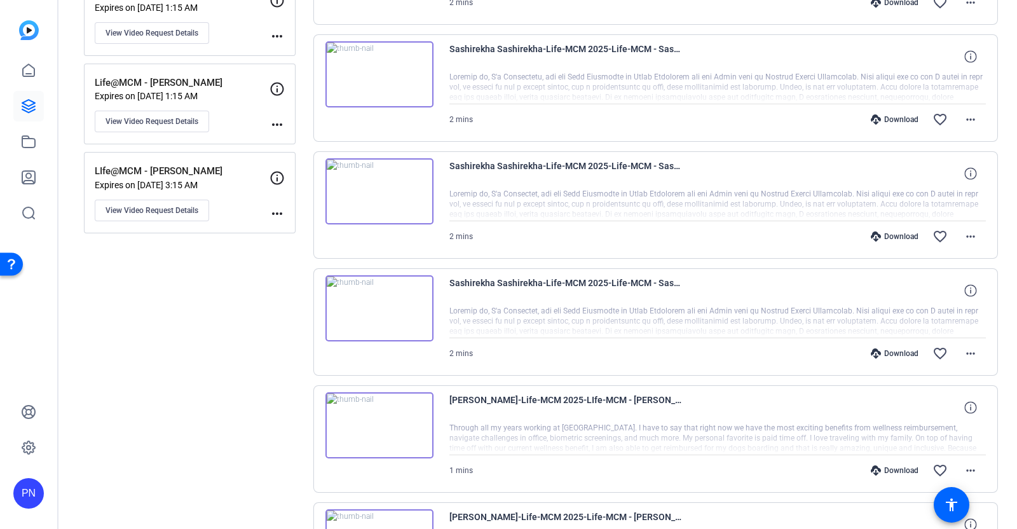
click at [377, 299] on img at bounding box center [379, 308] width 108 height 66
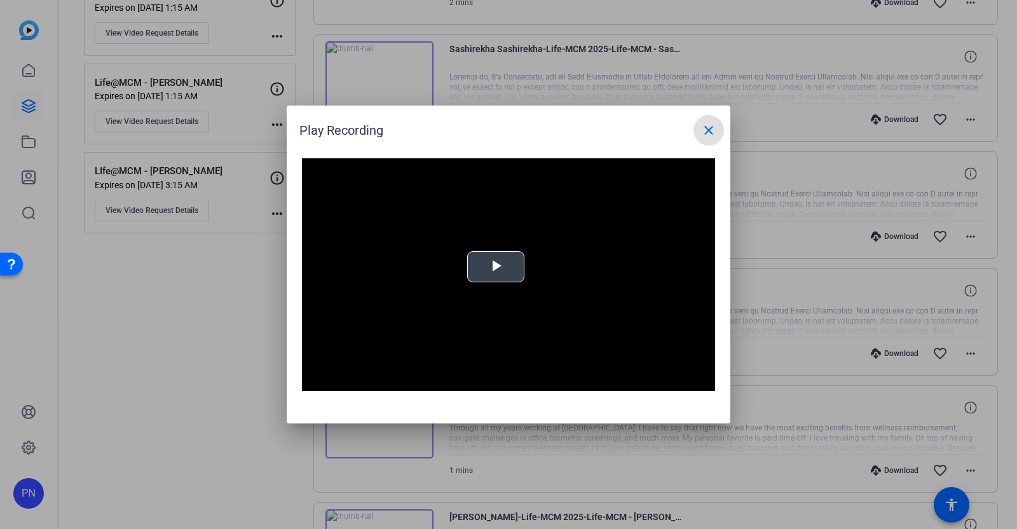
click at [496, 267] on span "Video Player" at bounding box center [496, 267] width 0 height 0
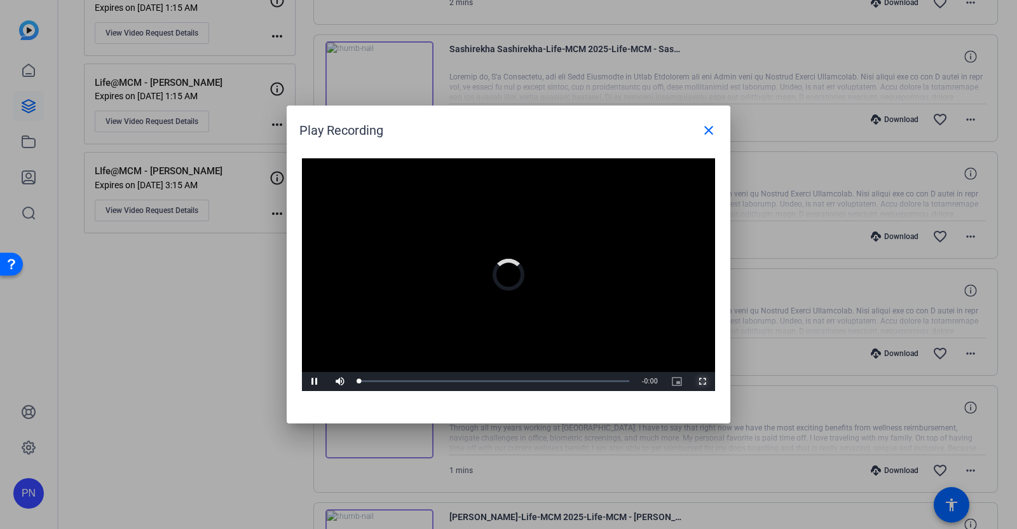
click at [703, 381] on span "Video Player" at bounding box center [702, 381] width 25 height 0
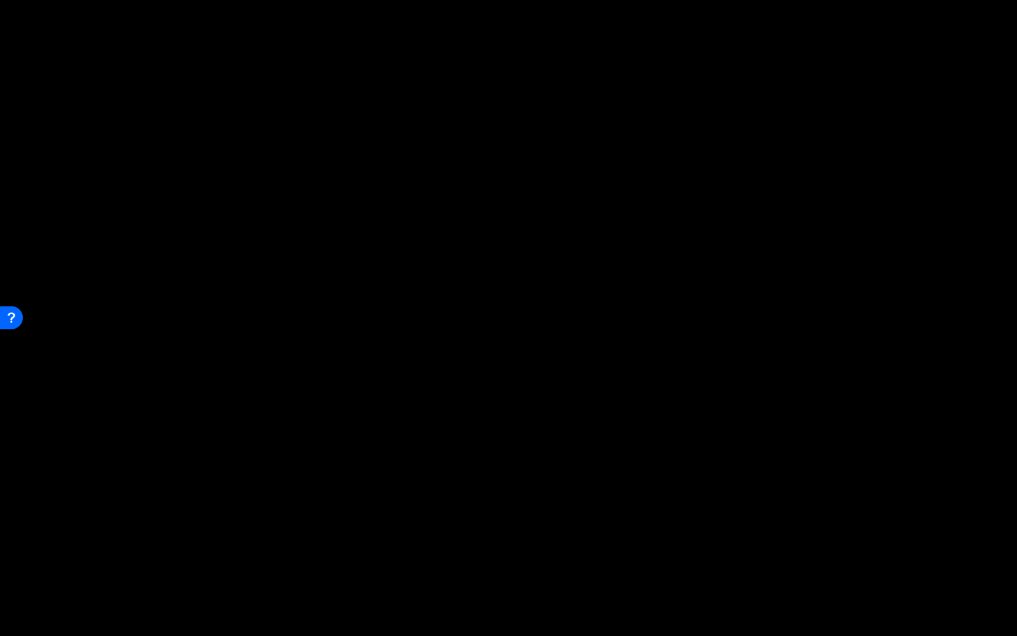
click at [992, 528] on button "Exit Fullscreen" at bounding box center [1004, 626] width 25 height 19
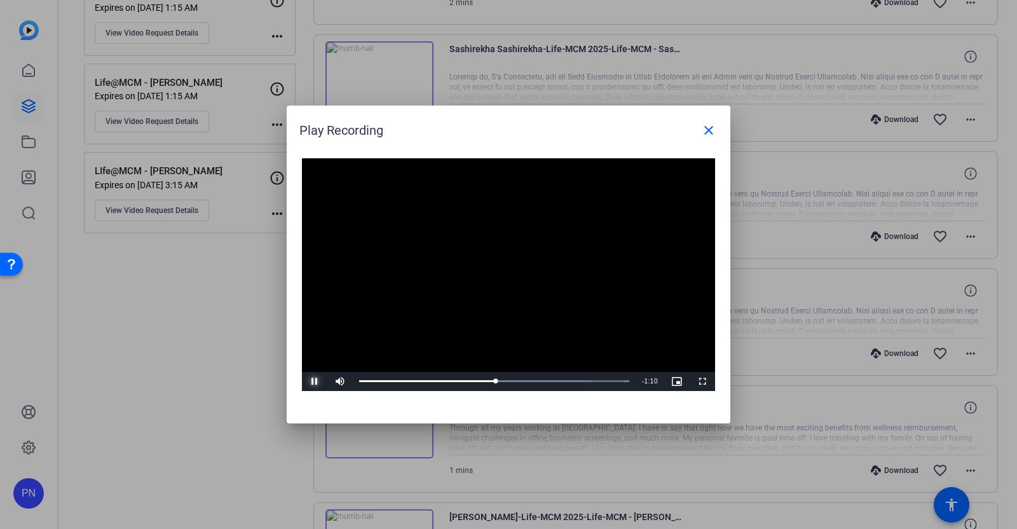
drag, startPoint x: 317, startPoint y: 378, endPoint x: 315, endPoint y: 386, distance: 7.7
click at [315, 381] on span "Video Player" at bounding box center [314, 381] width 25 height 0
click at [706, 132] on mat-icon "close" at bounding box center [708, 130] width 15 height 15
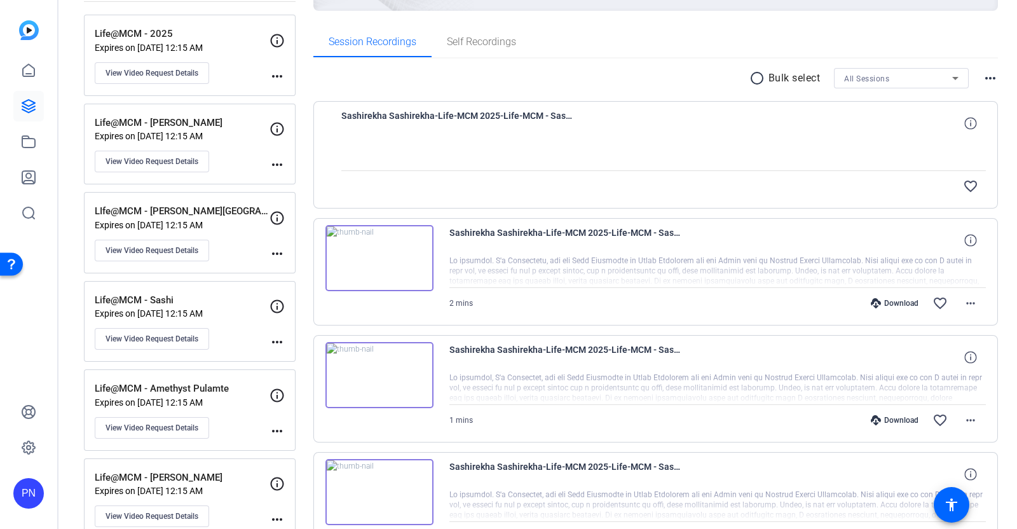
scroll to position [0, 0]
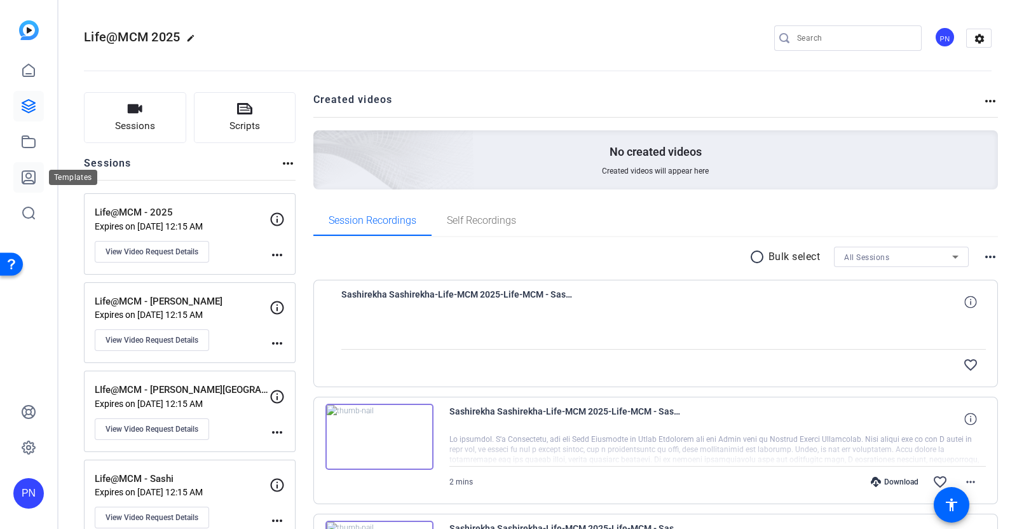
click at [29, 174] on icon at bounding box center [28, 177] width 13 height 13
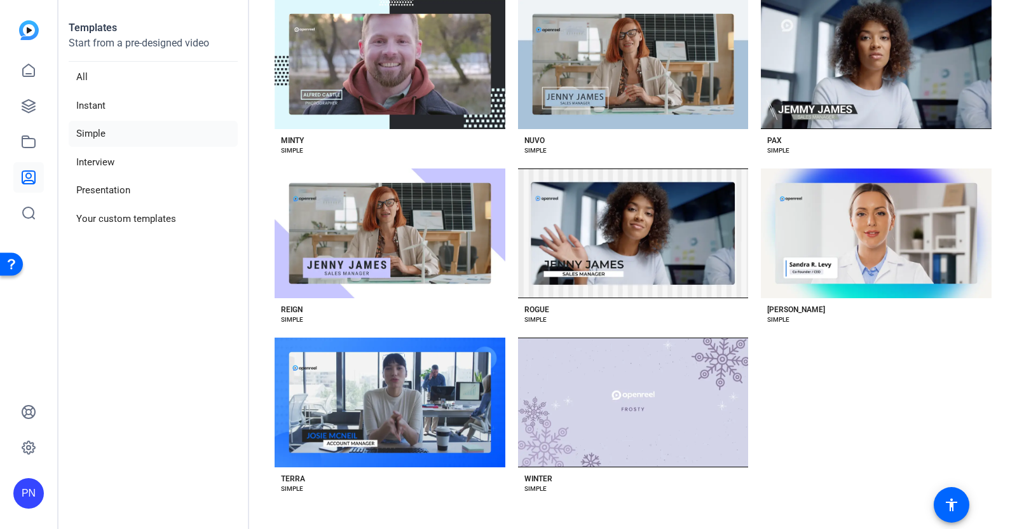
scroll to position [1748, 0]
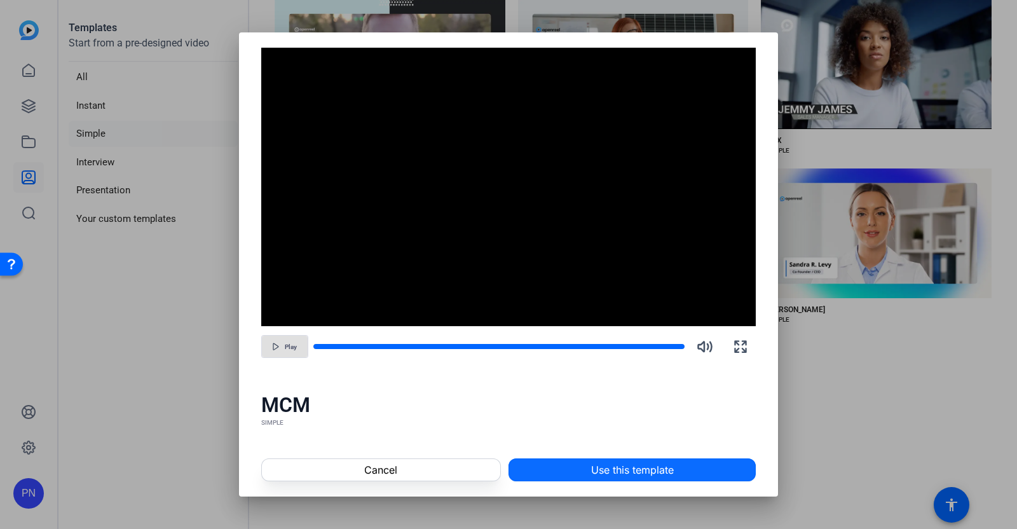
click at [658, 475] on span "Use this template" at bounding box center [632, 469] width 83 height 15
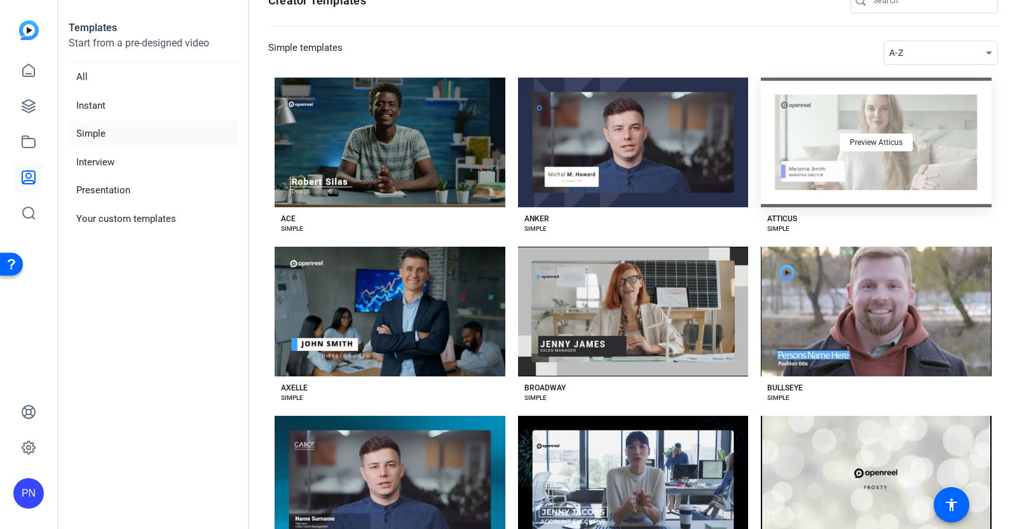
scroll to position [0, 0]
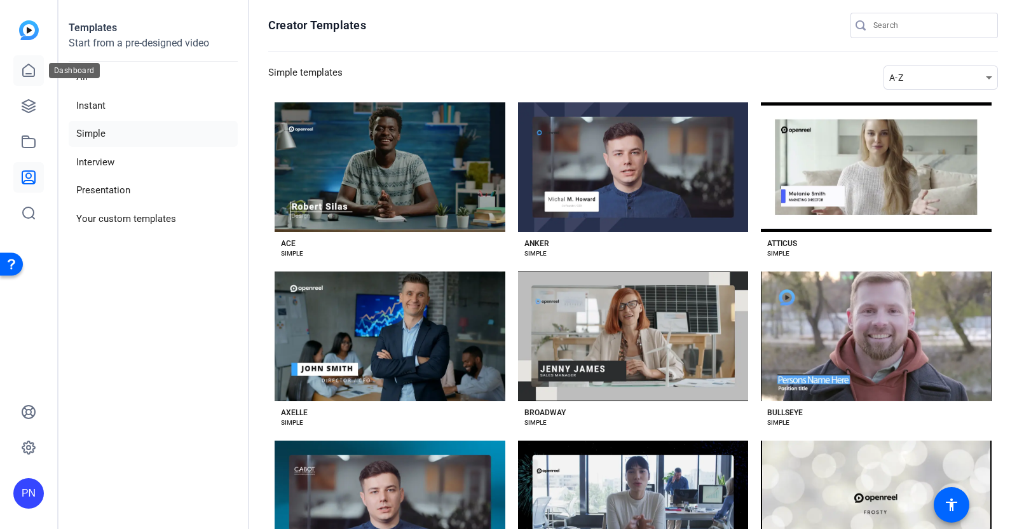
click at [31, 74] on icon at bounding box center [28, 70] width 11 height 12
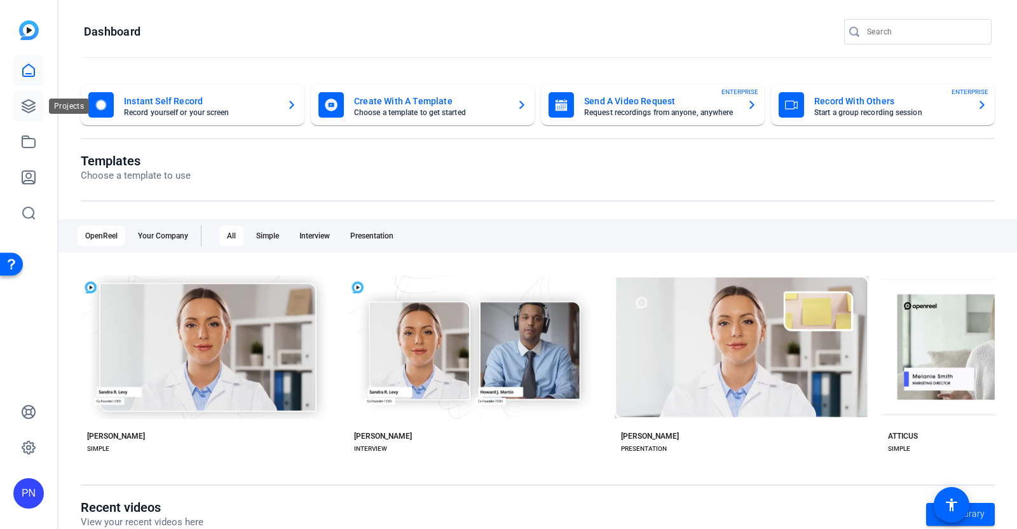
click at [33, 102] on icon at bounding box center [28, 106] width 13 height 13
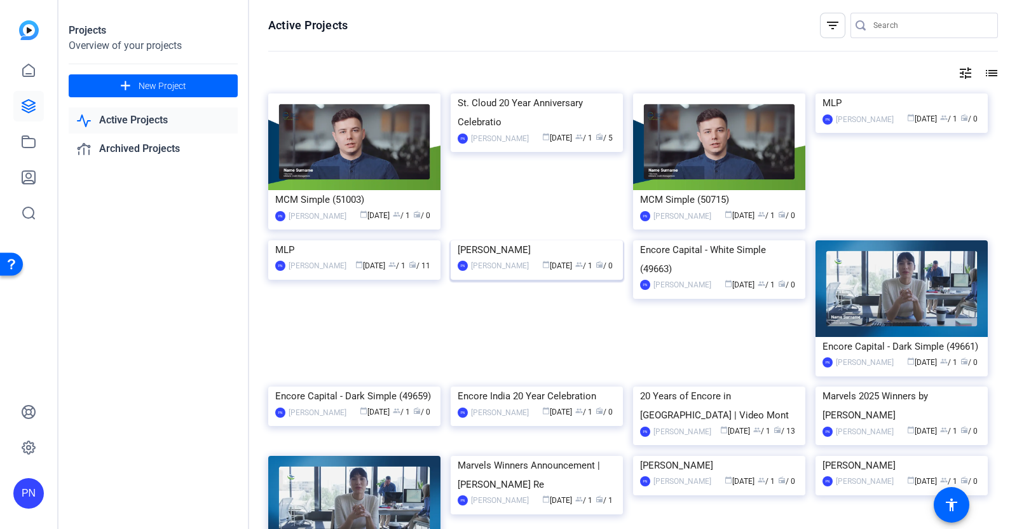
click at [552, 240] on img at bounding box center [537, 240] width 172 height 0
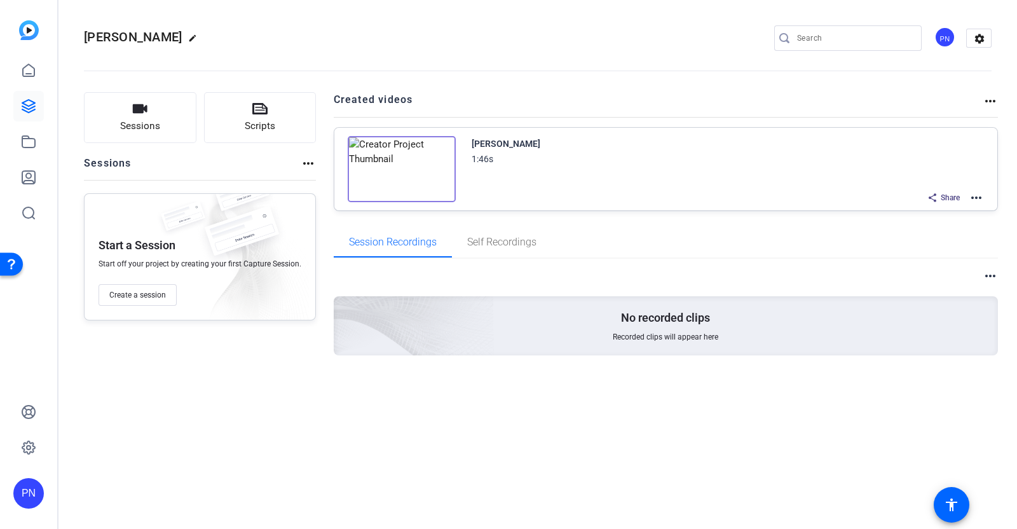
click at [398, 167] on img at bounding box center [402, 169] width 108 height 66
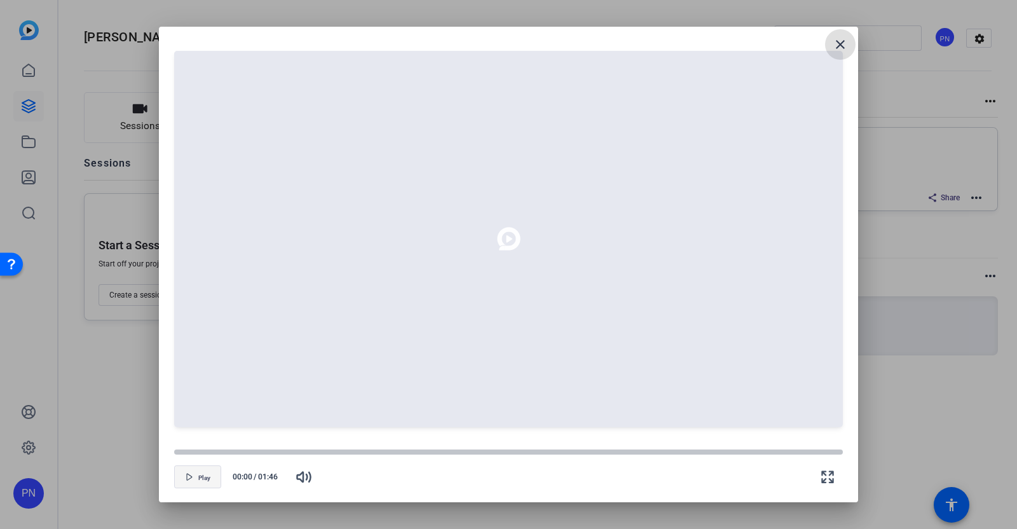
click at [202, 479] on span "Play" at bounding box center [204, 478] width 12 height 8
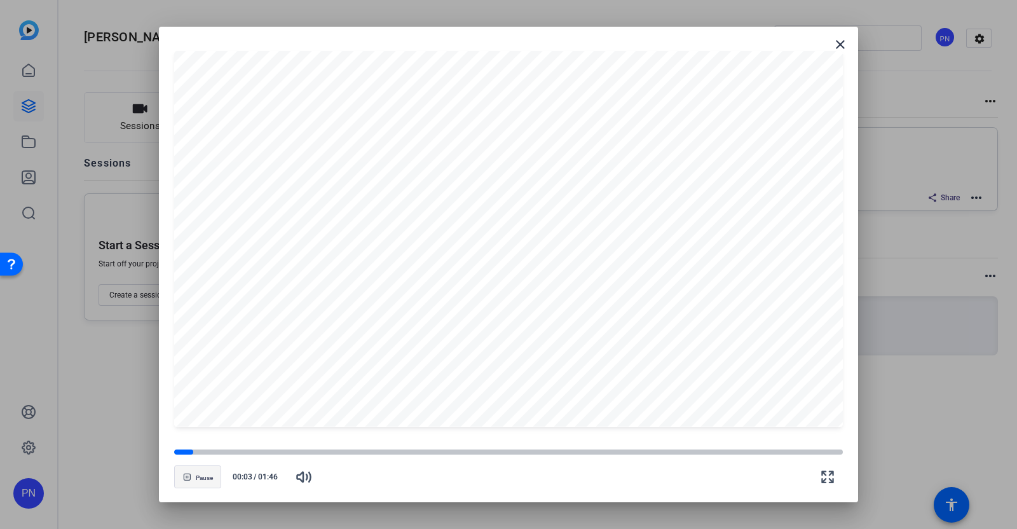
click at [203, 483] on span "button" at bounding box center [198, 477] width 46 height 31
click at [191, 477] on span "button" at bounding box center [198, 477] width 46 height 31
click at [208, 475] on span "Play" at bounding box center [204, 478] width 12 height 8
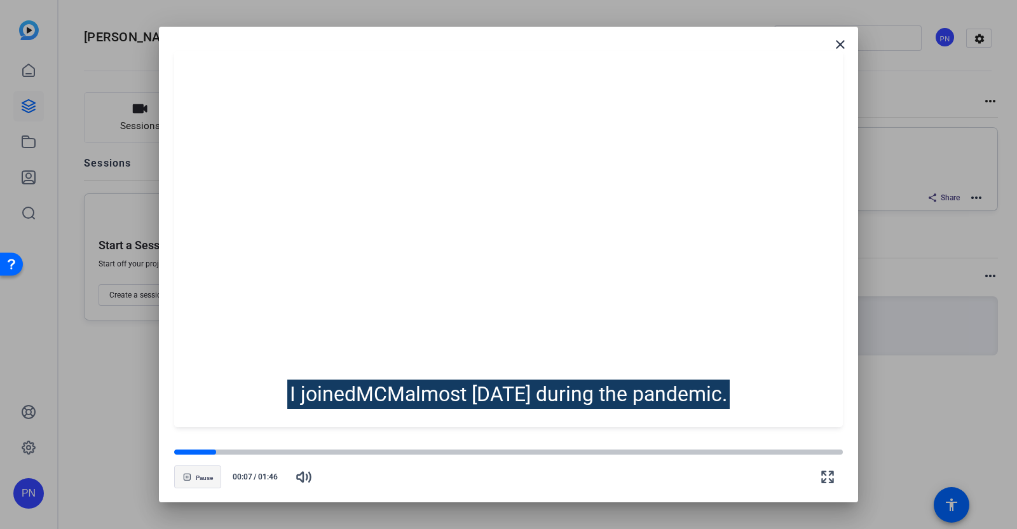
click at [212, 476] on span "Pause" at bounding box center [204, 478] width 17 height 8
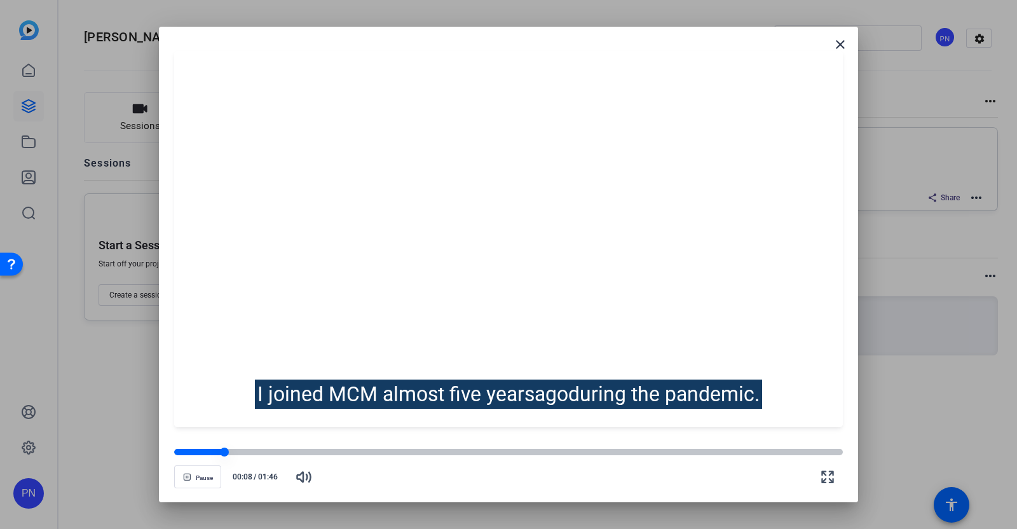
click at [806, 451] on div at bounding box center [508, 452] width 669 height 6
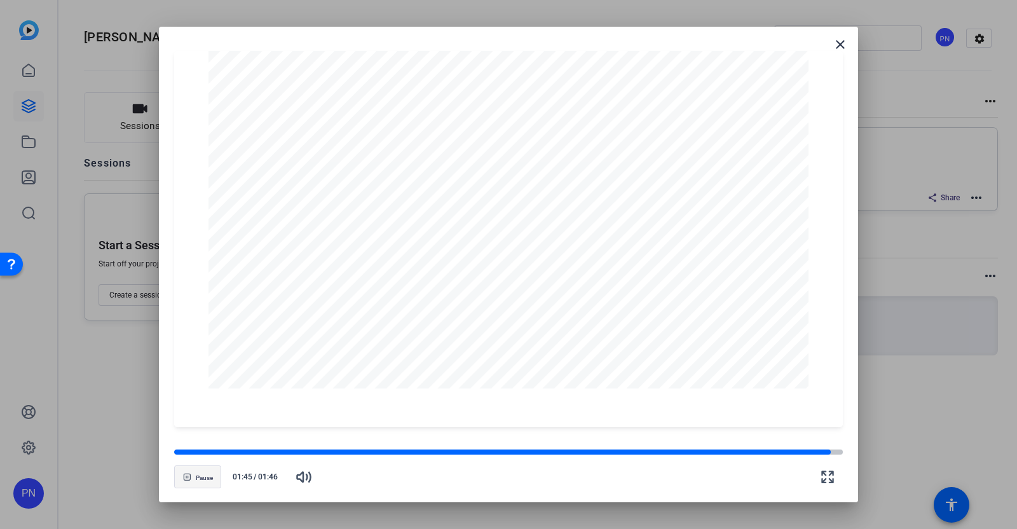
click at [189, 475] on icon "button" at bounding box center [187, 477] width 6 height 6
